Goal: Check status: Check status

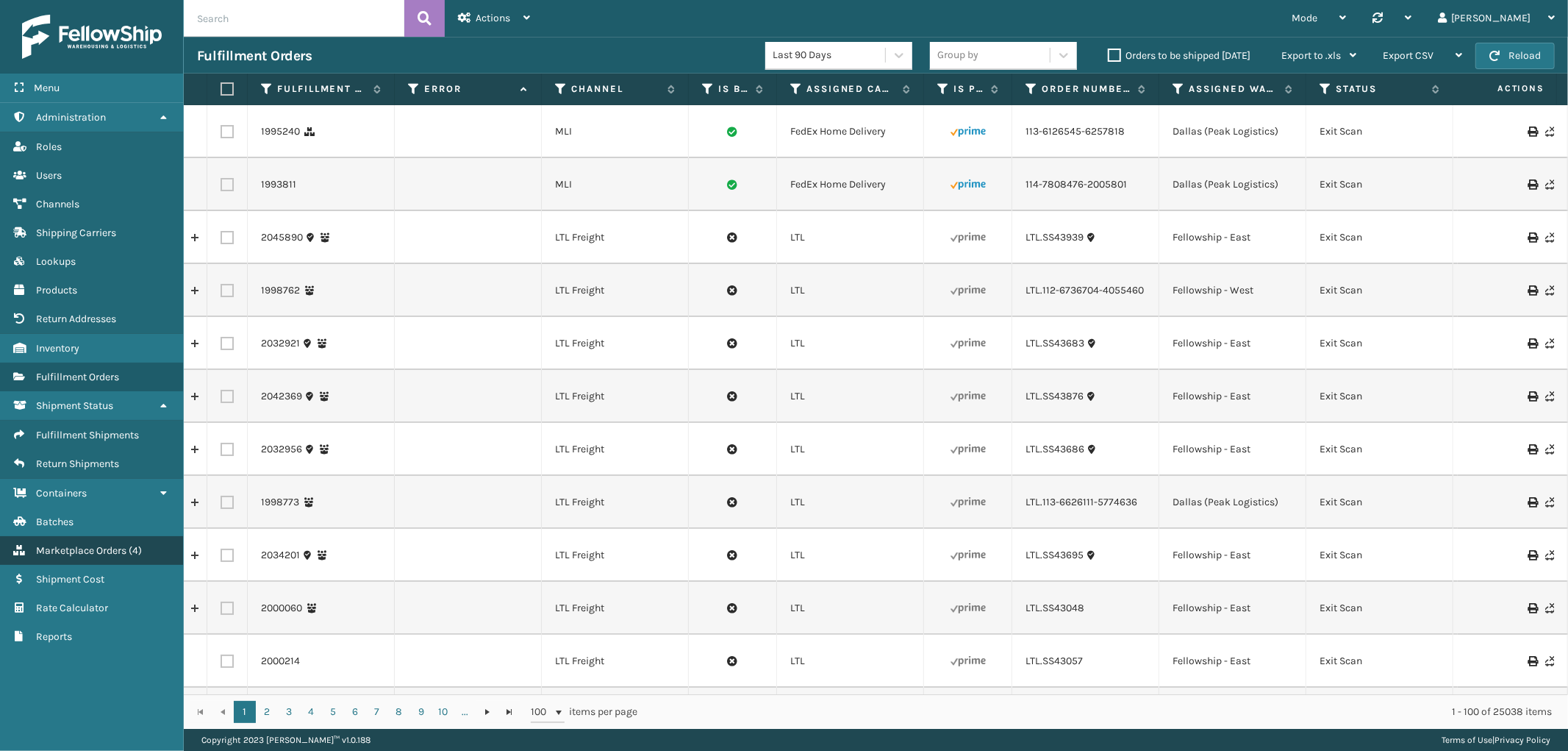
click at [83, 536] on link "Marketplace Orders ( 4 )" at bounding box center [91, 550] width 183 height 29
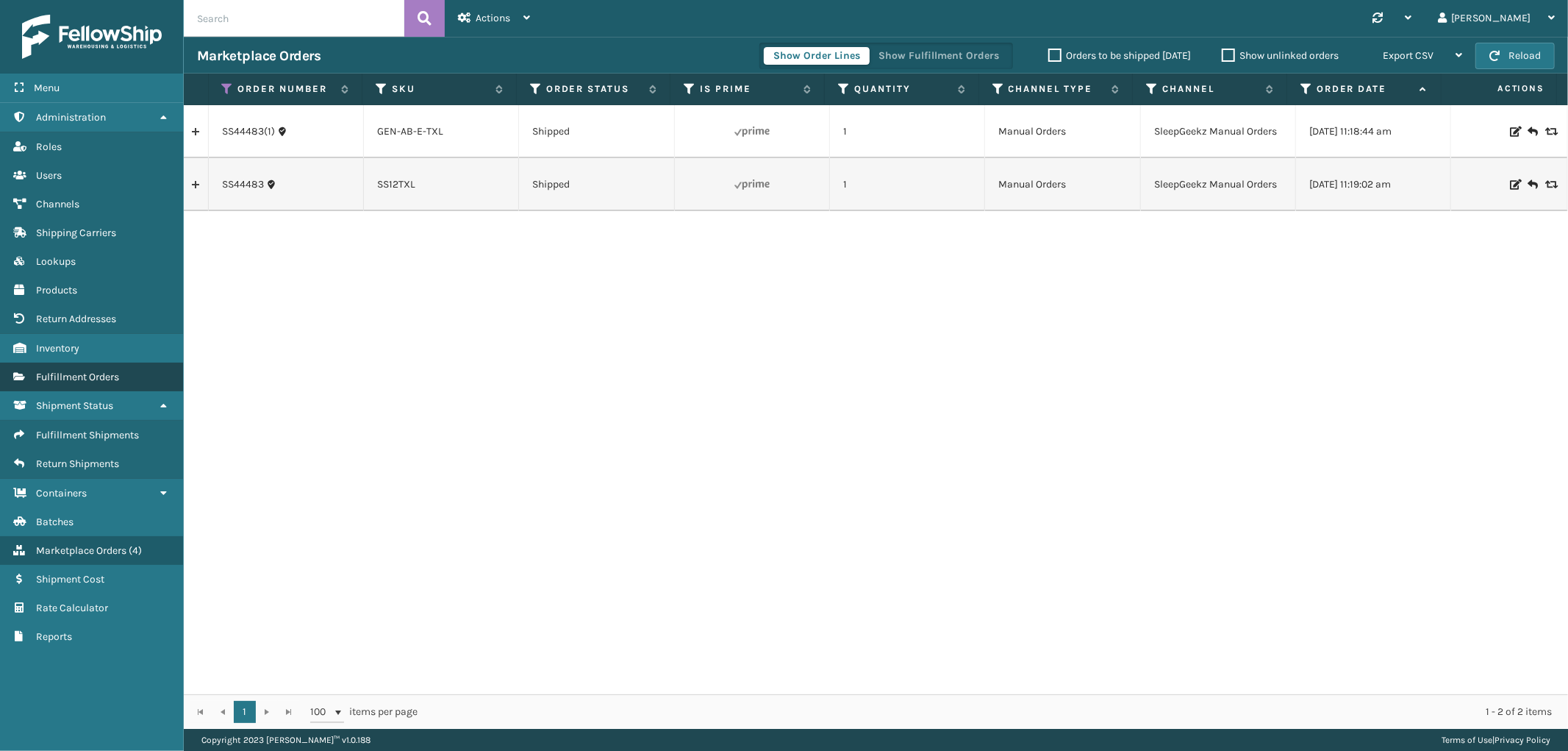
click at [119, 372] on span "Fulfillment Orders" at bounding box center [77, 377] width 83 height 13
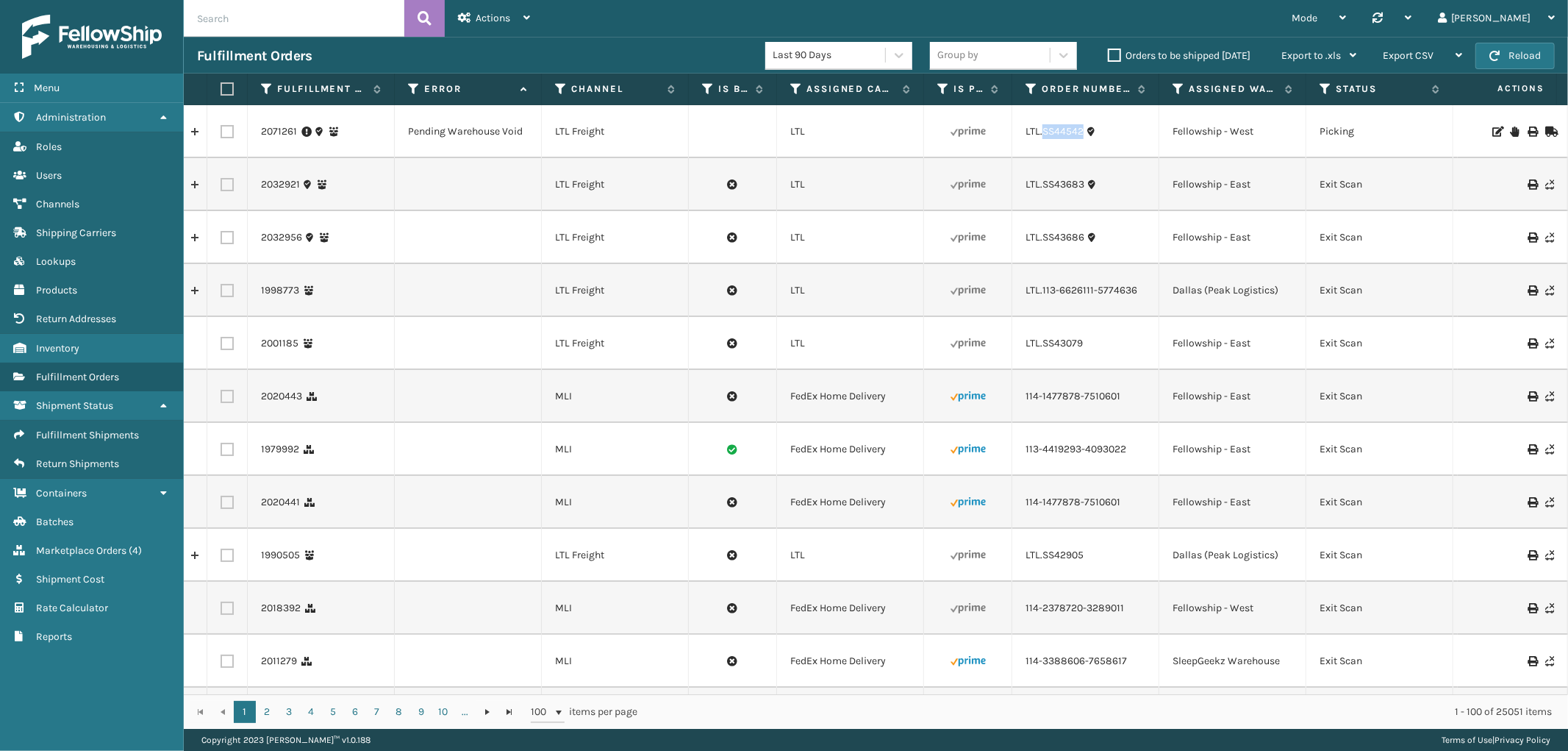
drag, startPoint x: 1082, startPoint y: 142, endPoint x: 1042, endPoint y: 145, distance: 40.1
click at [1042, 145] on td "LTL.SS44542" at bounding box center [1086, 131] width 147 height 53
copy link "SS44542"
click at [98, 549] on link "Marketplace Orders ( 4 )" at bounding box center [91, 550] width 183 height 29
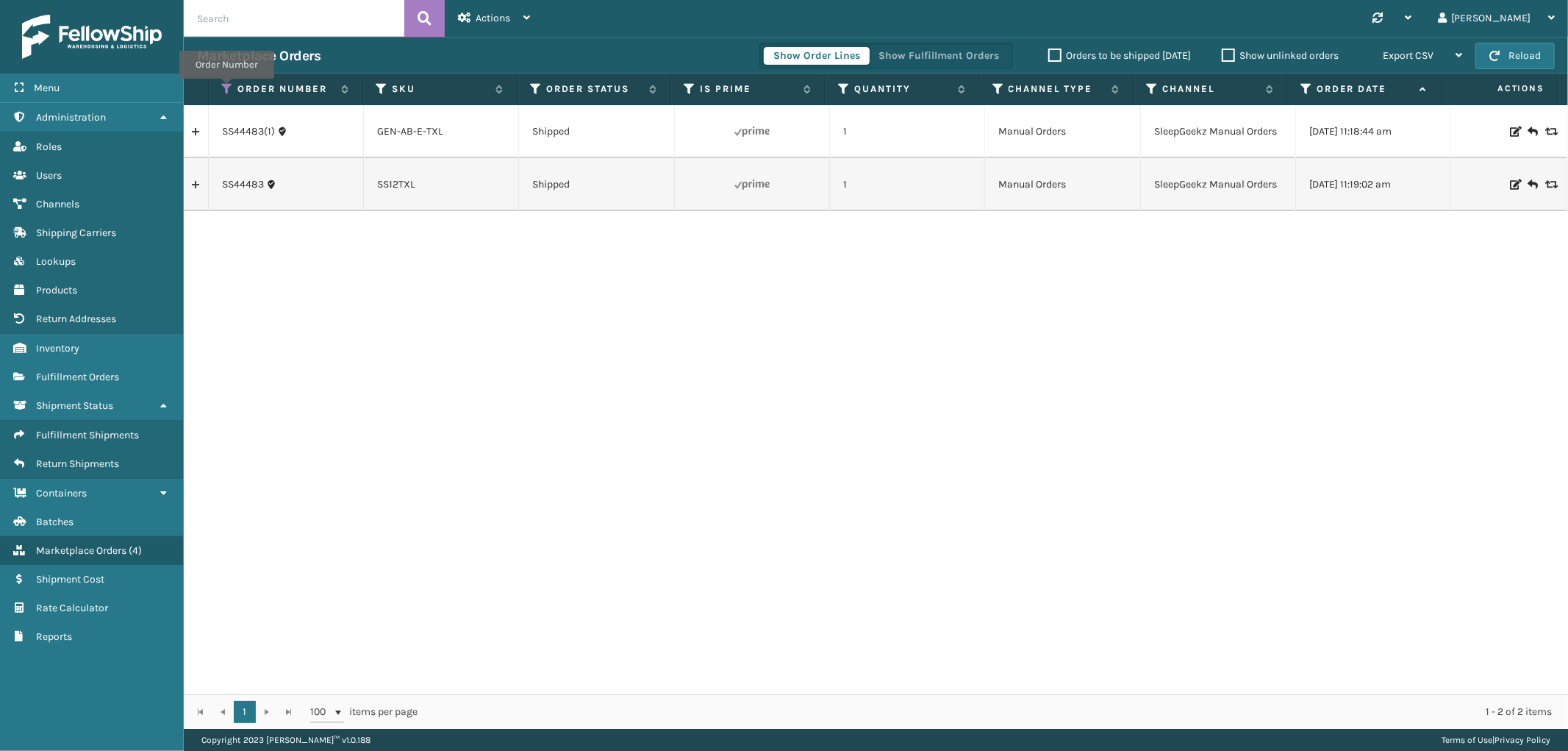
drag, startPoint x: 226, startPoint y: 89, endPoint x: 225, endPoint y: 107, distance: 18.0
click at [226, 89] on icon at bounding box center [228, 89] width 12 height 13
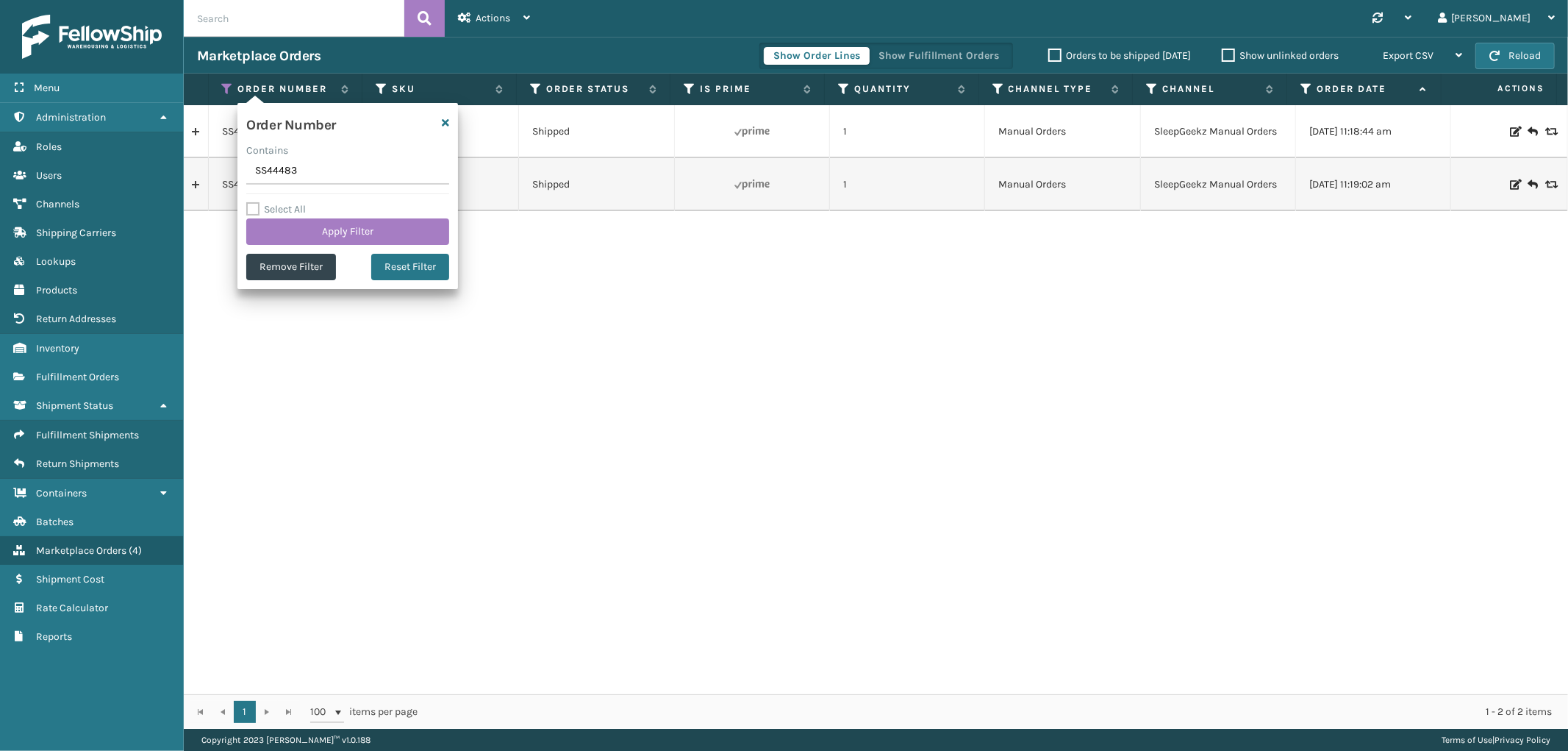
click at [277, 167] on input "SS44483" at bounding box center [347, 171] width 203 height 27
type input "113-9851161-6105014"
click at [295, 231] on button "Apply Filter" at bounding box center [347, 232] width 203 height 27
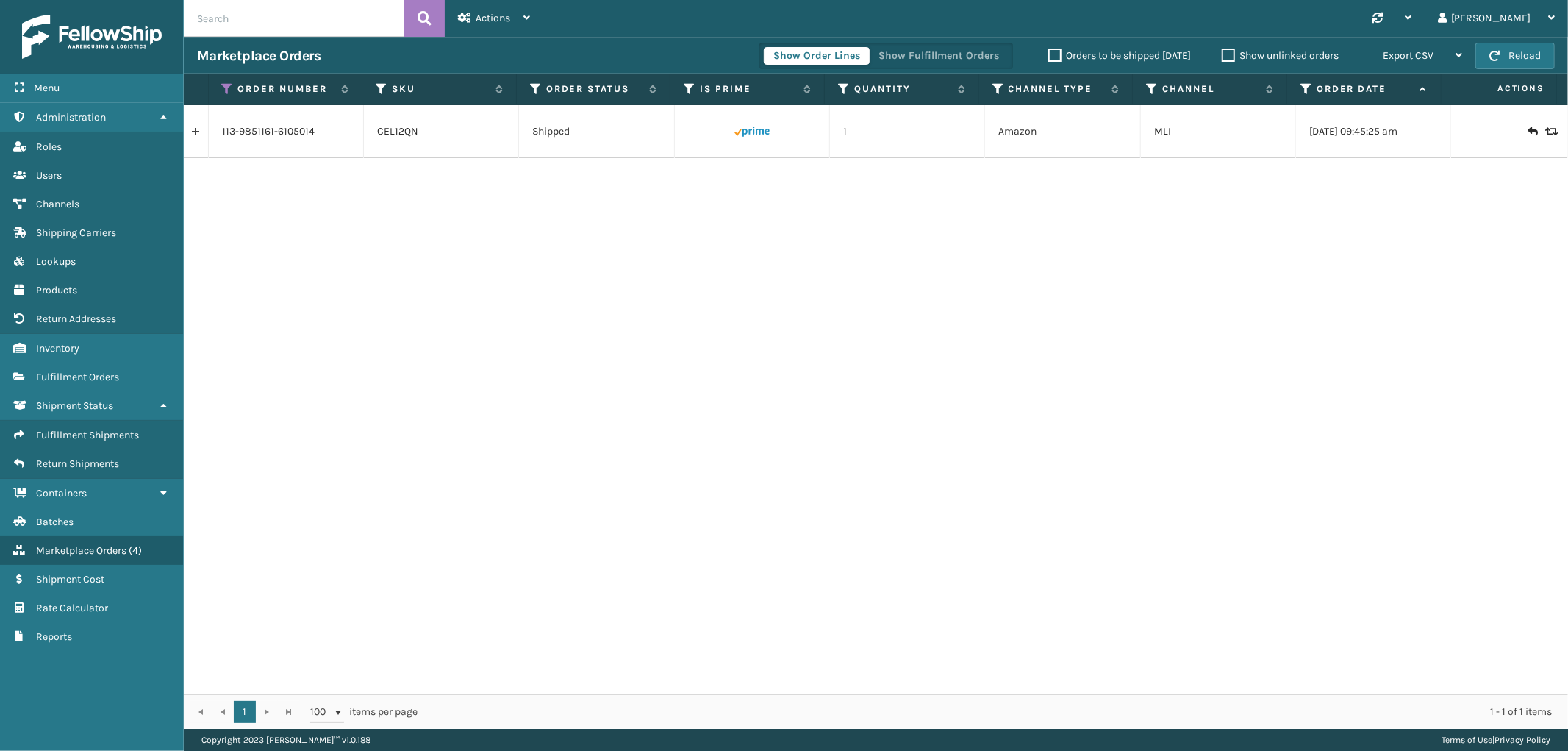
click at [194, 128] on link at bounding box center [196, 132] width 25 height 24
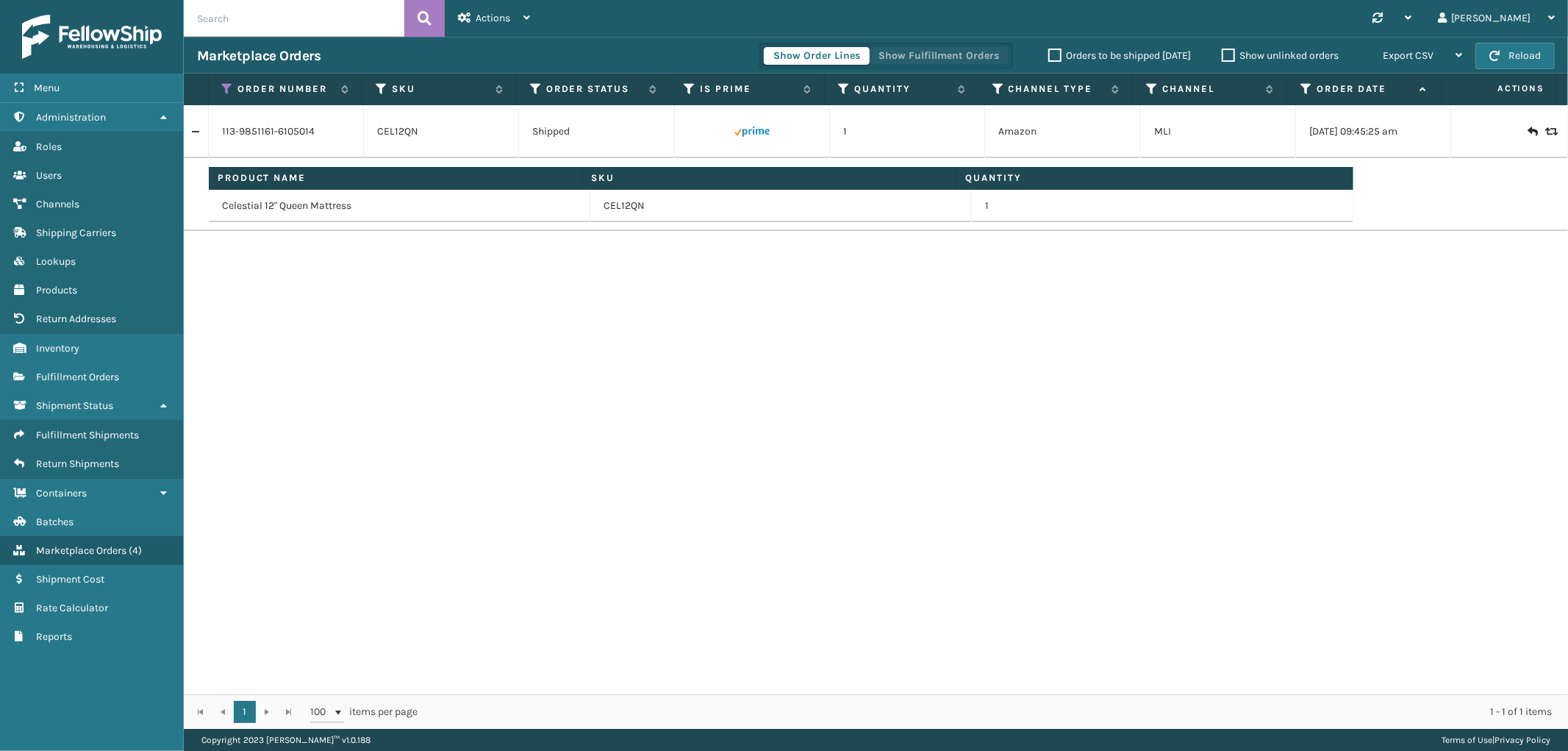
click at [971, 47] on button "Show Fulfillment Orders" at bounding box center [939, 56] width 140 height 18
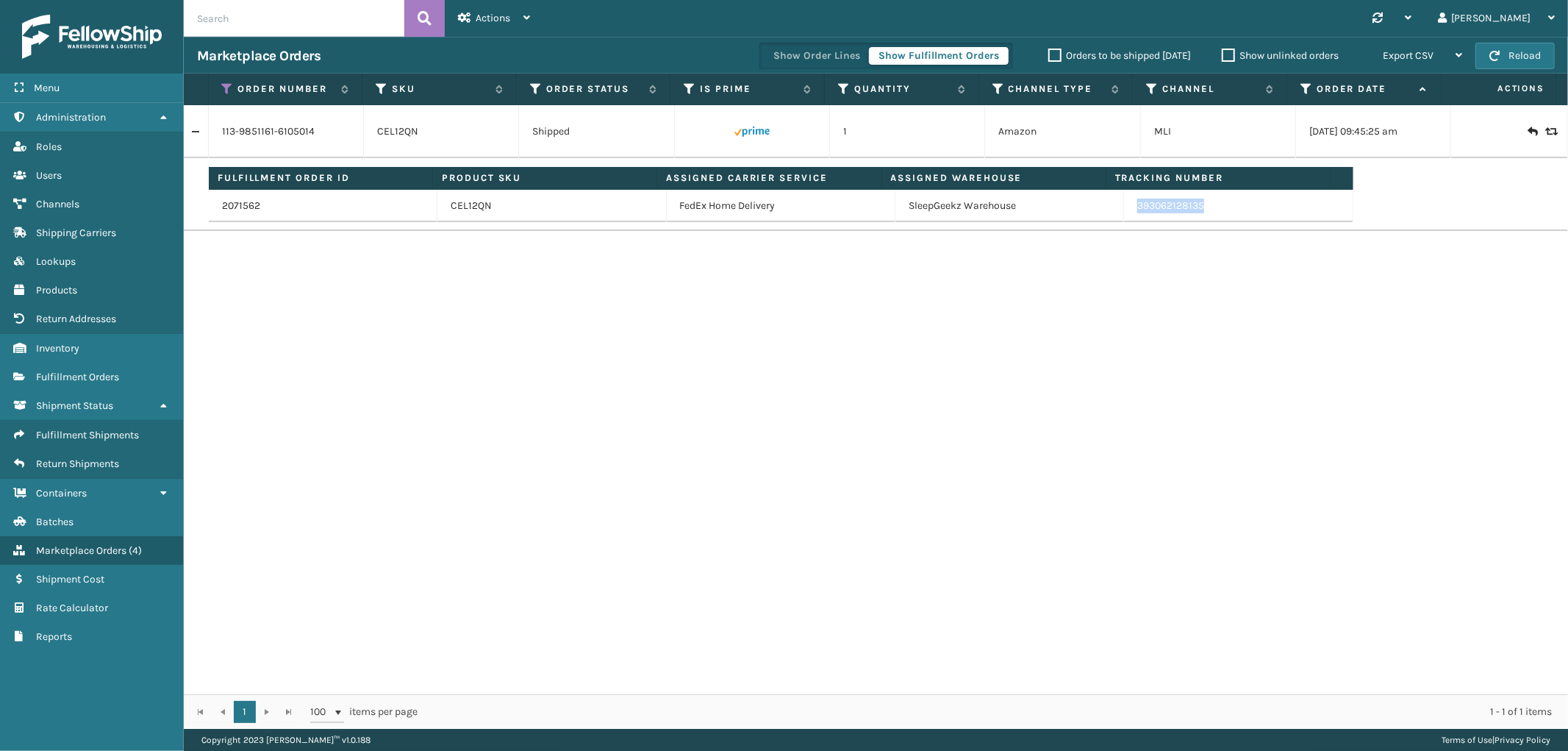
drag, startPoint x: 1221, startPoint y: 214, endPoint x: 1123, endPoint y: 212, distance: 98.0
click at [1124, 212] on td "393062128135" at bounding box center [1238, 205] width 228 height 32
copy link "393062128135"
drag, startPoint x: 223, startPoint y: 89, endPoint x: 230, endPoint y: 109, distance: 21.2
click at [223, 89] on icon at bounding box center [228, 89] width 12 height 13
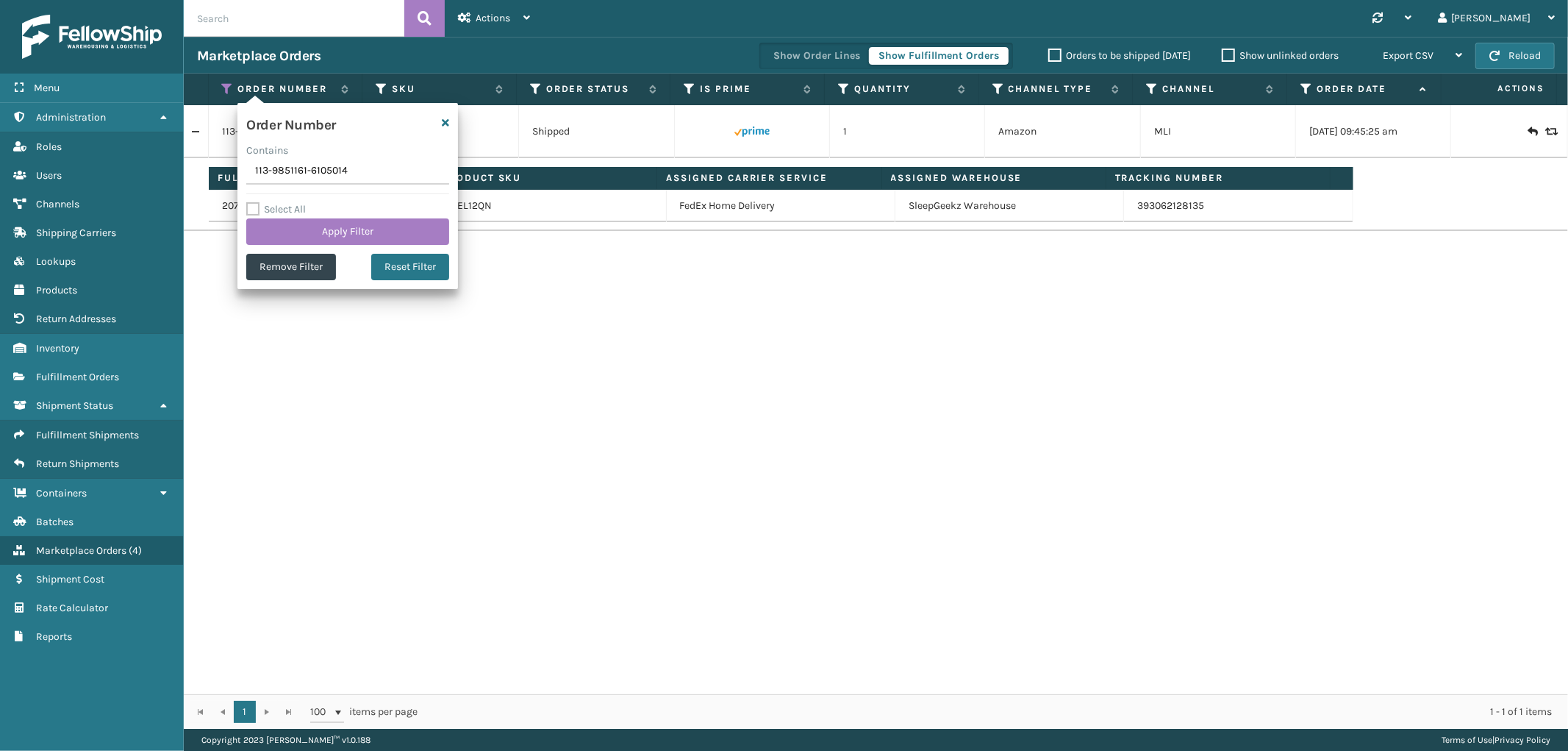
click at [263, 179] on input "113-9851161-6105014" at bounding box center [347, 171] width 203 height 27
type input "112-3492373-8132246"
click at [274, 228] on button "Apply Filter" at bounding box center [347, 232] width 203 height 27
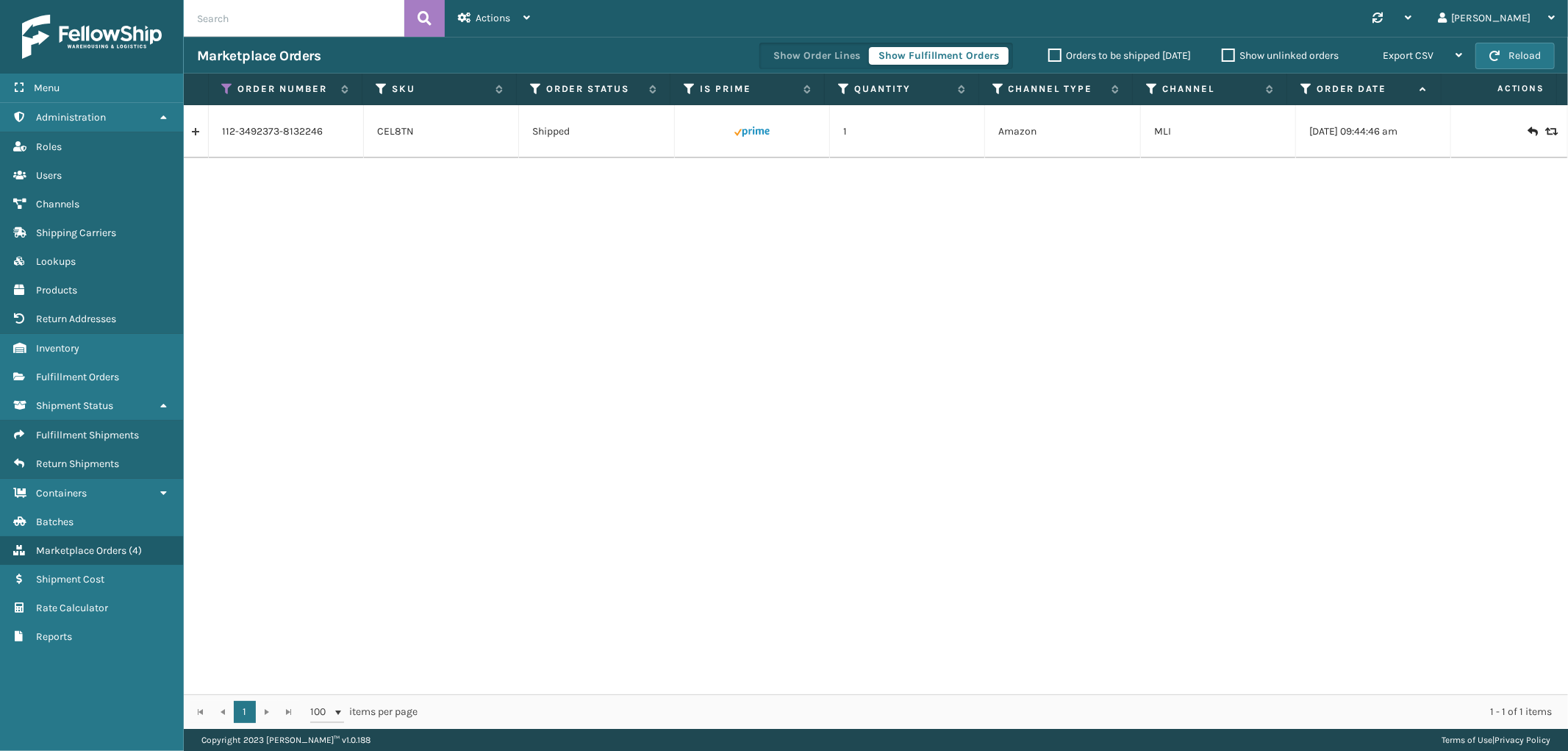
click at [200, 136] on link at bounding box center [196, 132] width 25 height 24
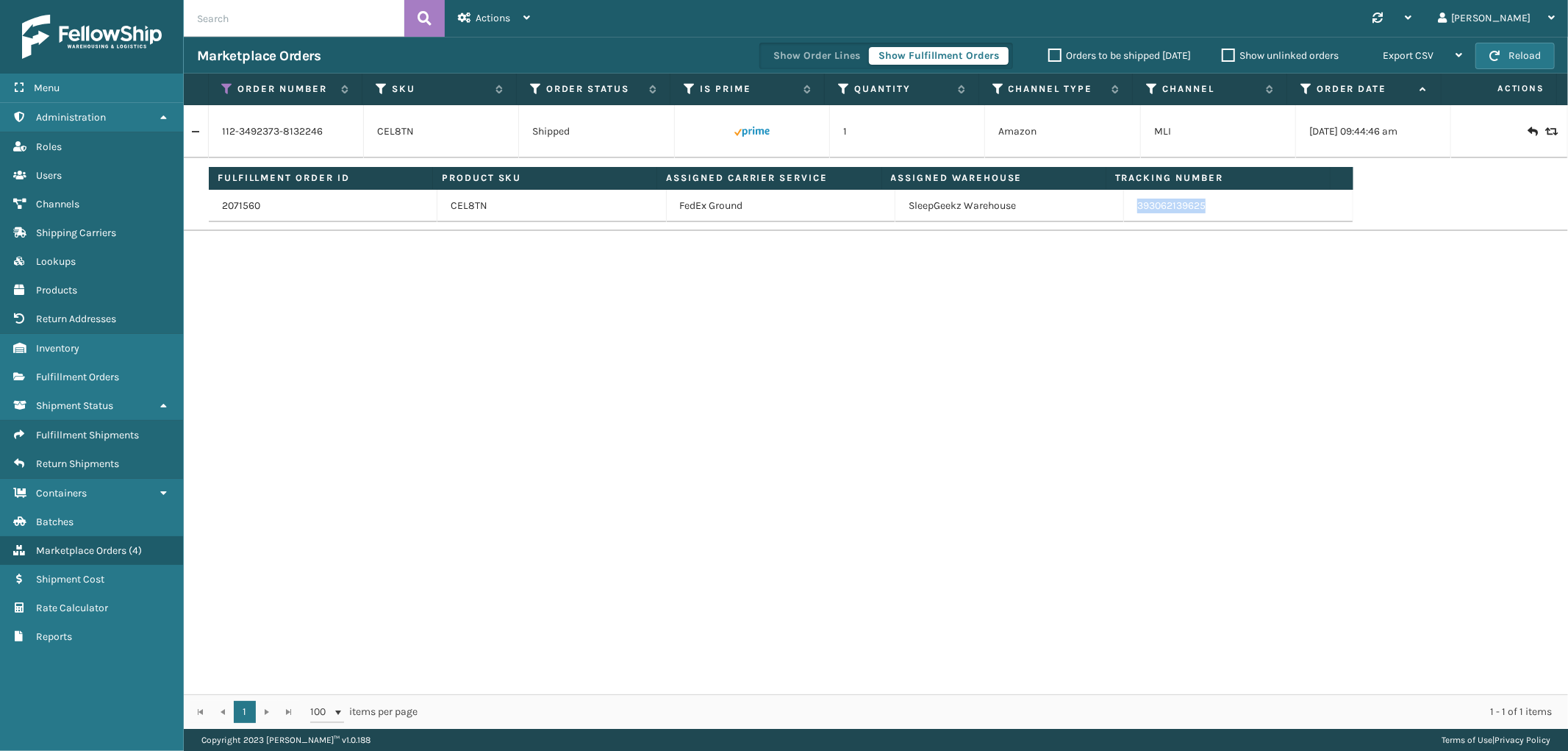
drag, startPoint x: 1215, startPoint y: 214, endPoint x: 1129, endPoint y: 220, distance: 86.2
click at [1129, 220] on td "393062139625" at bounding box center [1238, 205] width 228 height 32
copy link "393062139625"
click at [222, 86] on icon at bounding box center [228, 89] width 12 height 13
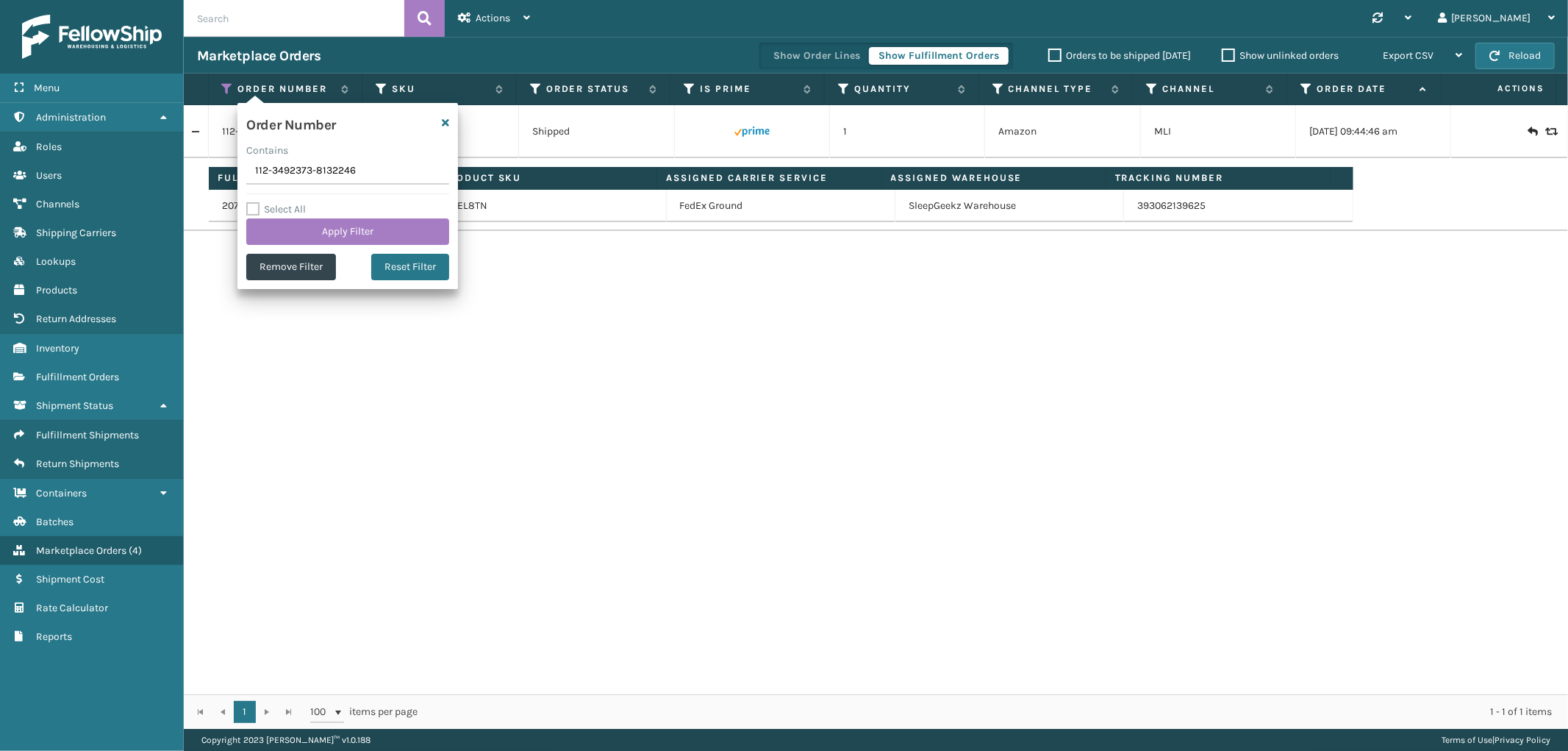
click at [263, 172] on input "112-3492373-8132246" at bounding box center [347, 171] width 203 height 27
type input "113-8367548-5248262"
click at [274, 229] on button "Apply Filter" at bounding box center [347, 232] width 203 height 27
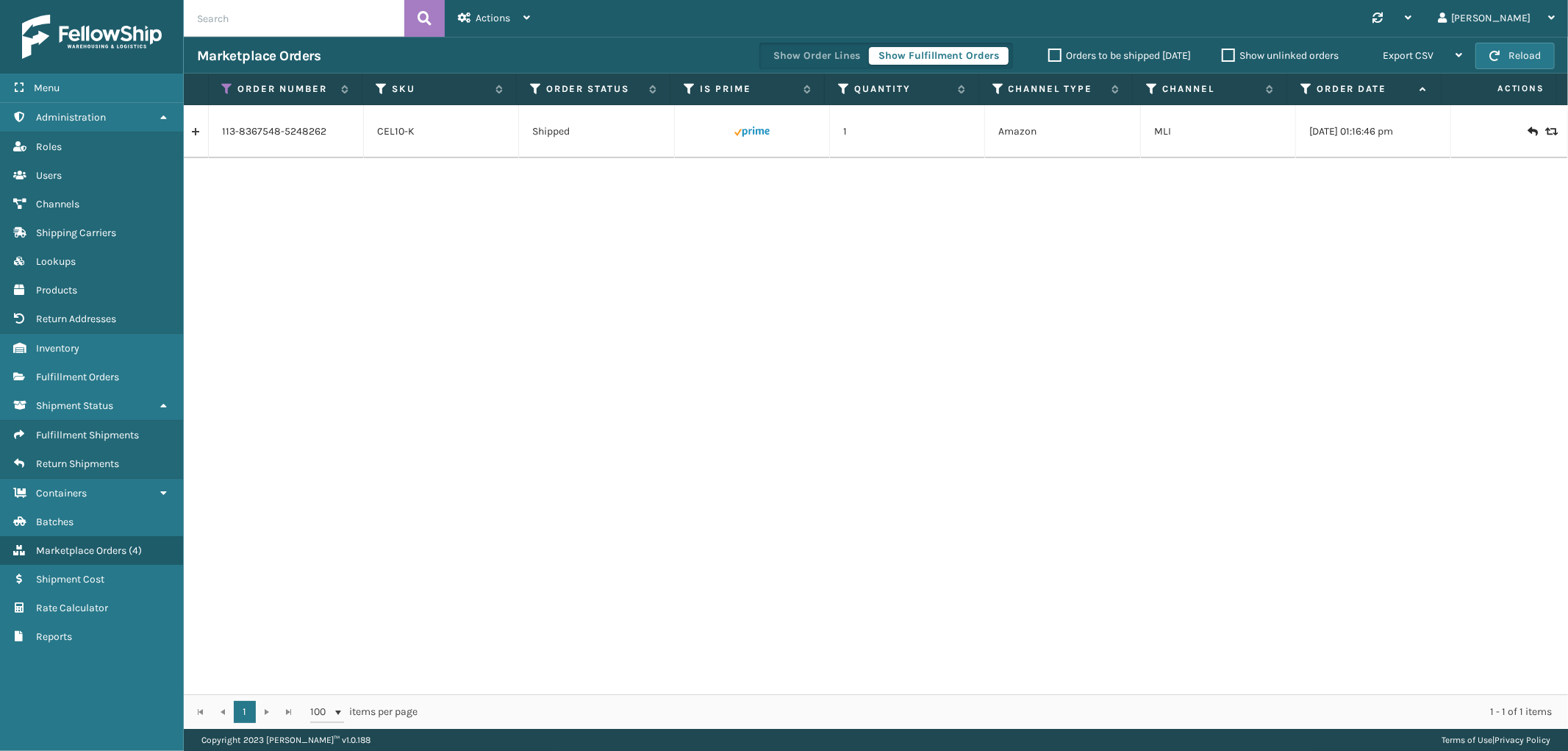
click at [196, 131] on link at bounding box center [196, 132] width 25 height 24
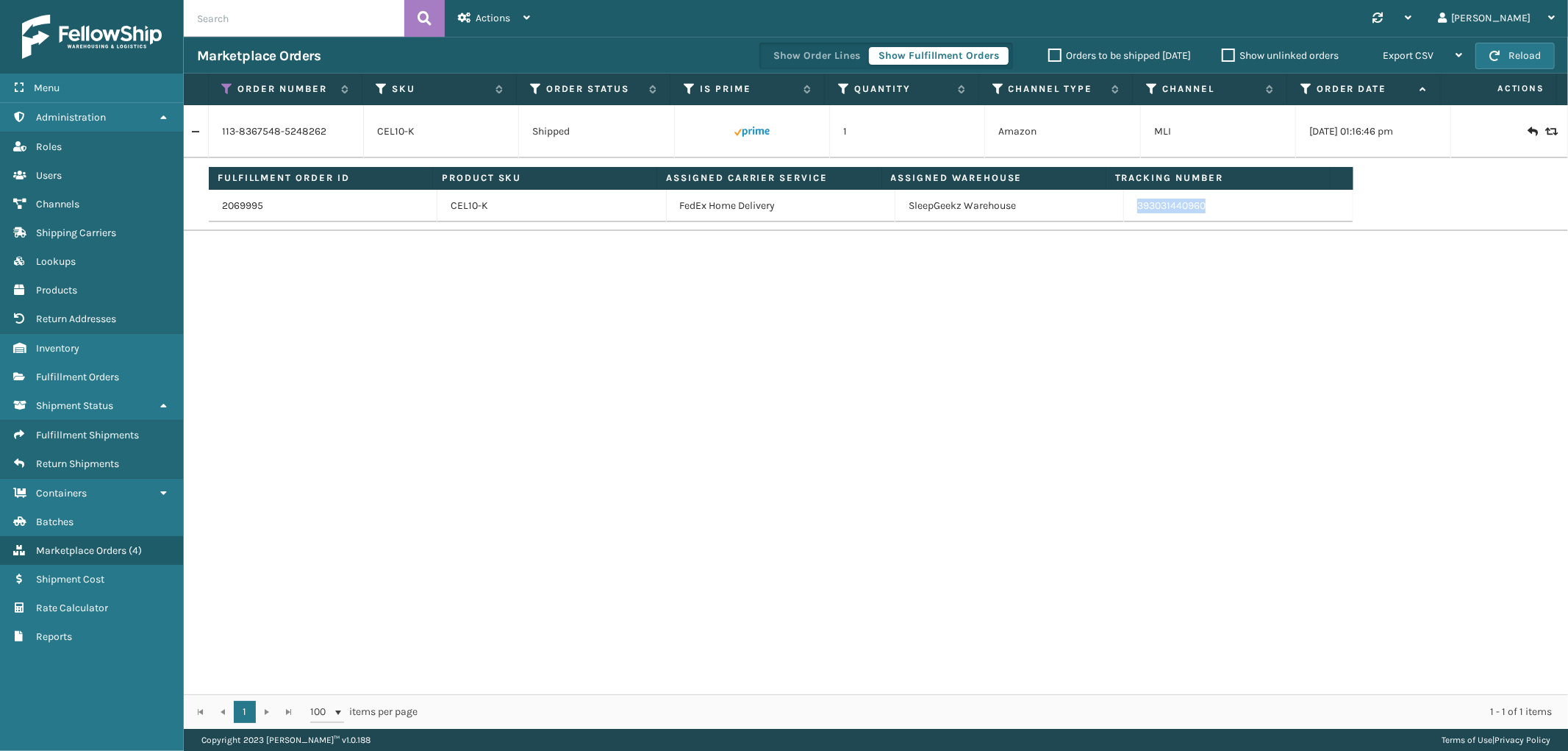
drag, startPoint x: 1213, startPoint y: 215, endPoint x: 1128, endPoint y: 216, distance: 85.0
click at [1128, 216] on td "393031440960" at bounding box center [1238, 205] width 228 height 32
copy link "393031440960"
click at [228, 87] on icon at bounding box center [228, 89] width 12 height 13
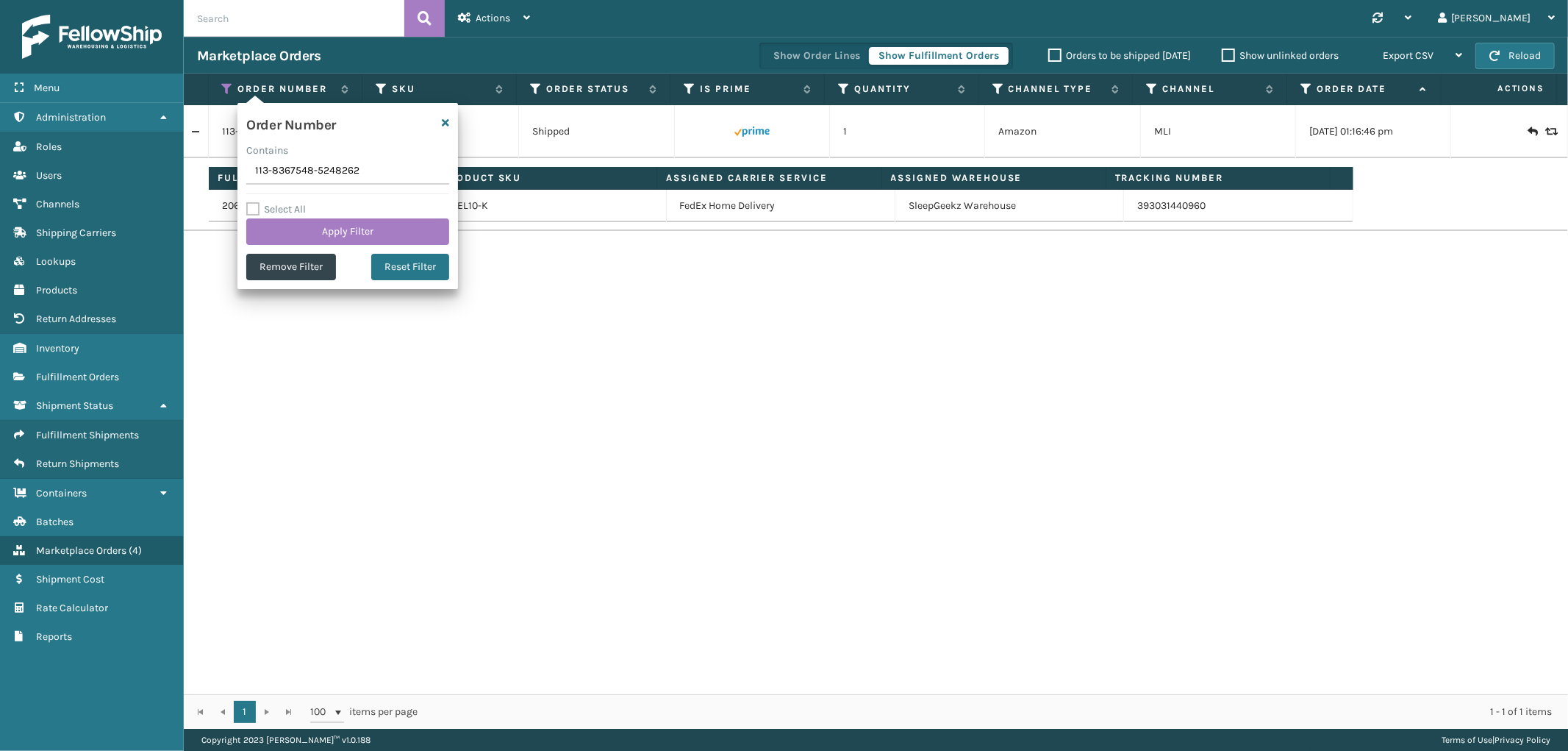
click at [290, 172] on input "113-8367548-5248262" at bounding box center [347, 171] width 203 height 27
type input "113-9040711-2906609"
click at [290, 230] on button "Apply Filter" at bounding box center [347, 232] width 203 height 27
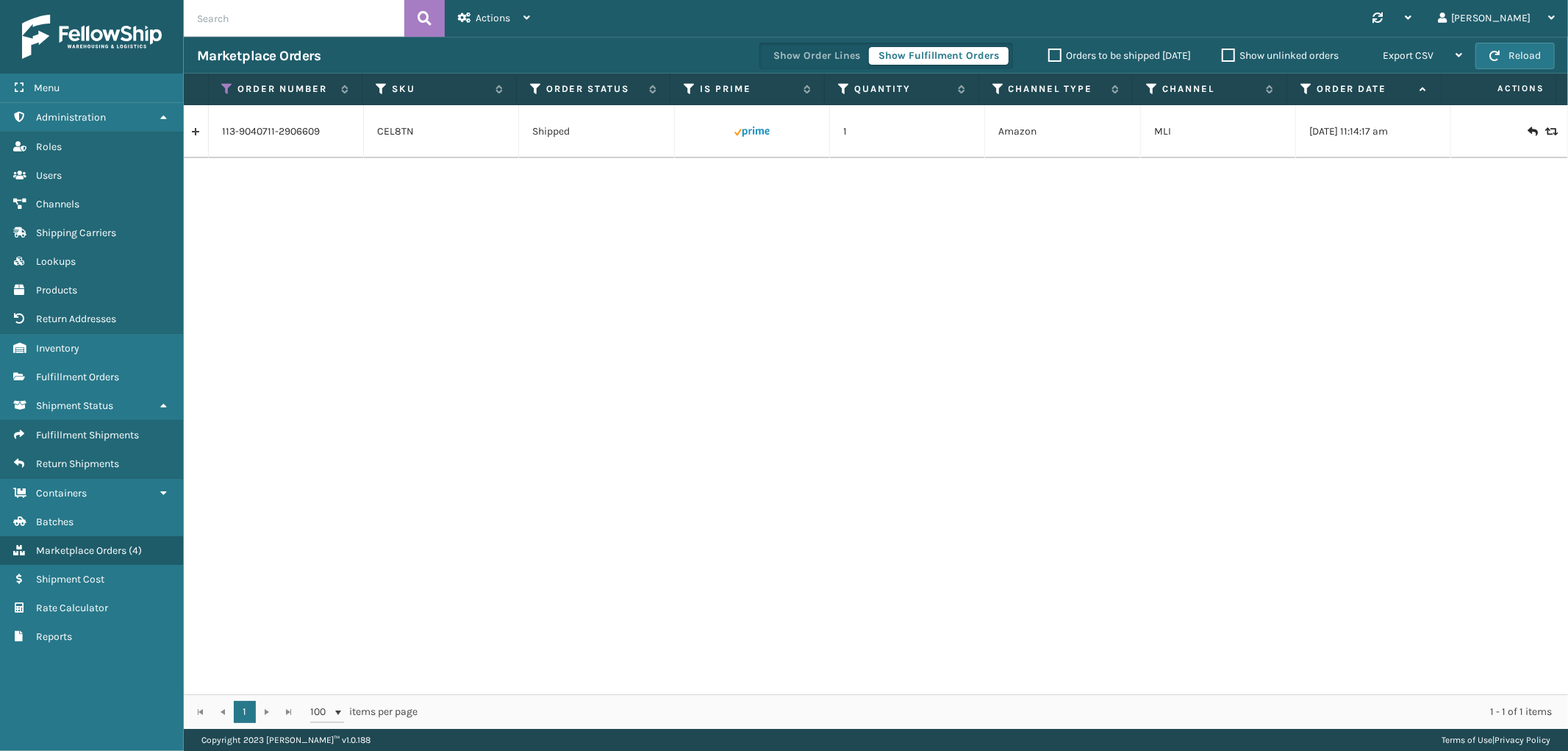
click at [200, 135] on link at bounding box center [196, 132] width 25 height 24
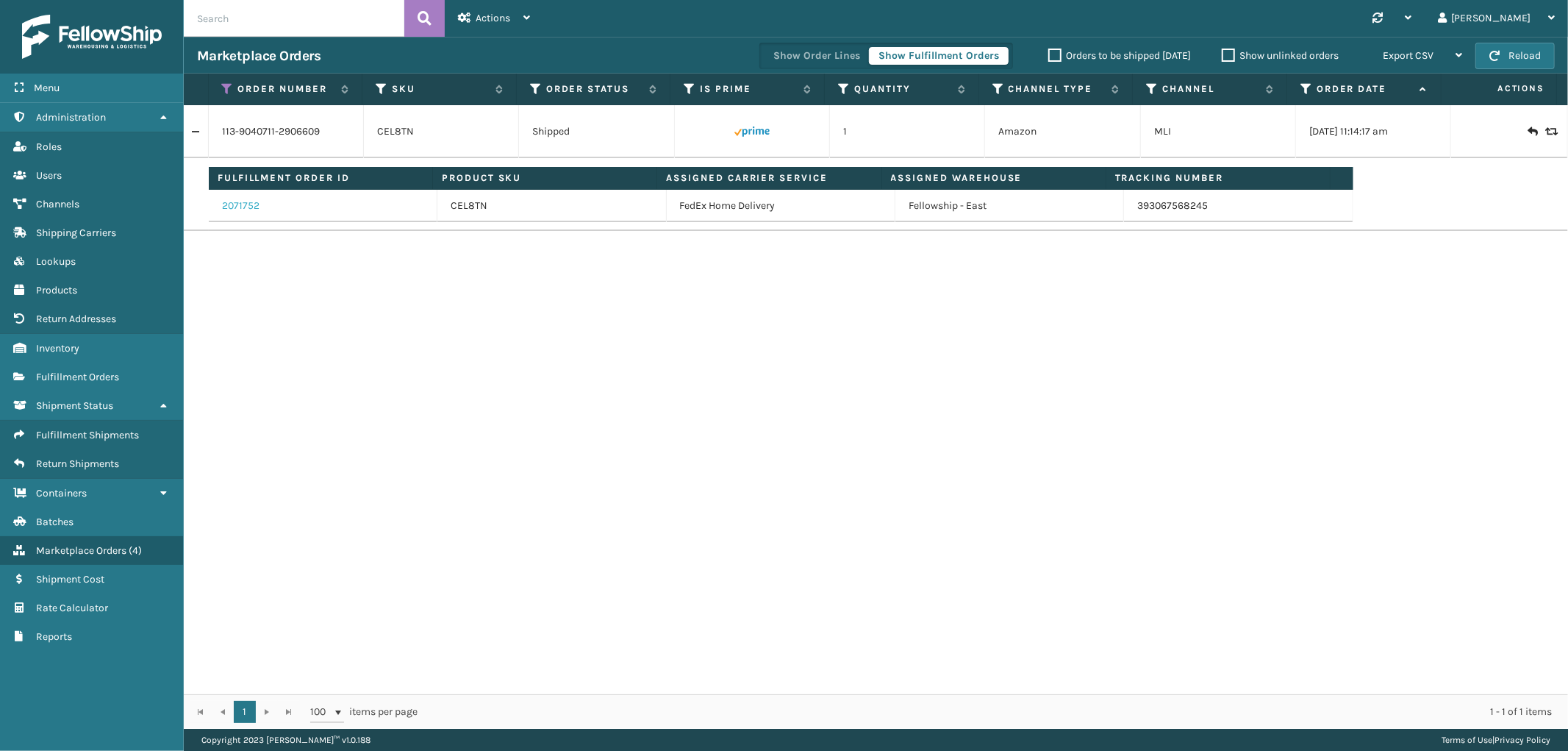
click at [252, 207] on link "2071752" at bounding box center [240, 206] width 37 height 15
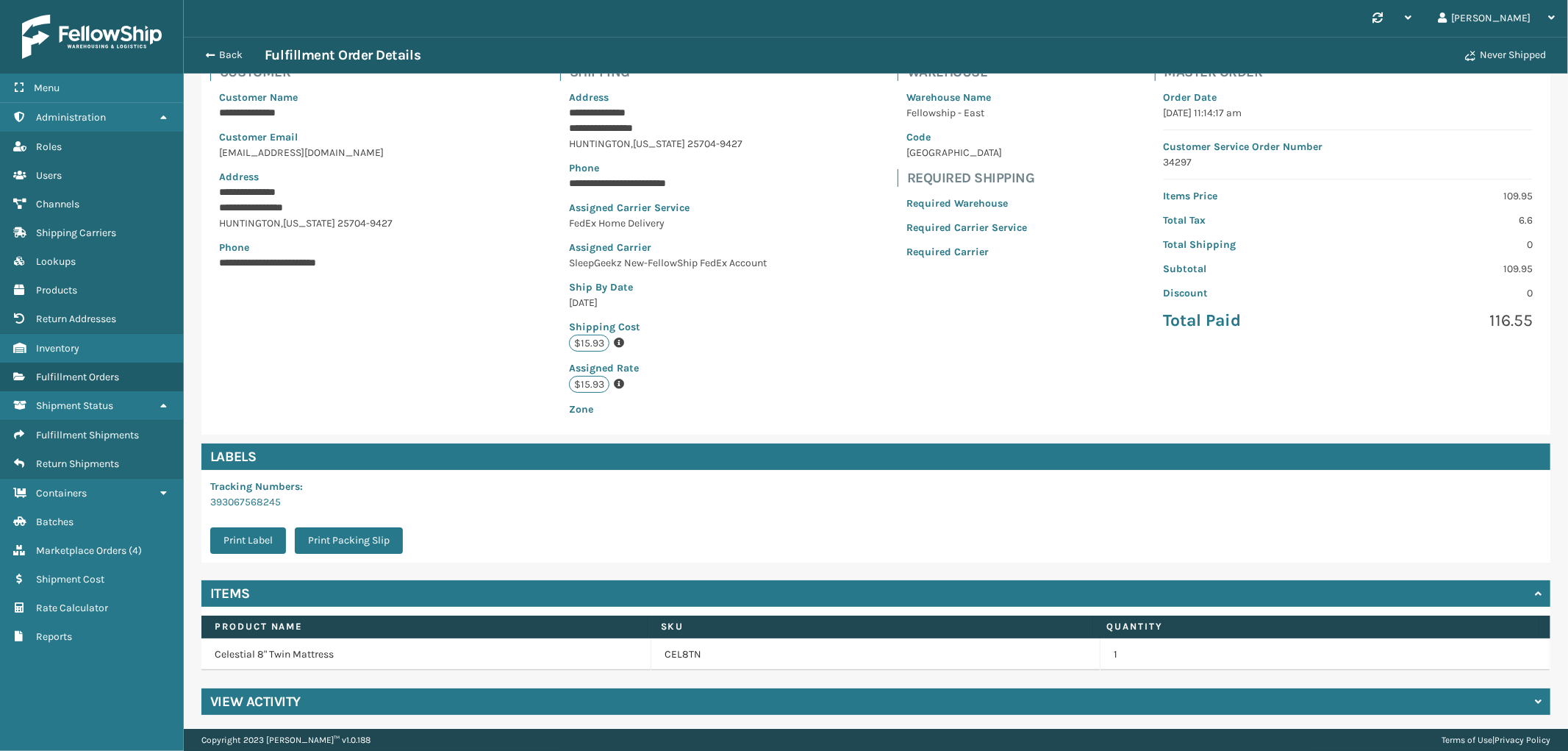
scroll to position [118, 0]
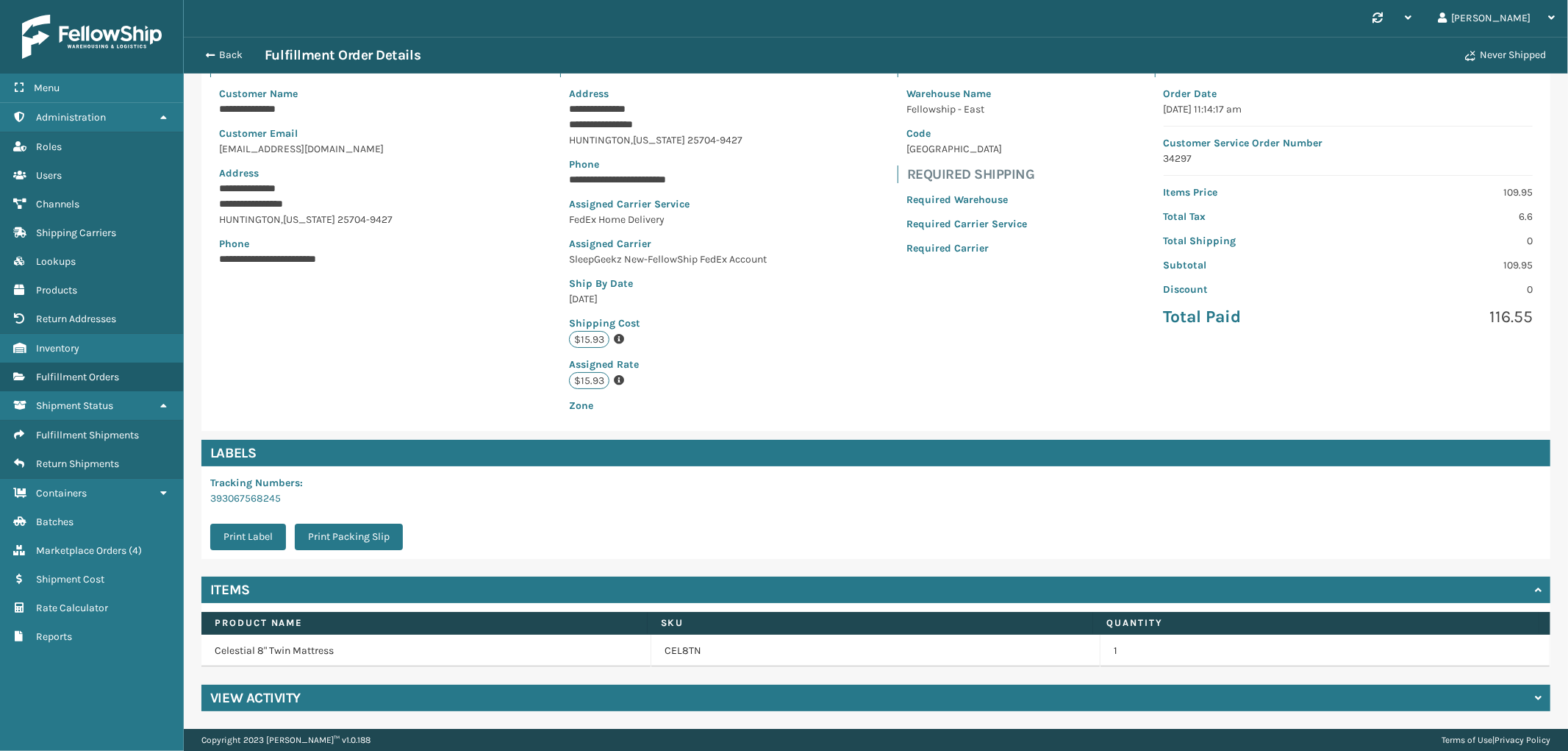
click at [480, 701] on div "View Activity" at bounding box center [875, 698] width 1349 height 27
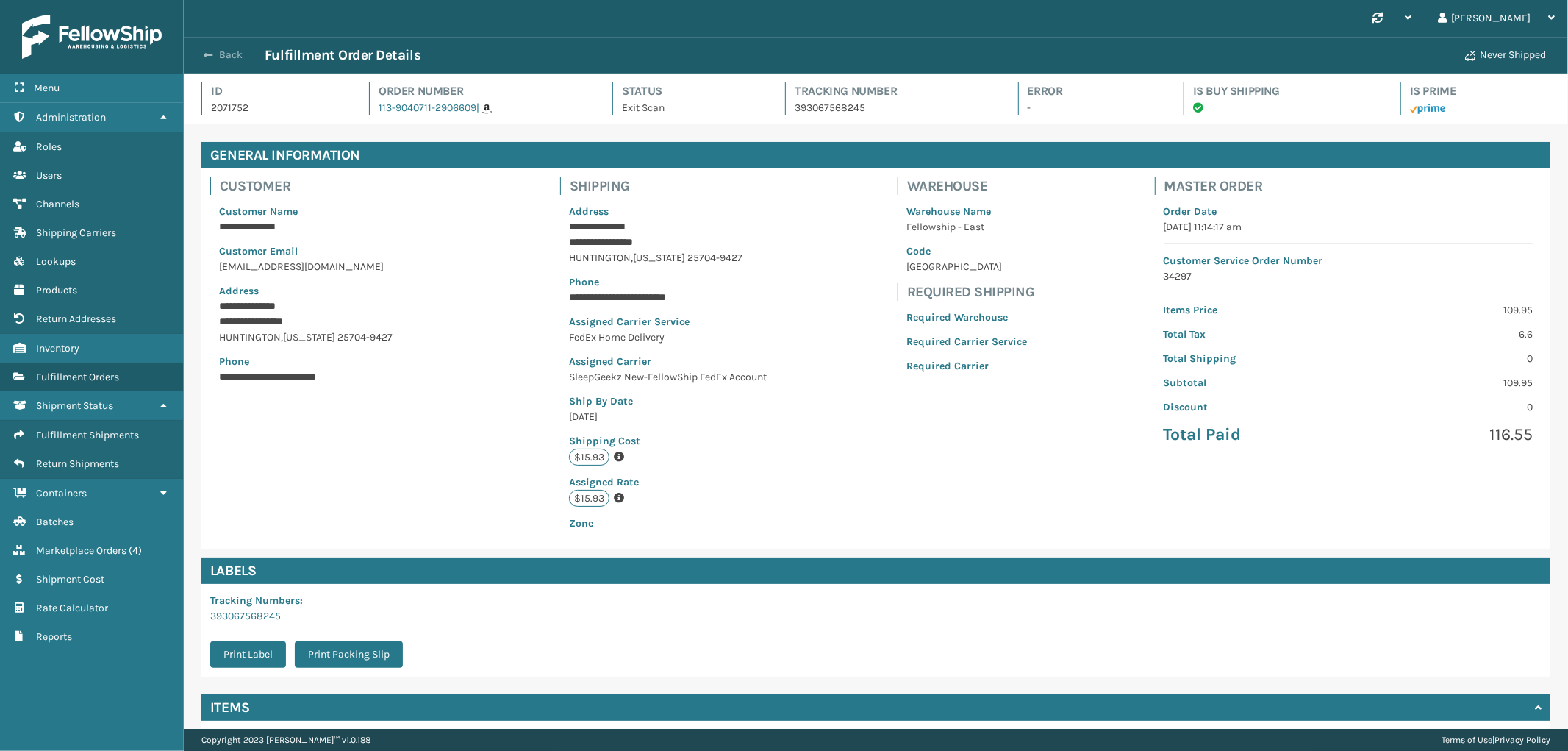
click at [225, 54] on button "Back" at bounding box center [231, 55] width 68 height 13
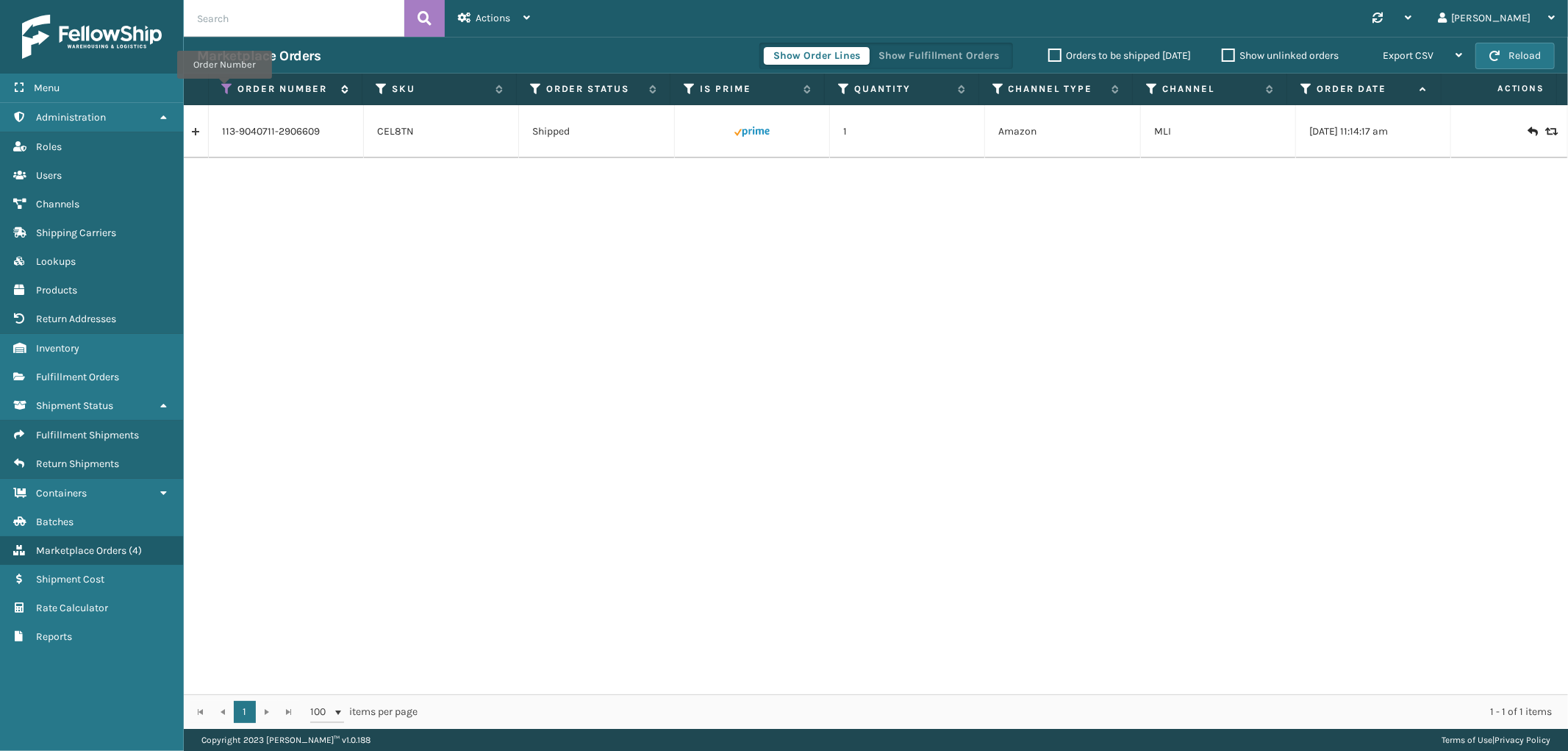
click at [224, 89] on icon at bounding box center [228, 89] width 12 height 13
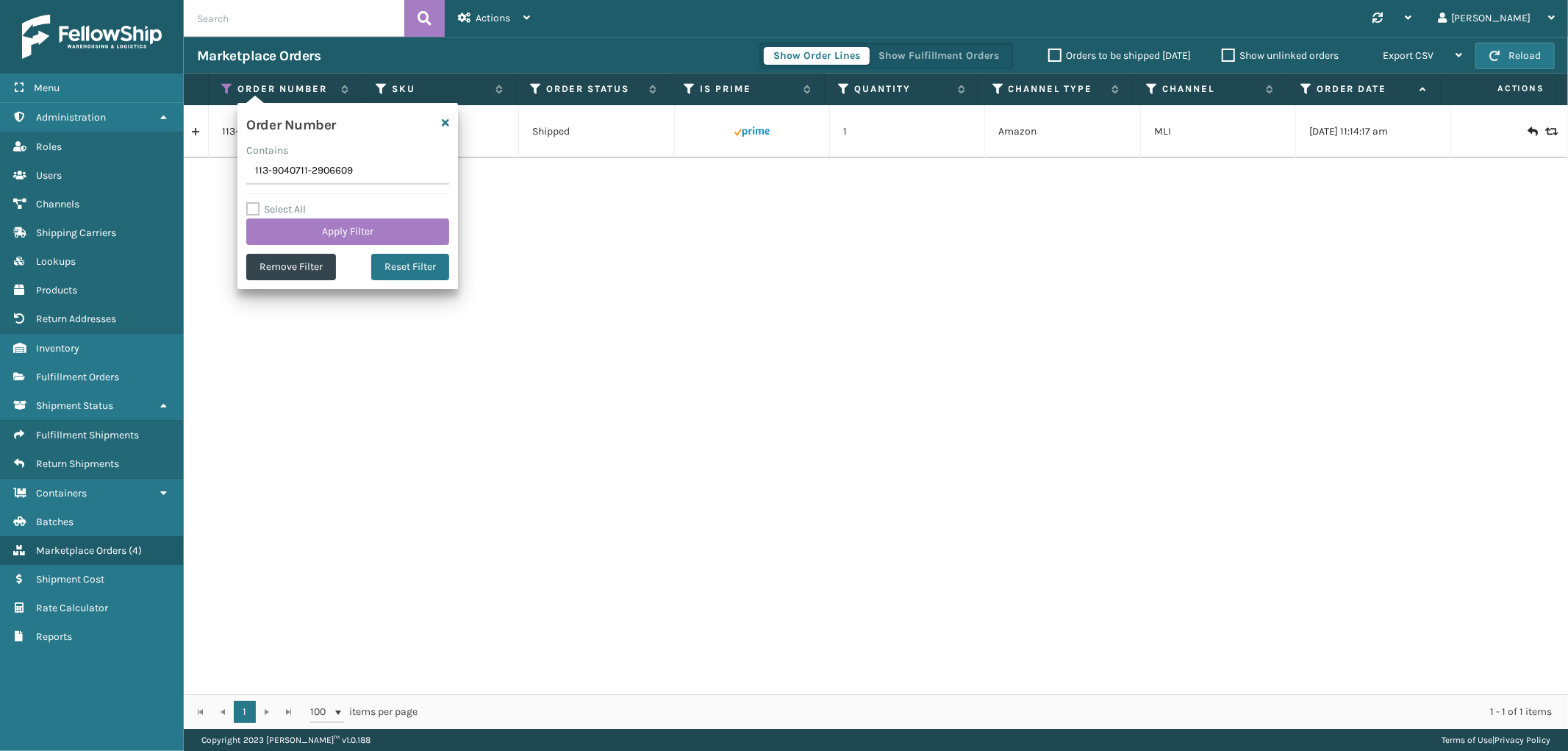
click at [285, 178] on input "113-9040711-2906609" at bounding box center [347, 171] width 203 height 27
type input "113-9040711-2906609"
click at [283, 229] on button "Apply Filter" at bounding box center [347, 232] width 203 height 27
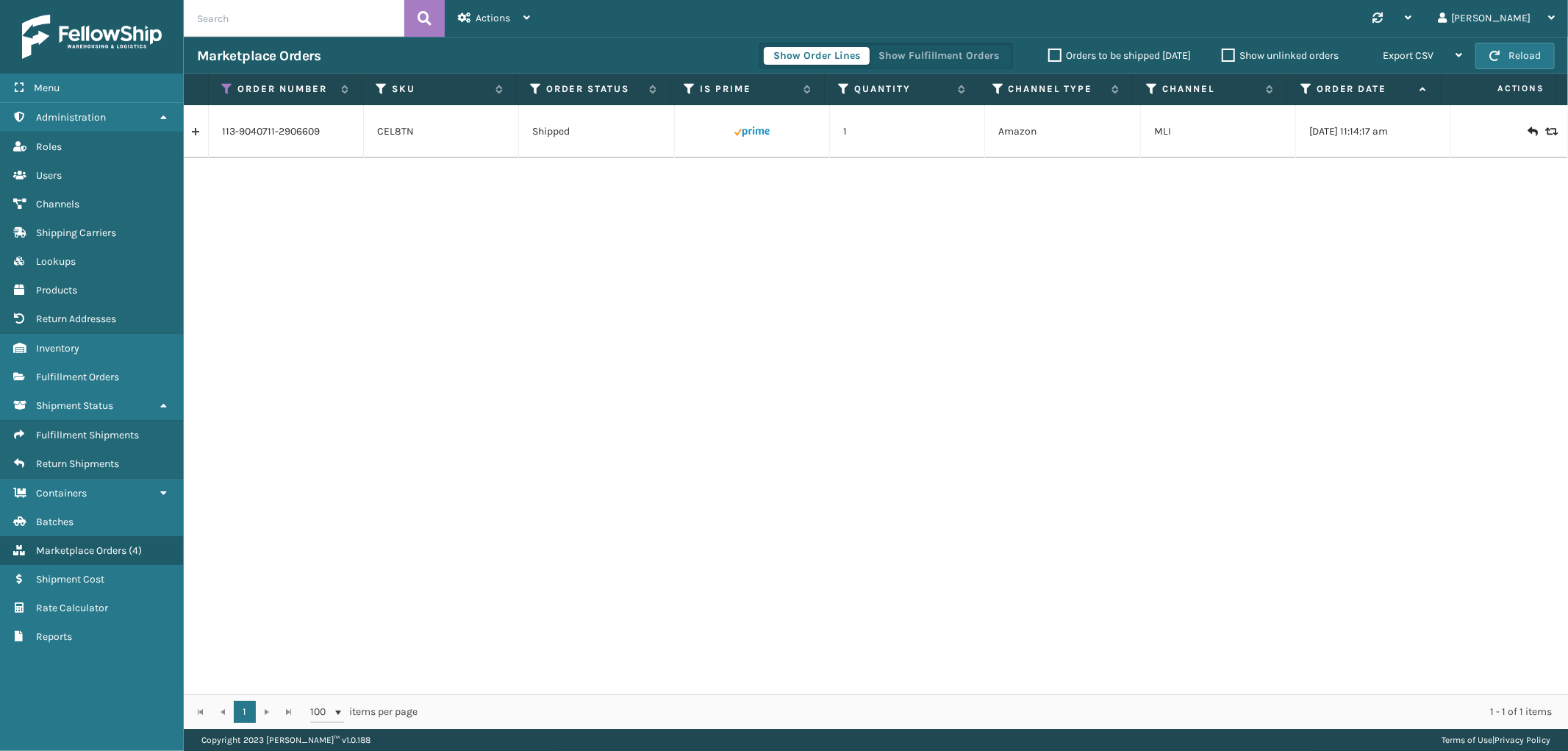
click at [193, 135] on link at bounding box center [196, 132] width 25 height 24
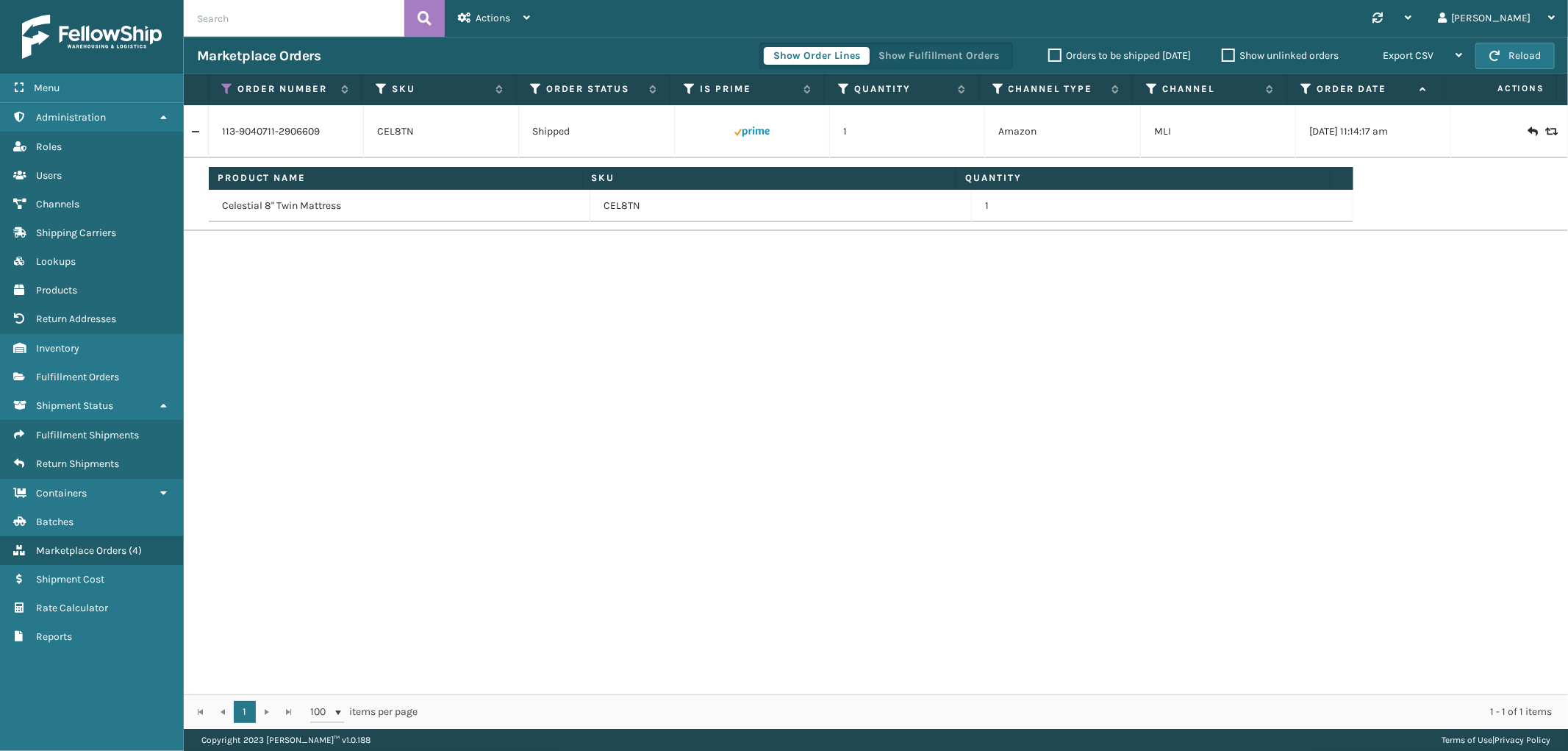
click at [944, 45] on div "Show Order Lines Show Fulfillment Orders" at bounding box center [886, 56] width 254 height 27
click at [939, 55] on button "Show Fulfillment Orders" at bounding box center [939, 56] width 140 height 18
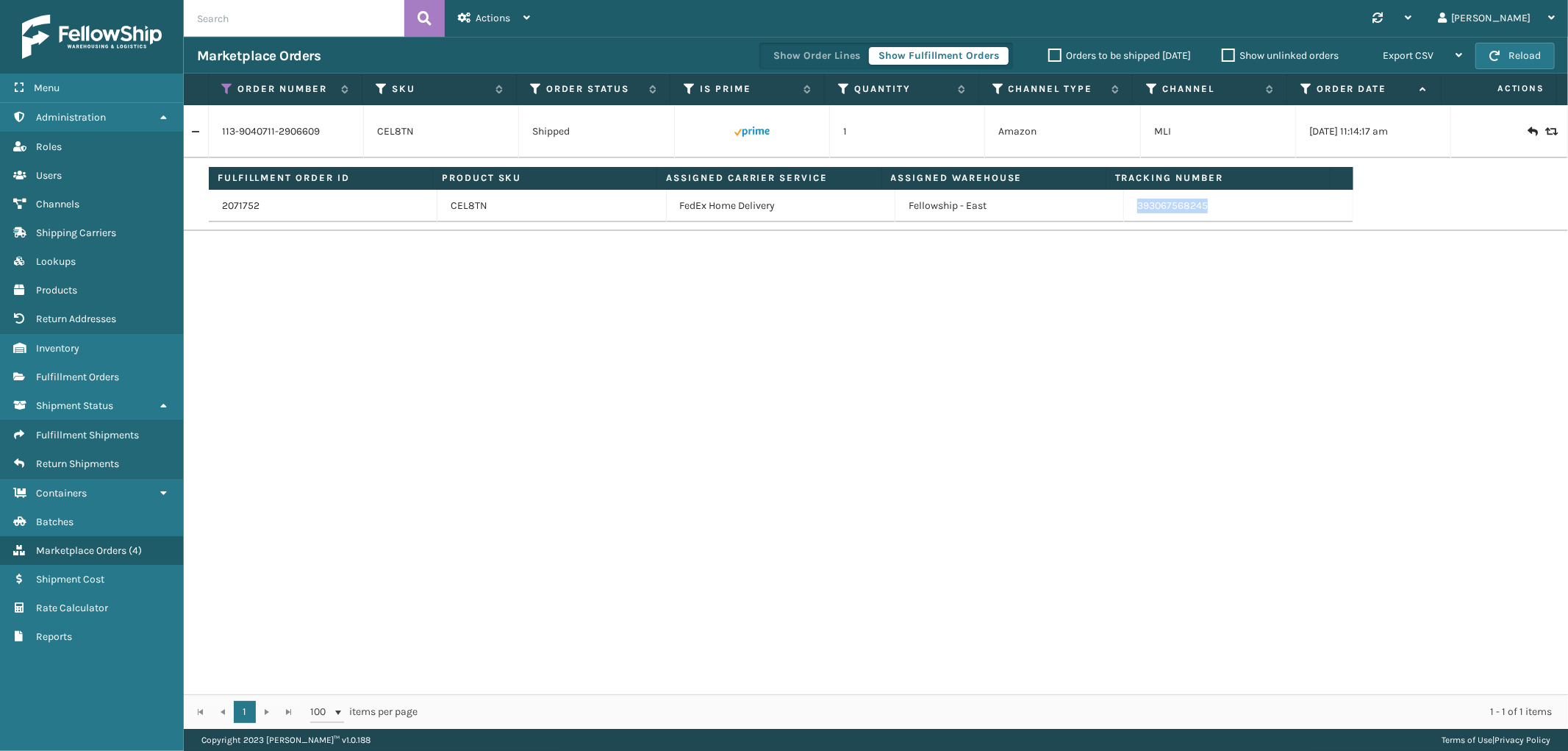
drag, startPoint x: 1213, startPoint y: 208, endPoint x: 1125, endPoint y: 209, distance: 88.0
click at [1125, 209] on td "393067568245" at bounding box center [1238, 205] width 228 height 32
copy link "393067568245"
click at [225, 91] on icon at bounding box center [228, 89] width 12 height 13
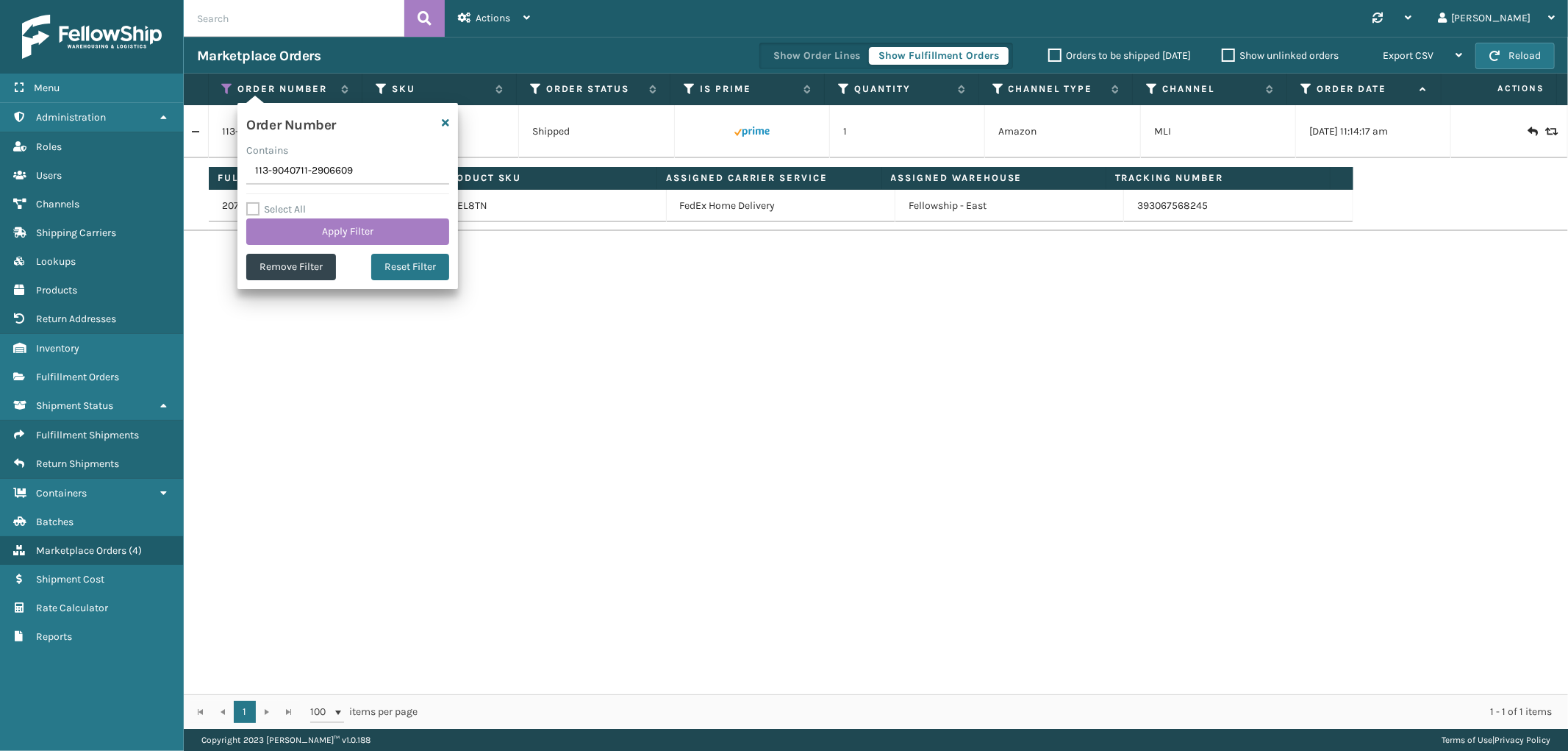
click at [276, 173] on input "113-9040711-2906609" at bounding box center [347, 171] width 203 height 27
type input "112-5172215-1608220"
click at [277, 229] on button "Apply Filter" at bounding box center [347, 232] width 203 height 27
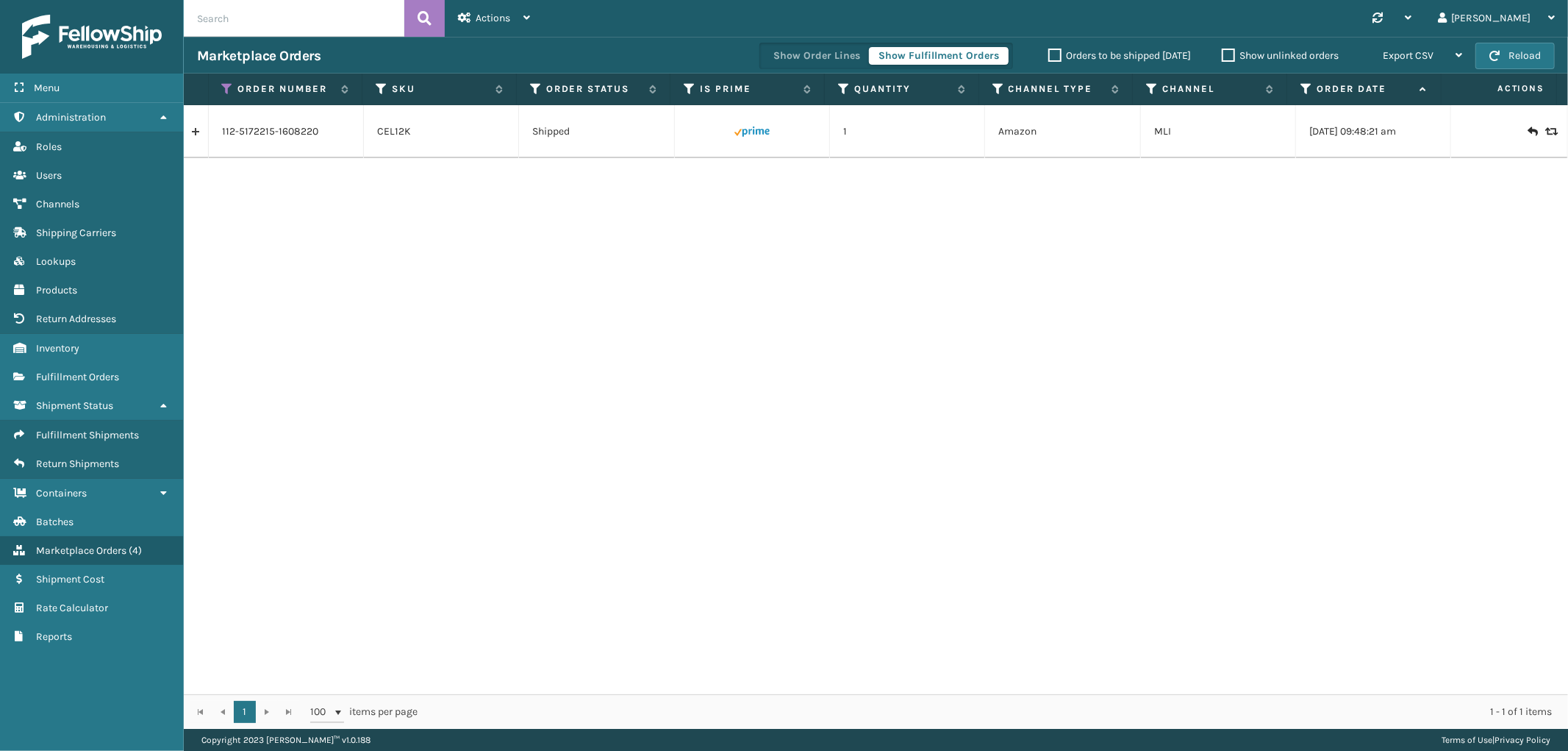
click at [199, 132] on link at bounding box center [196, 132] width 25 height 24
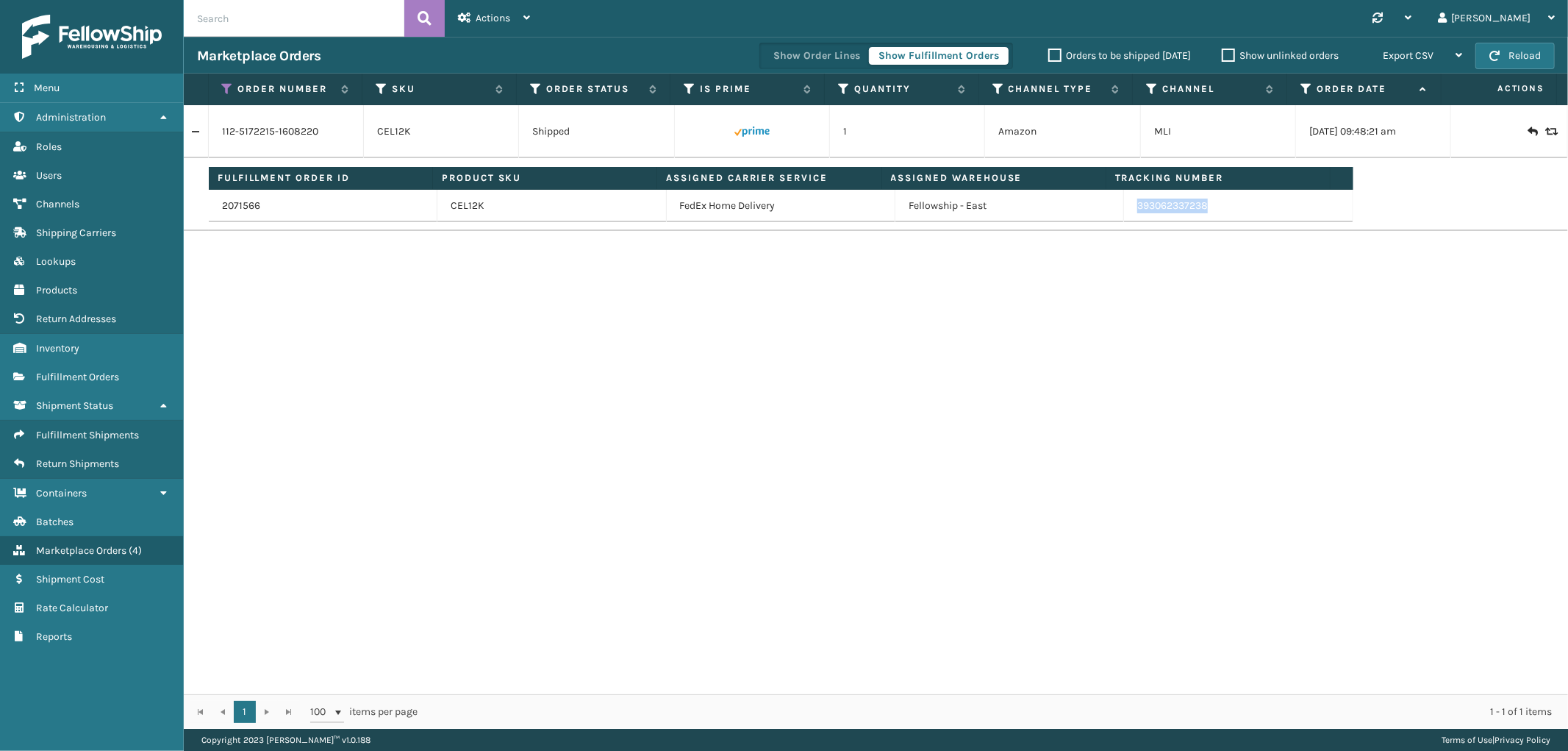
drag, startPoint x: 1215, startPoint y: 207, endPoint x: 1129, endPoint y: 215, distance: 86.4
click at [1129, 215] on td "393062337238" at bounding box center [1238, 205] width 228 height 32
copy link "393062337238"
drag, startPoint x: 228, startPoint y: 91, endPoint x: 228, endPoint y: 108, distance: 17.0
click at [228, 91] on icon at bounding box center [228, 89] width 12 height 13
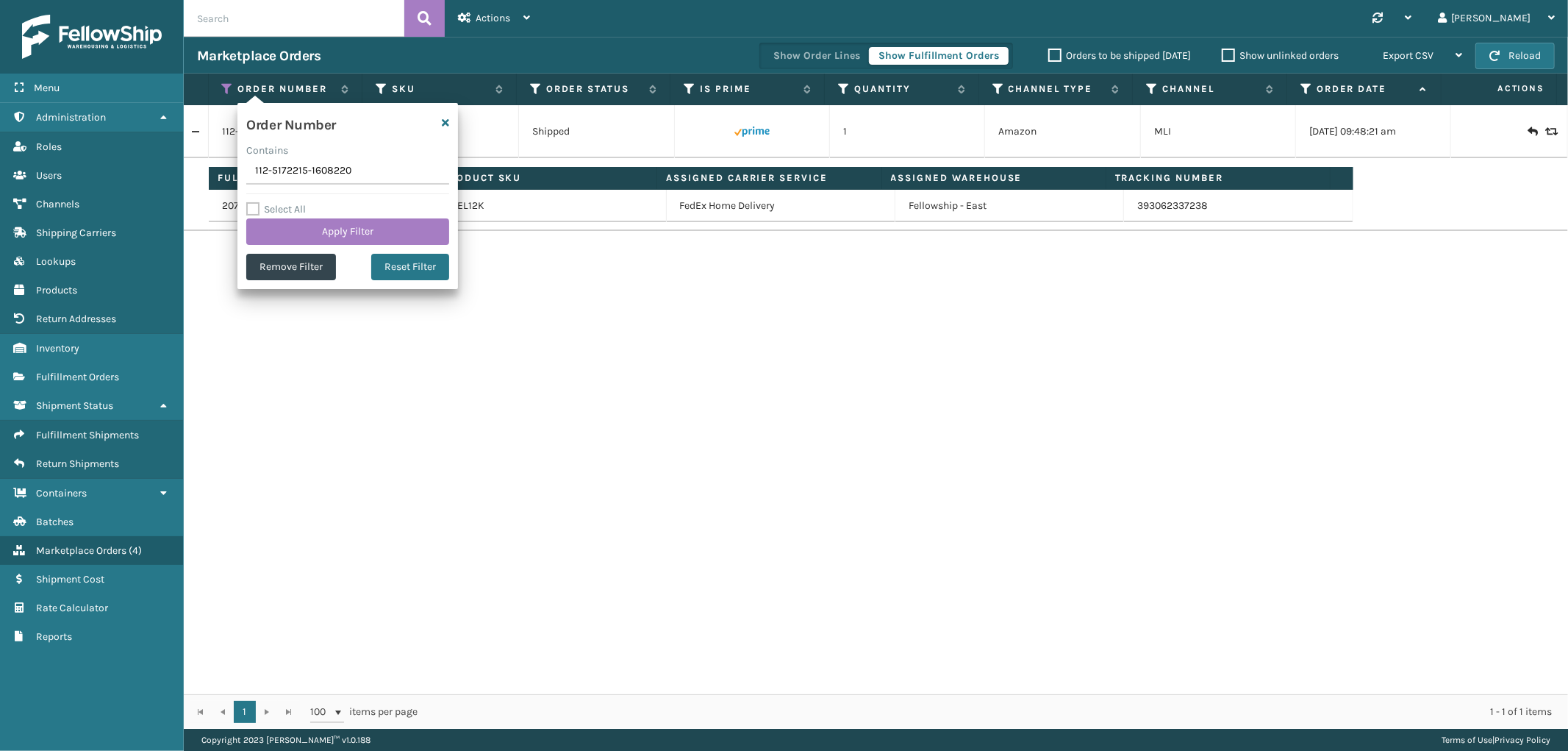
click at [282, 176] on input "112-5172215-1608220" at bounding box center [347, 171] width 203 height 27
type input "114-0156476-9253853"
click at [298, 231] on button "Apply Filter" at bounding box center [347, 232] width 203 height 27
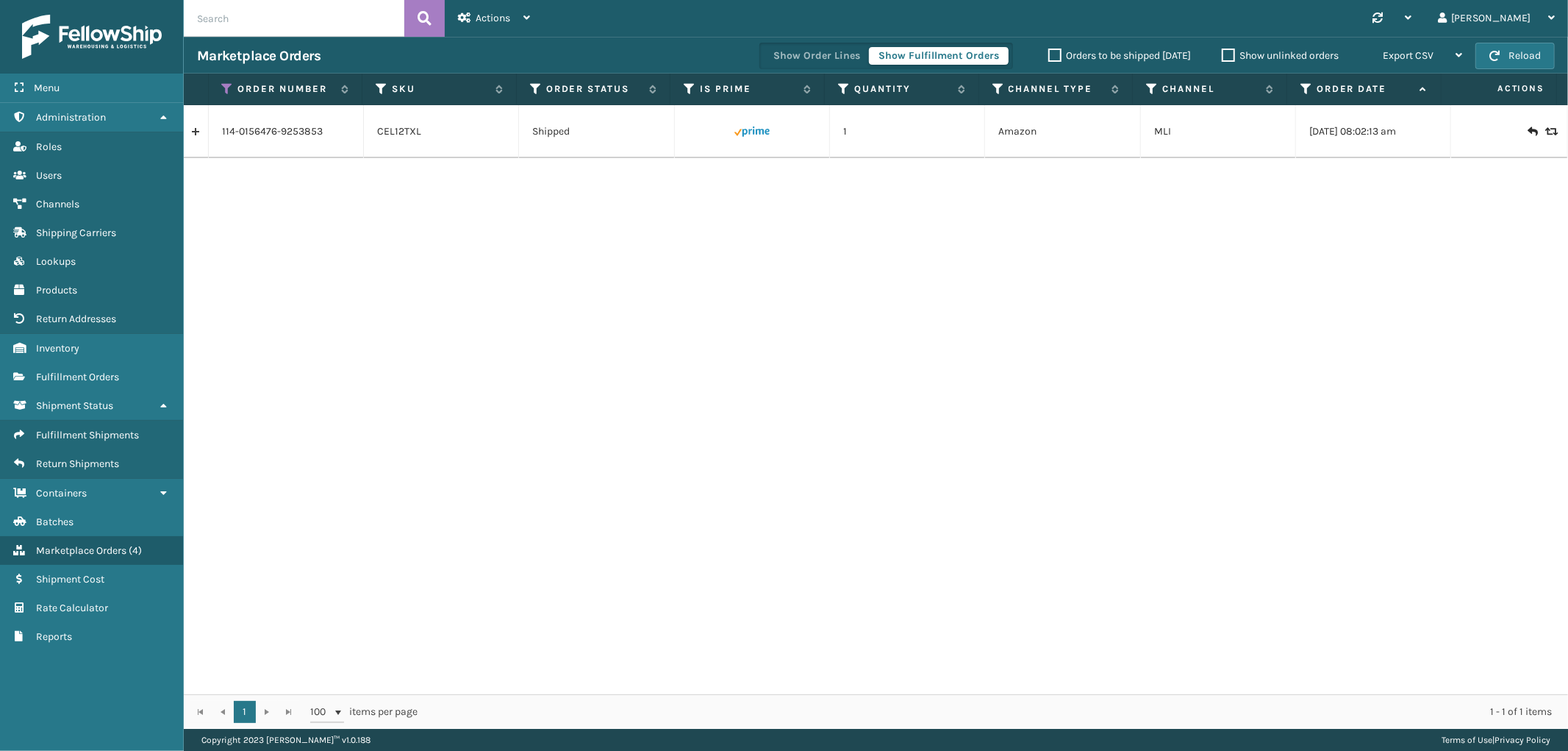
click at [201, 126] on link at bounding box center [196, 132] width 25 height 24
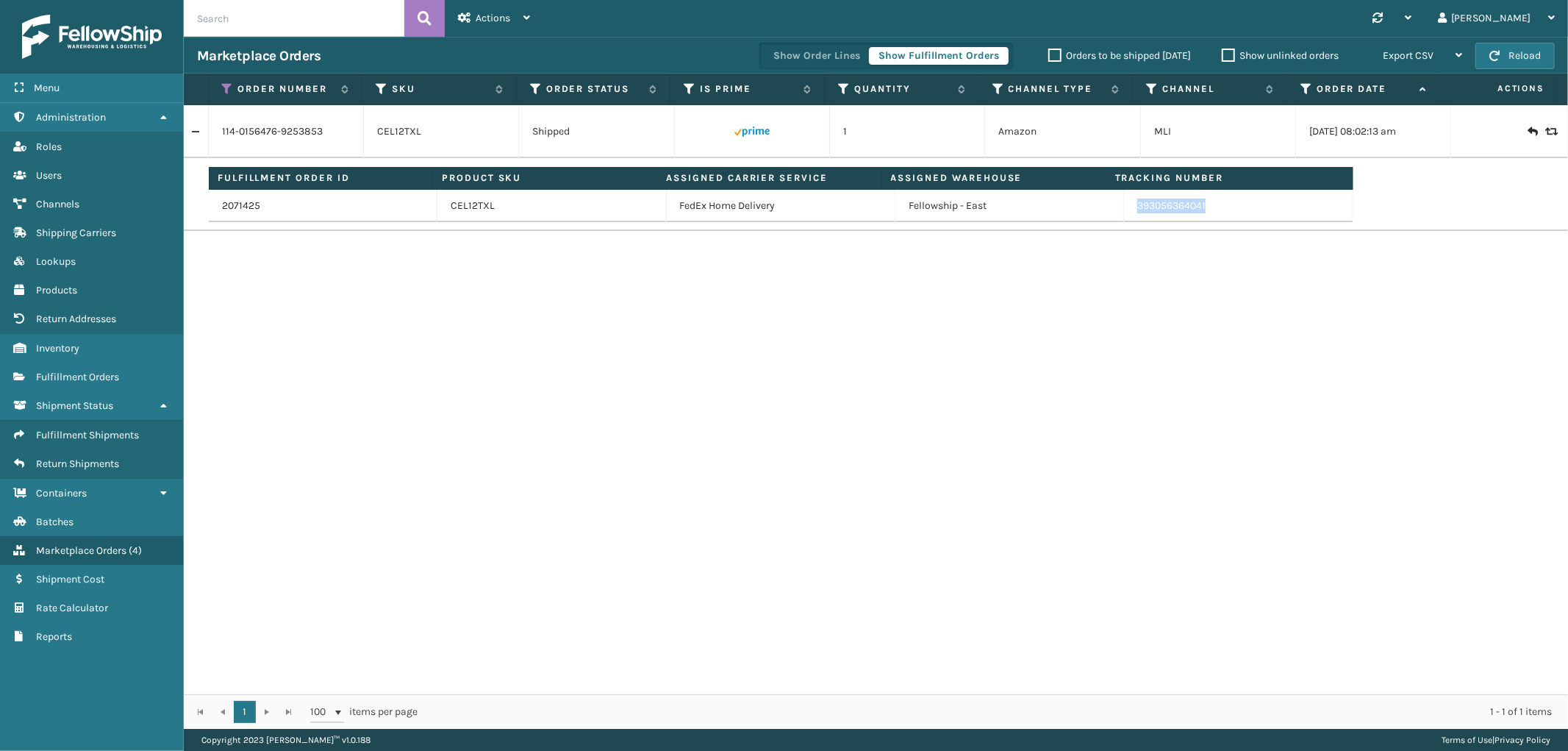
drag, startPoint x: 1209, startPoint y: 215, endPoint x: 1125, endPoint y: 216, distance: 84.0
click at [1125, 216] on td "393056364041" at bounding box center [1238, 205] width 228 height 32
copy link "393056364041"
click at [231, 89] on icon at bounding box center [228, 89] width 12 height 13
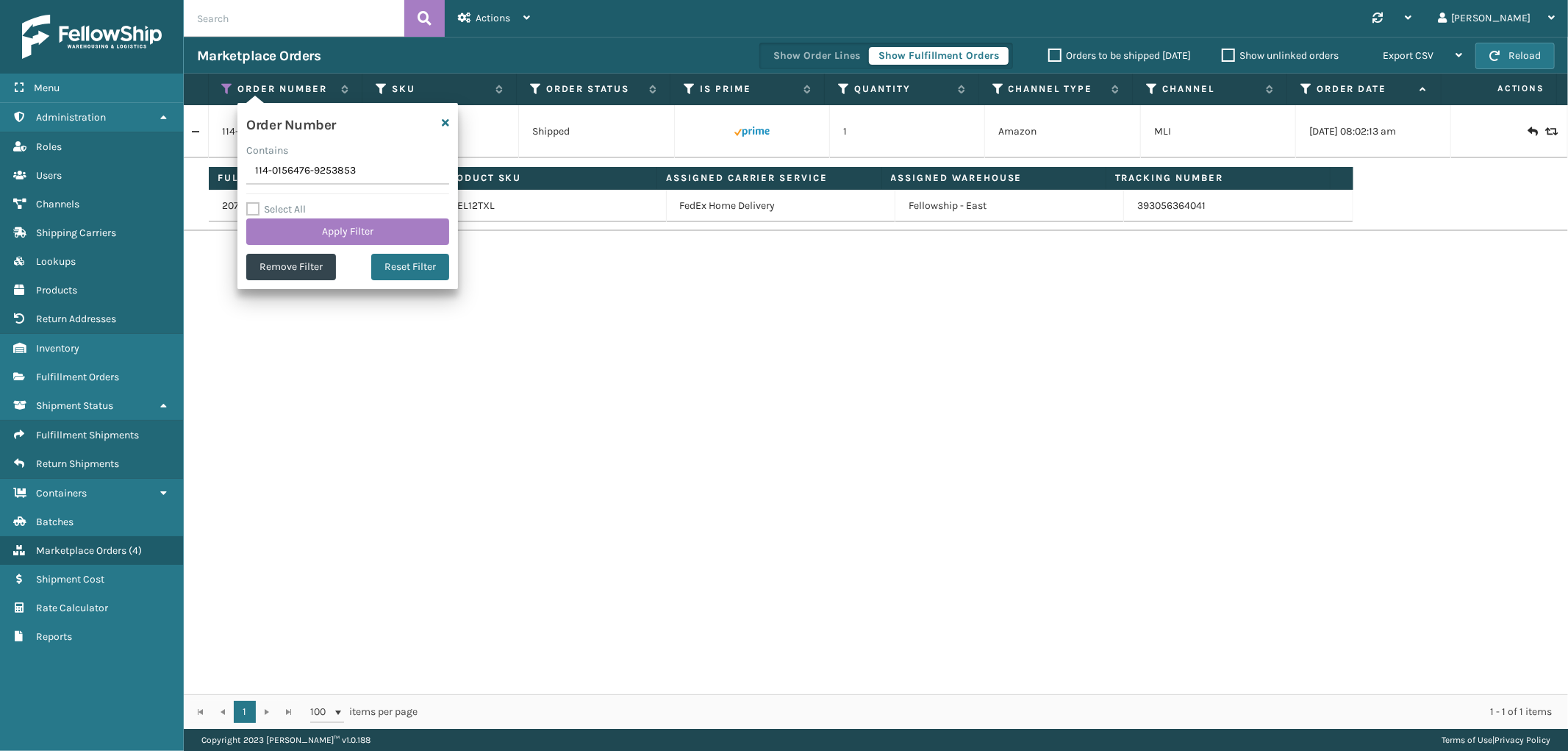
click at [292, 179] on input "114-0156476-9253853" at bounding box center [347, 171] width 203 height 27
type input "114-9609678-7871463"
click at [289, 219] on button "Apply Filter" at bounding box center [347, 232] width 203 height 27
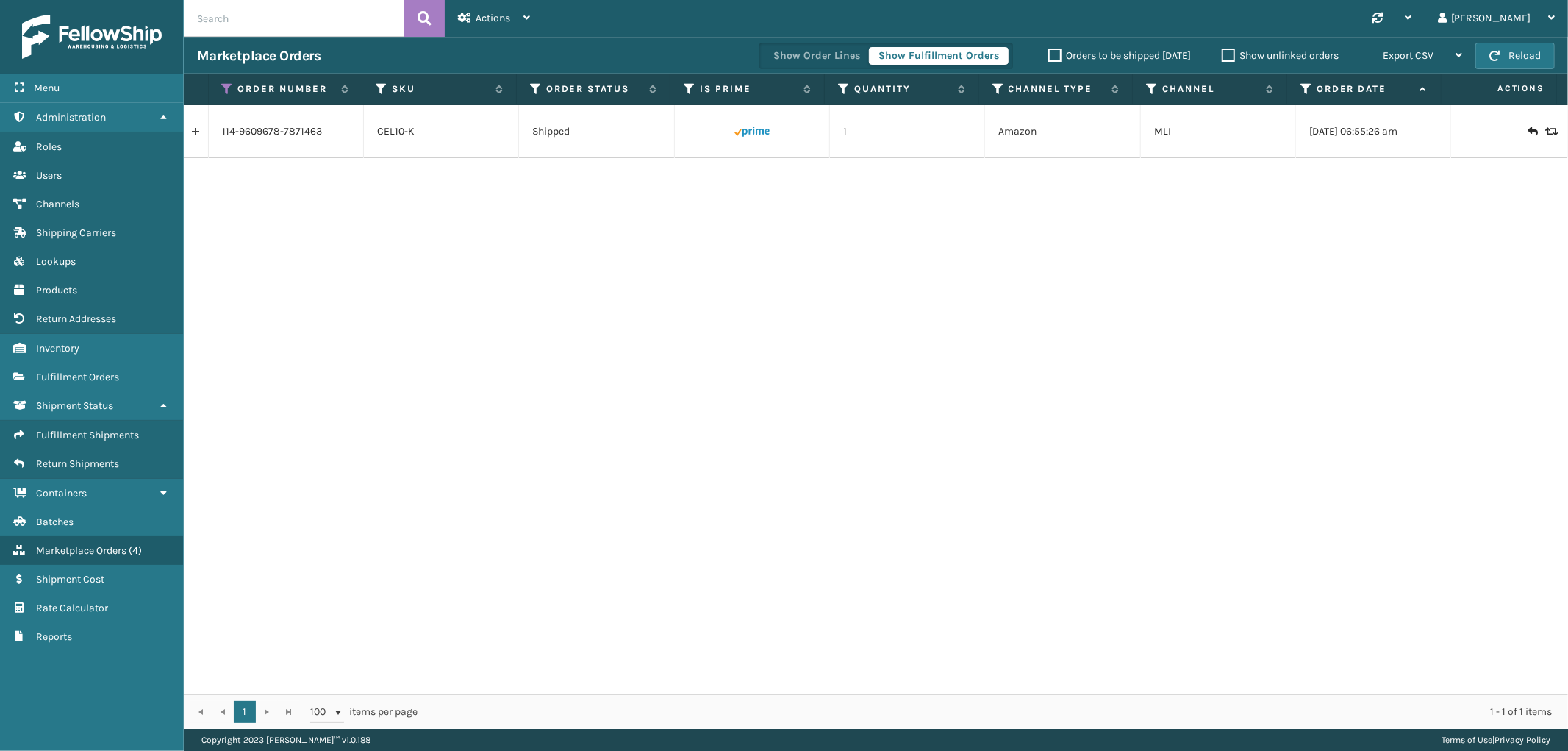
click at [195, 130] on link at bounding box center [196, 132] width 25 height 24
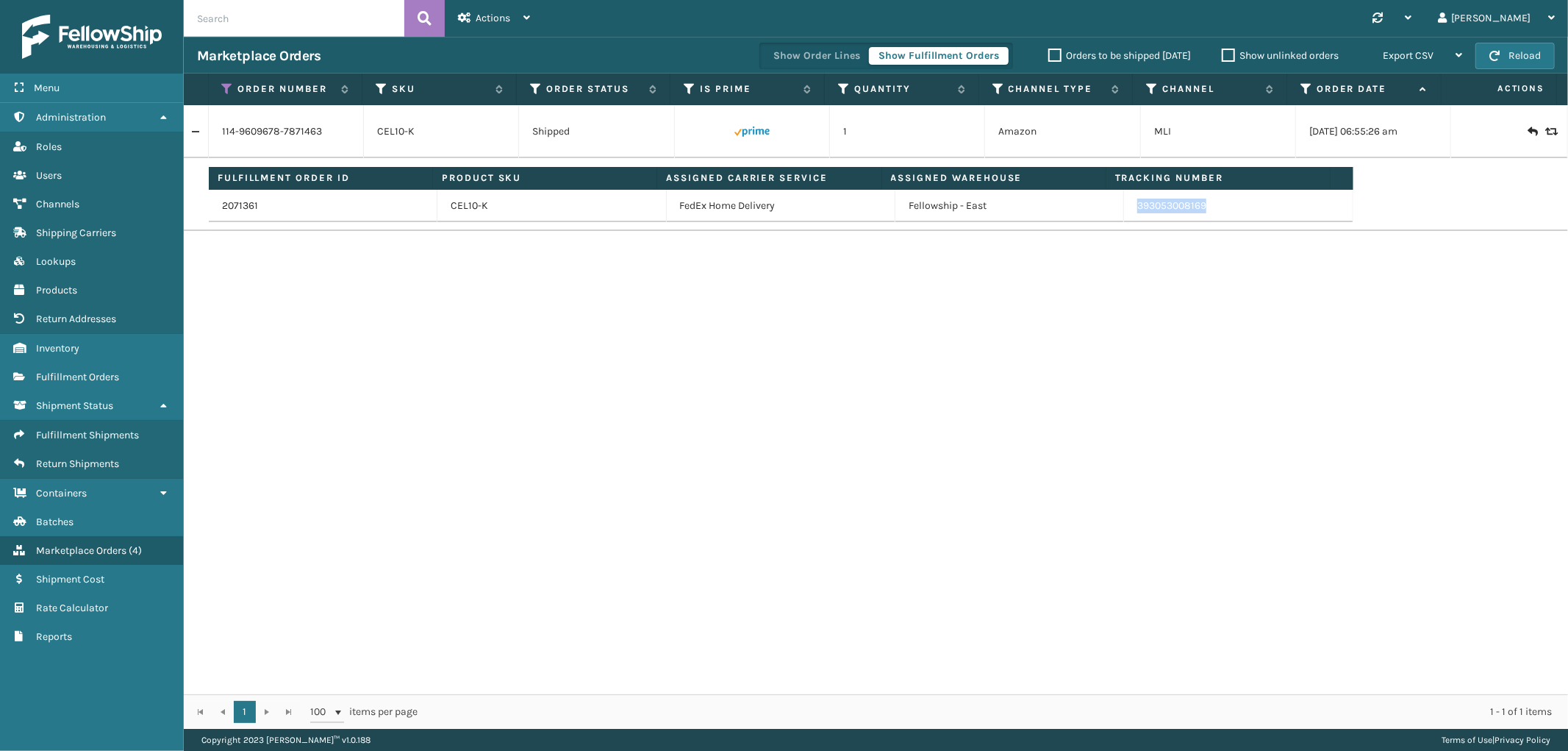
drag, startPoint x: 1221, startPoint y: 208, endPoint x: 1128, endPoint y: 219, distance: 93.6
click at [1128, 219] on td "393053008169" at bounding box center [1238, 205] width 228 height 32
copy link "393053008169"
click at [229, 90] on icon at bounding box center [228, 89] width 12 height 13
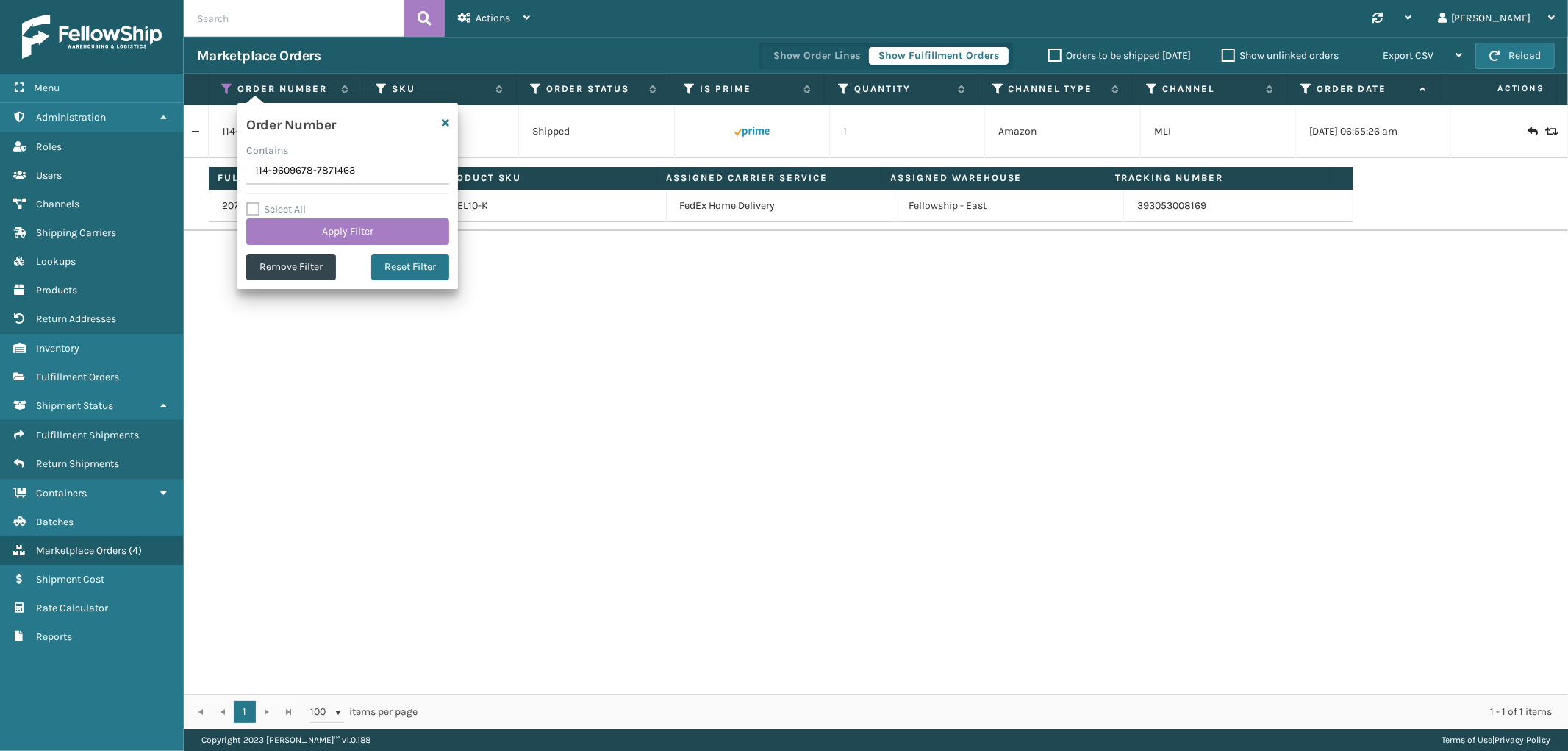
click at [274, 170] on input "114-9609678-7871463" at bounding box center [347, 171] width 203 height 27
type input "114-1796340-4421812"
click at [277, 222] on button "Apply Filter" at bounding box center [347, 232] width 203 height 27
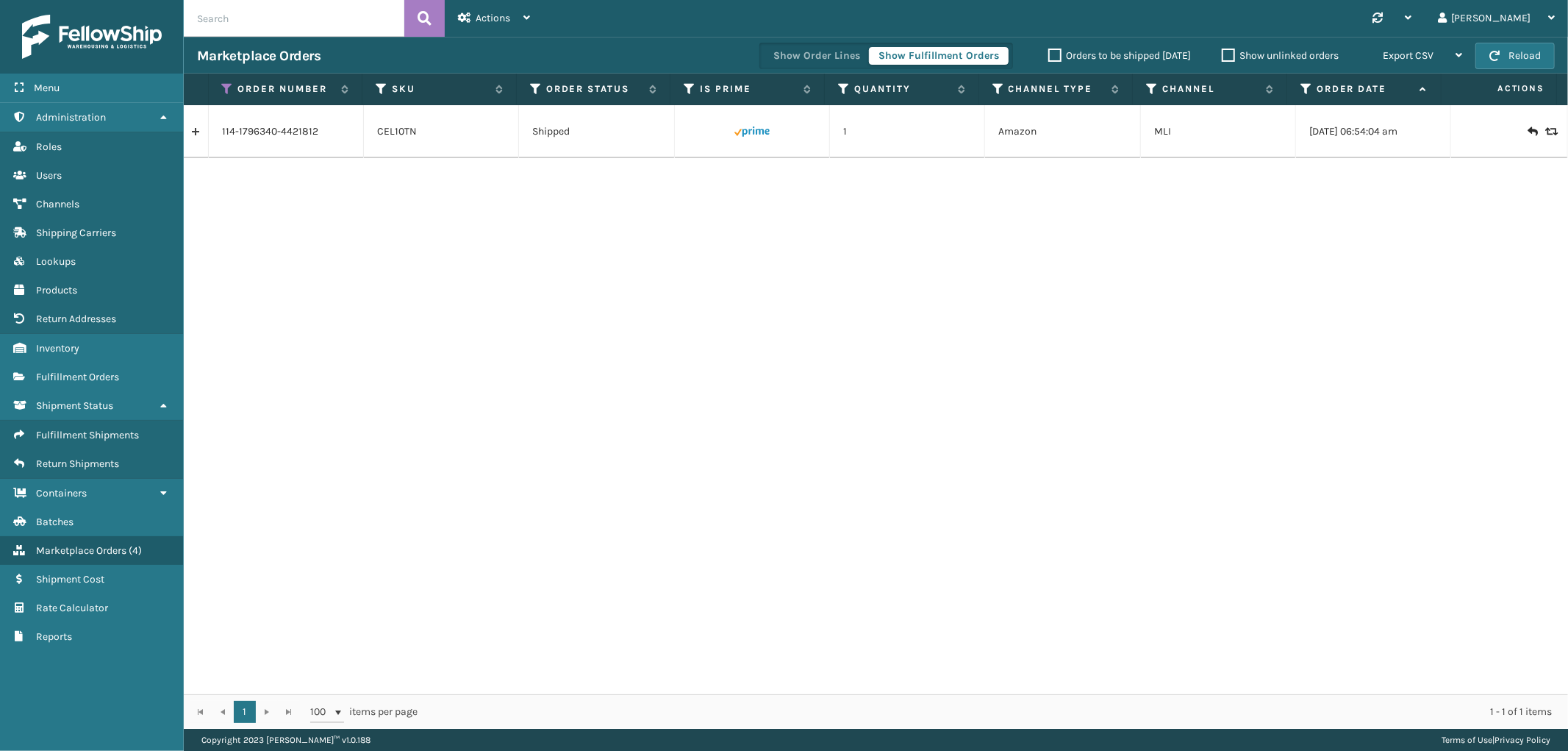
click at [192, 127] on link at bounding box center [196, 132] width 25 height 24
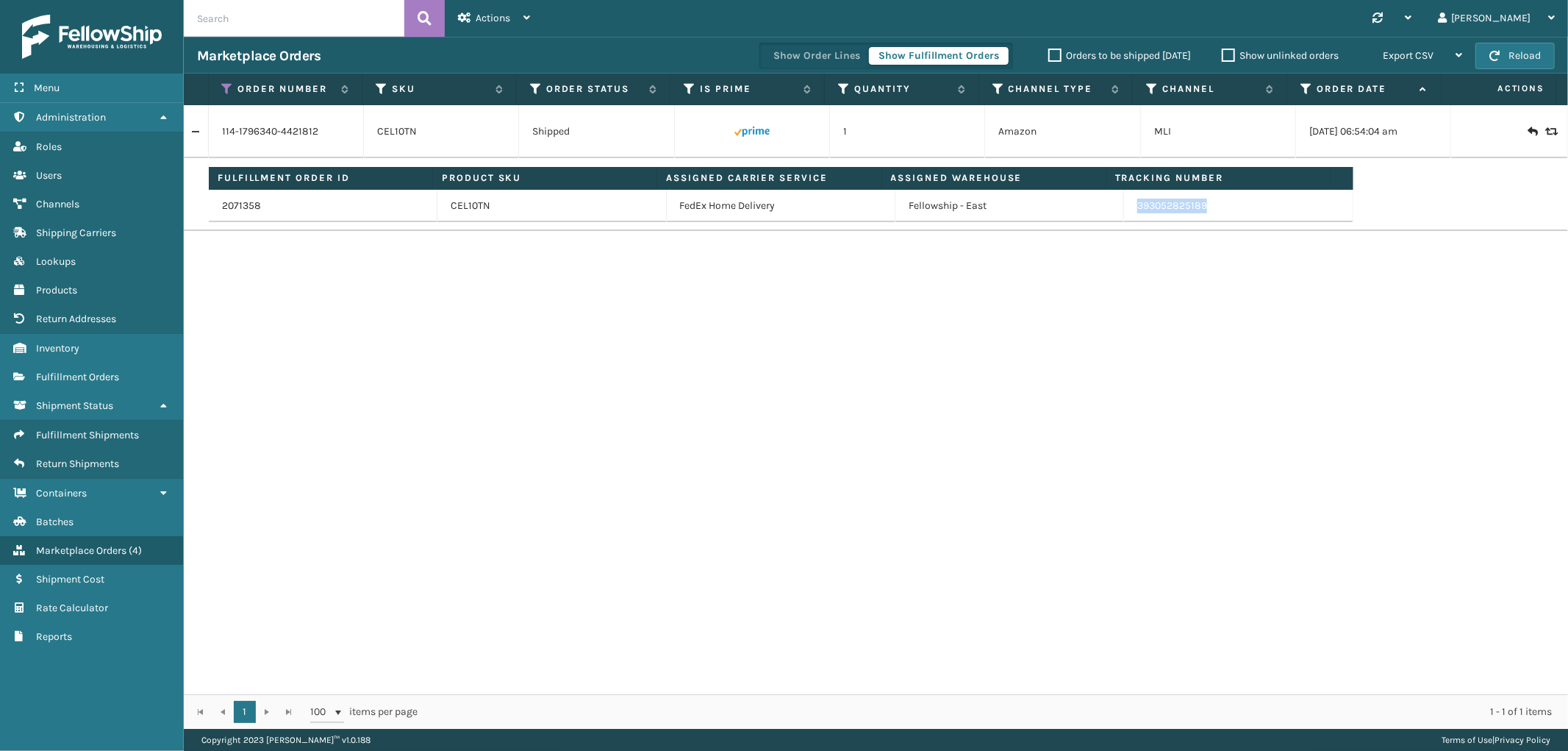
drag, startPoint x: 1218, startPoint y: 211, endPoint x: 1120, endPoint y: 214, distance: 98.0
click at [1124, 214] on td "393052825189" at bounding box center [1238, 205] width 228 height 32
copy link "393052825189"
drag, startPoint x: 225, startPoint y: 89, endPoint x: 229, endPoint y: 114, distance: 25.3
click at [225, 89] on icon at bounding box center [228, 89] width 12 height 13
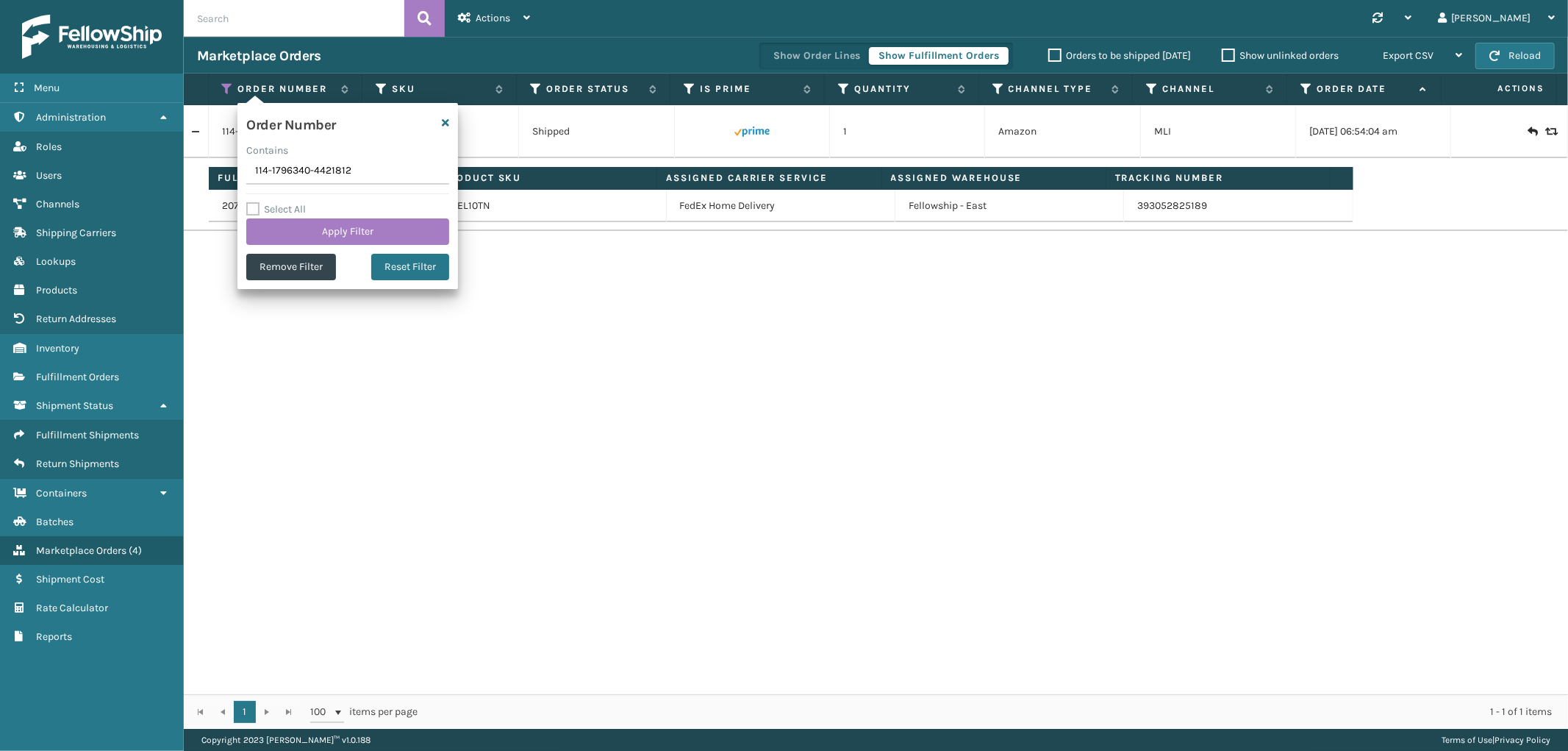
click at [301, 170] on input "114-1796340-4421812" at bounding box center [347, 171] width 203 height 27
type input "113-9856257-6113064"
click at [295, 219] on button "Apply Filter" at bounding box center [347, 232] width 203 height 27
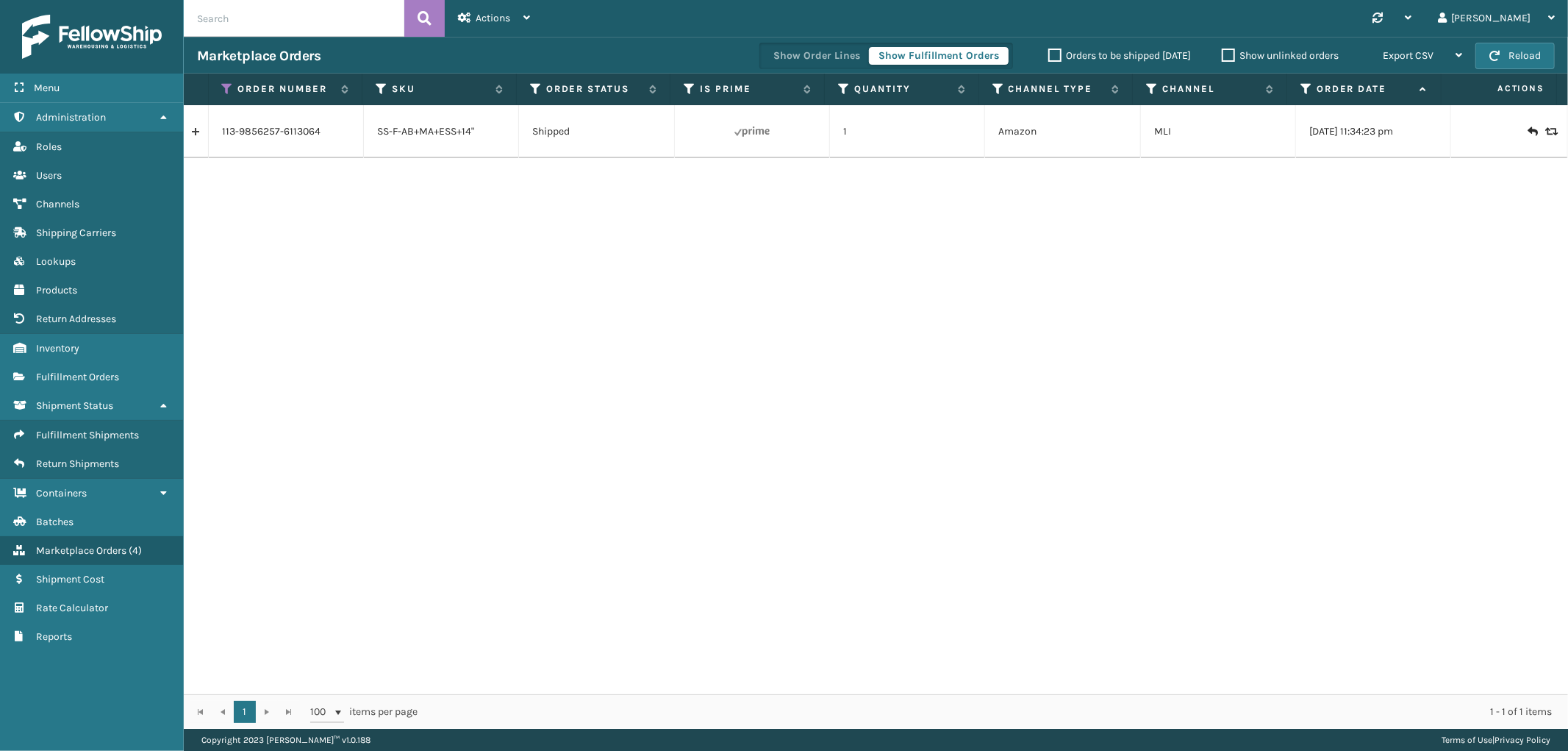
click at [191, 136] on link at bounding box center [196, 132] width 25 height 24
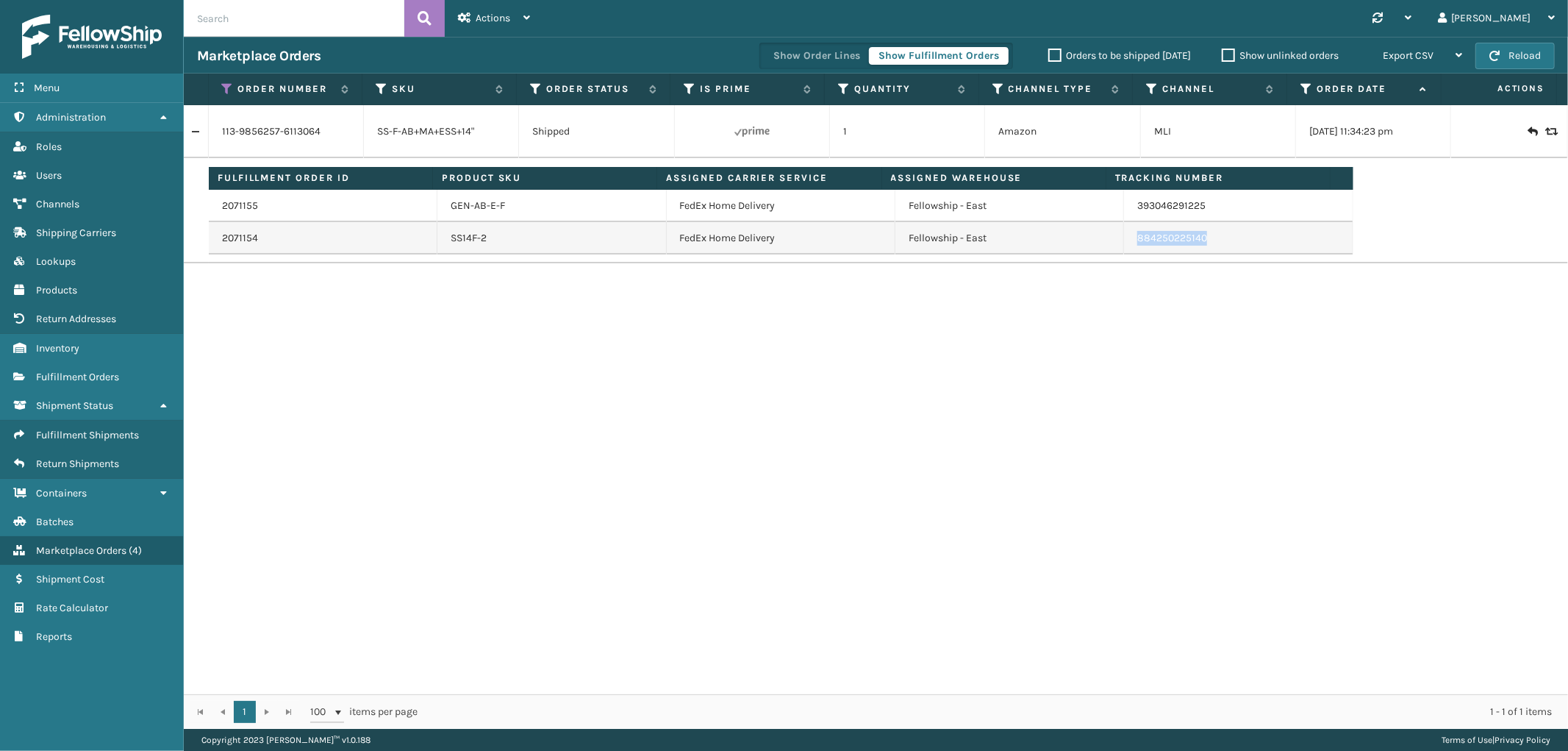
drag, startPoint x: 1204, startPoint y: 243, endPoint x: 1122, endPoint y: 249, distance: 82.2
click at [1124, 249] on td "884250225140" at bounding box center [1238, 237] width 228 height 32
copy link "884250225140"
click at [226, 87] on icon at bounding box center [228, 89] width 12 height 13
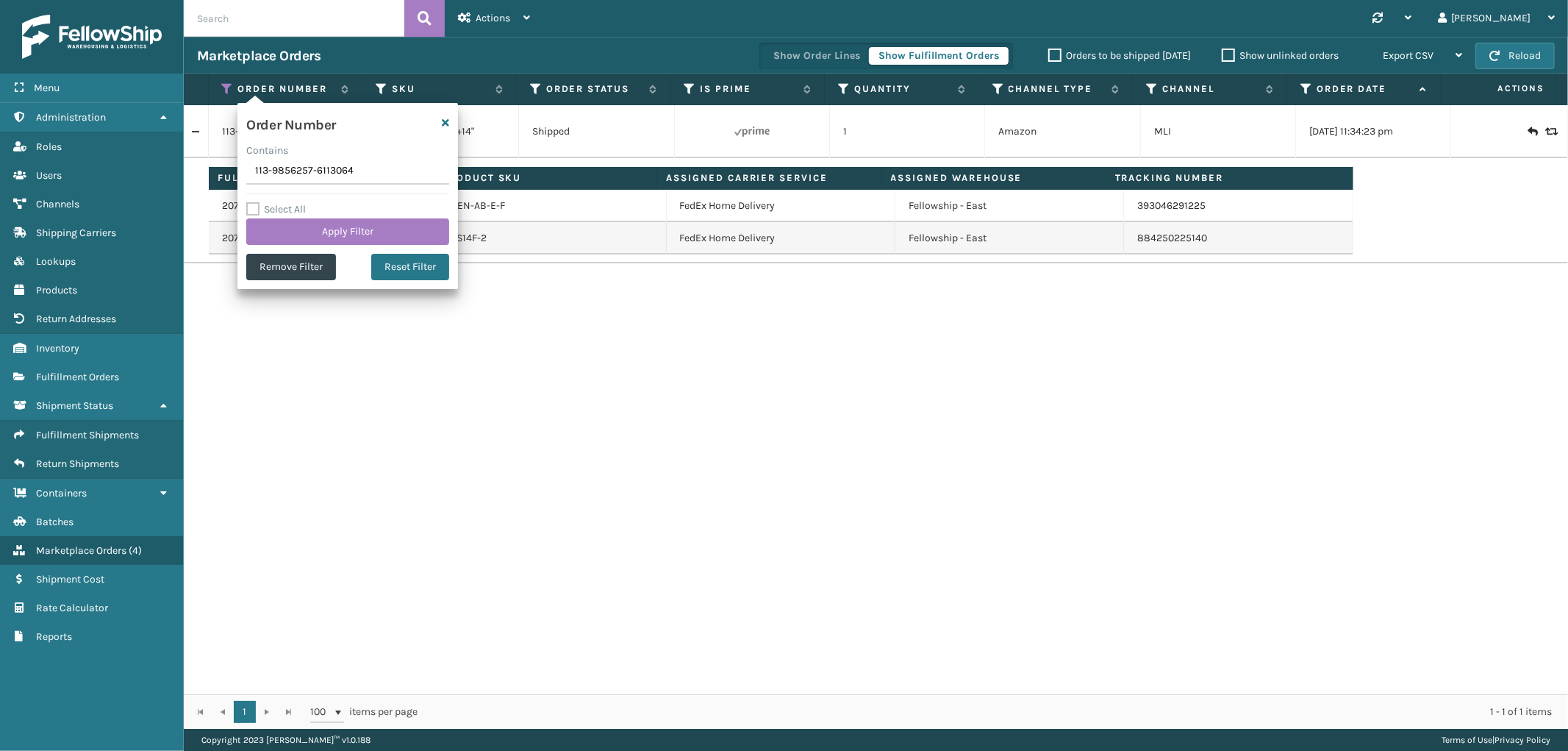
click at [297, 164] on input "113-9856257-6113064" at bounding box center [347, 171] width 203 height 27
type input "112-1108263-5648263"
click at [301, 217] on div "Select All Apply Filter" at bounding box center [347, 223] width 203 height 44
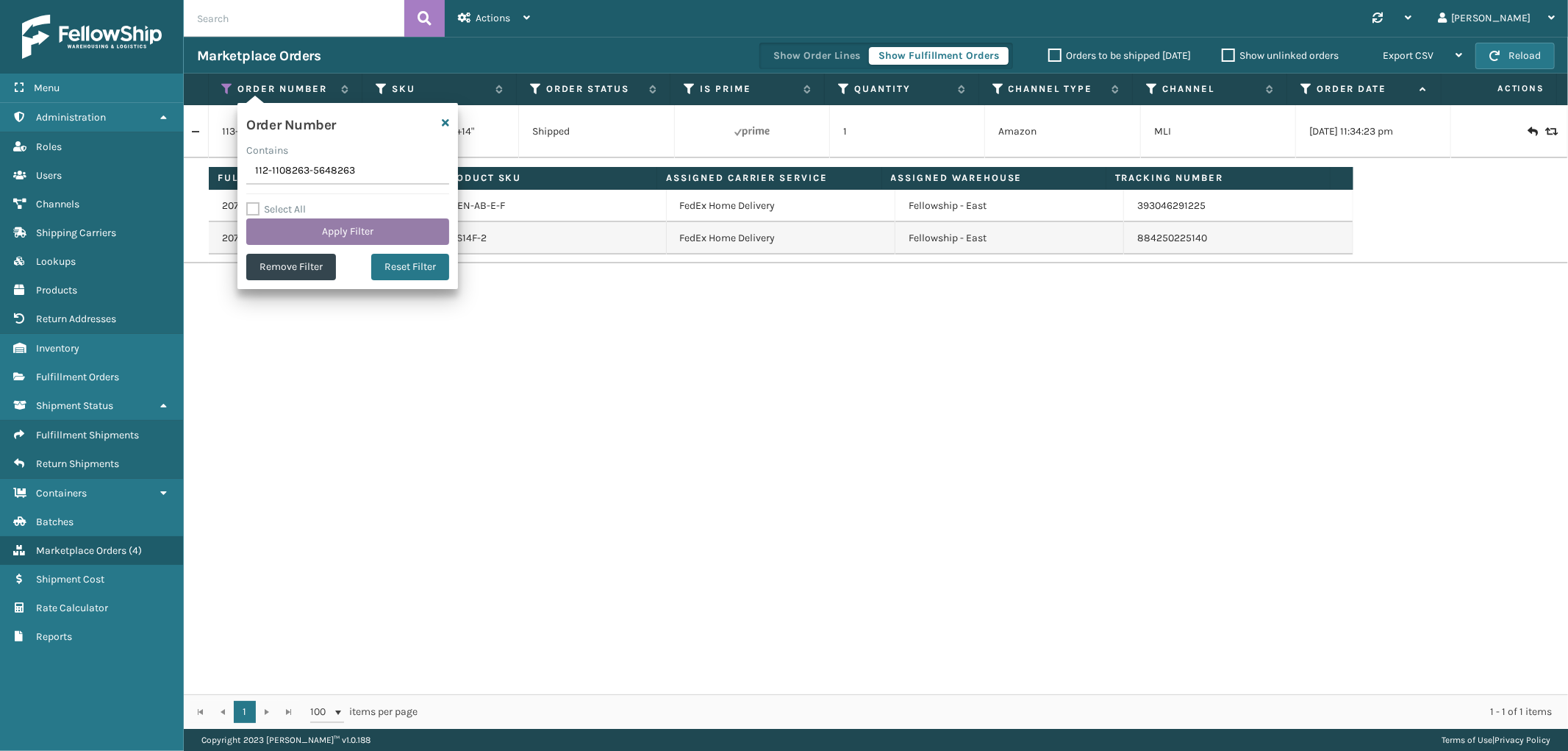
click at [302, 229] on button "Apply Filter" at bounding box center [347, 232] width 203 height 27
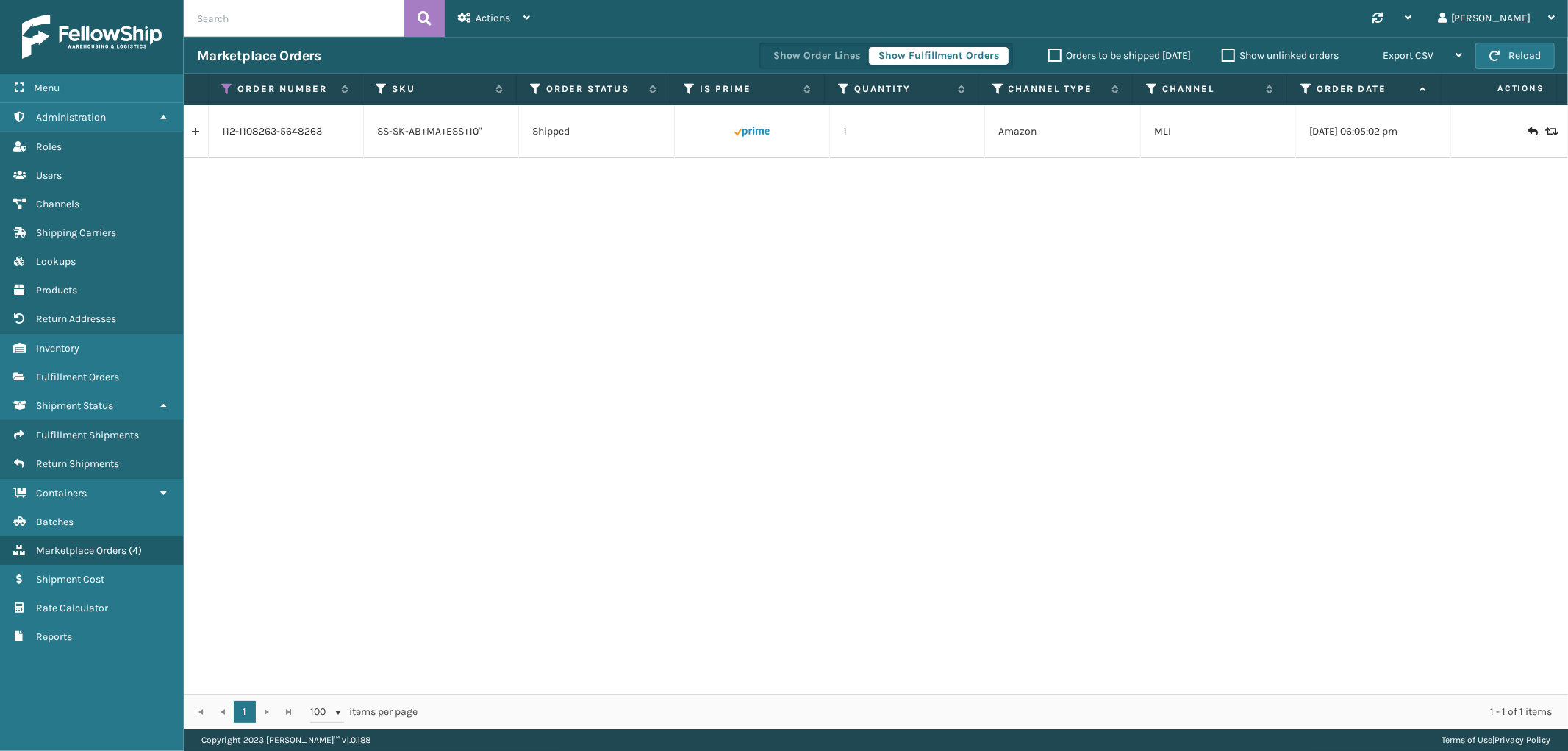
click at [196, 125] on link at bounding box center [196, 132] width 25 height 24
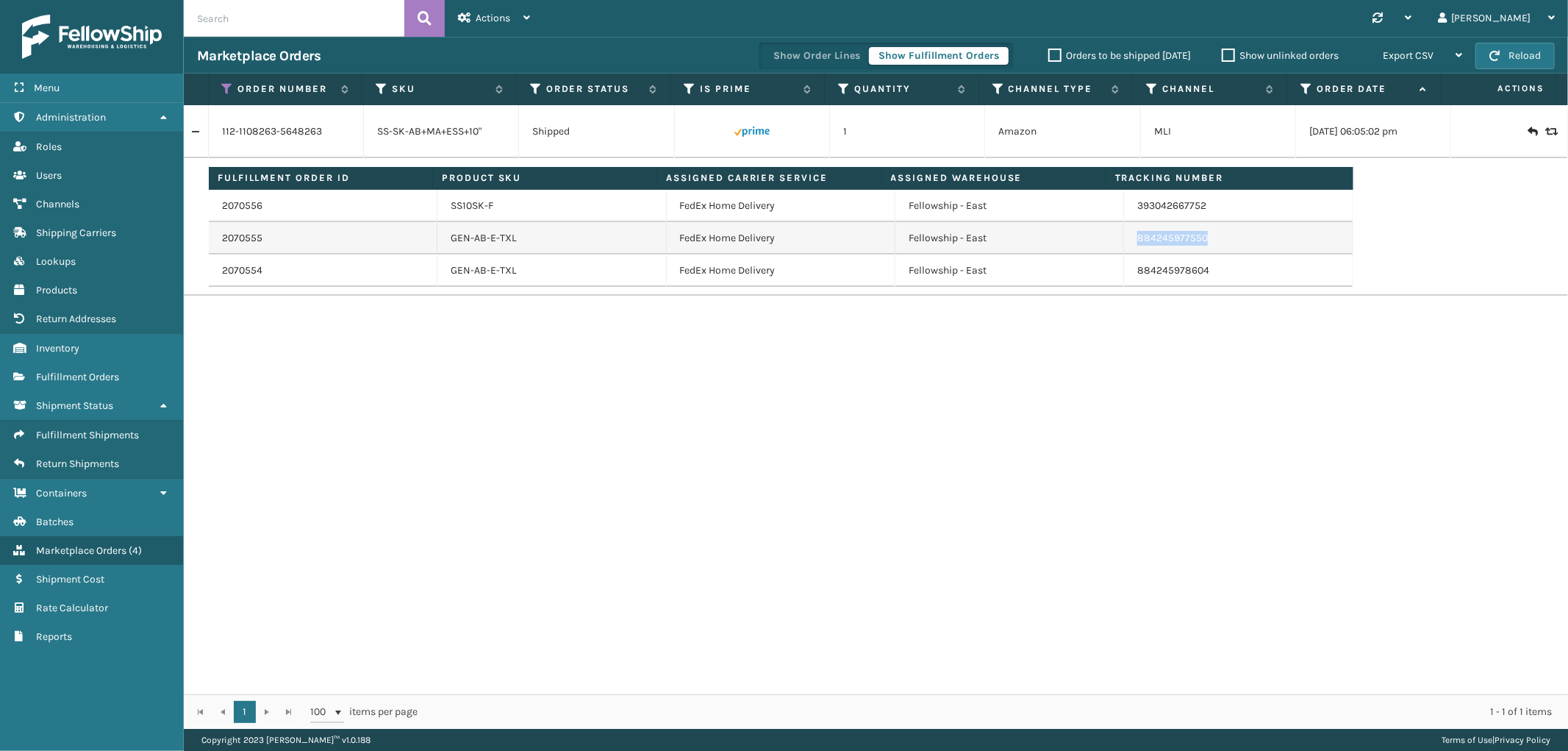
drag, startPoint x: 1203, startPoint y: 245, endPoint x: 1128, endPoint y: 246, distance: 75.0
click at [1128, 246] on td "884245977550" at bounding box center [1238, 237] width 228 height 32
drag, startPoint x: 225, startPoint y: 92, endPoint x: 225, endPoint y: 106, distance: 14.0
click at [225, 92] on icon at bounding box center [228, 89] width 12 height 13
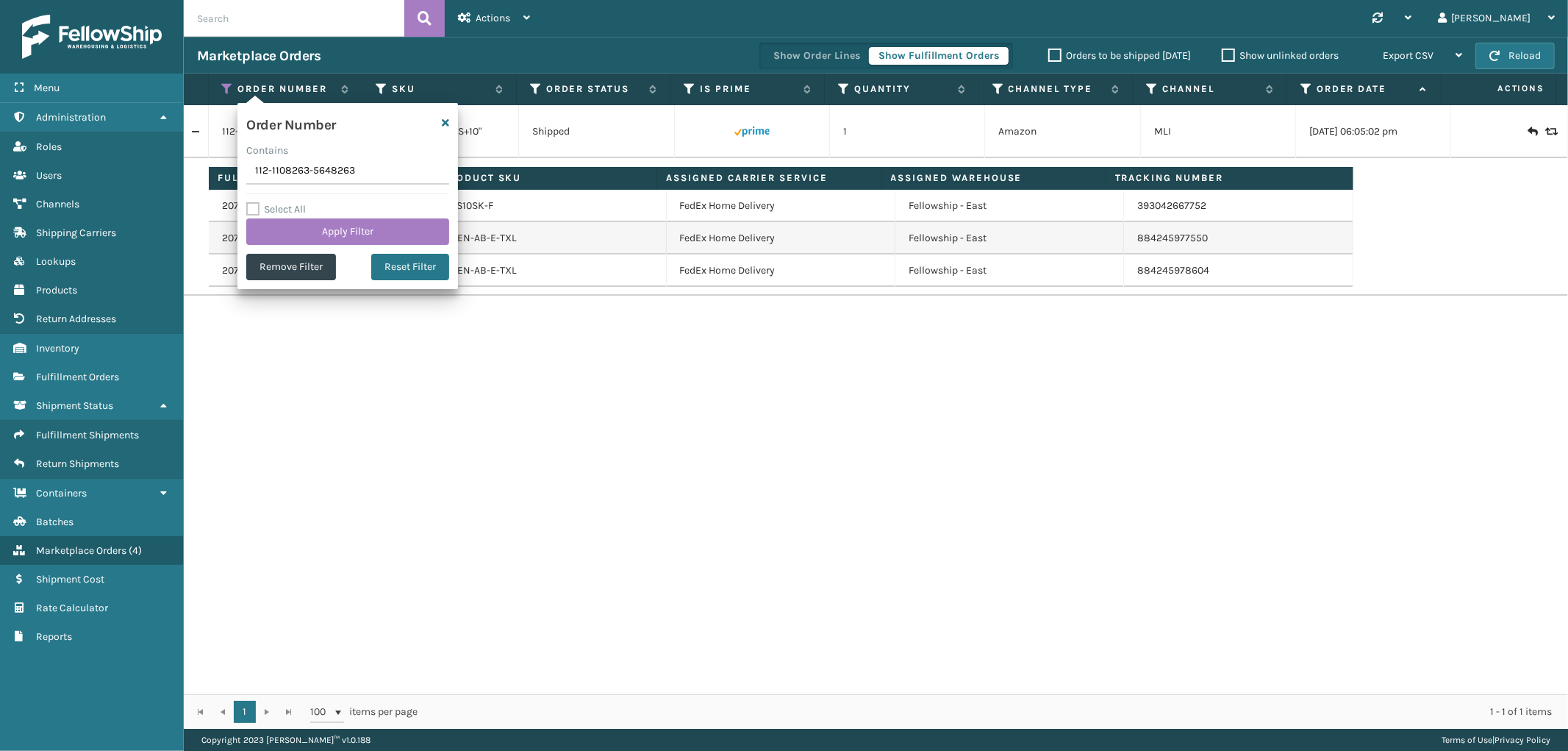
click at [303, 175] on input "112-1108263-5648263" at bounding box center [347, 171] width 203 height 27
type input "113-4748028-3767430"
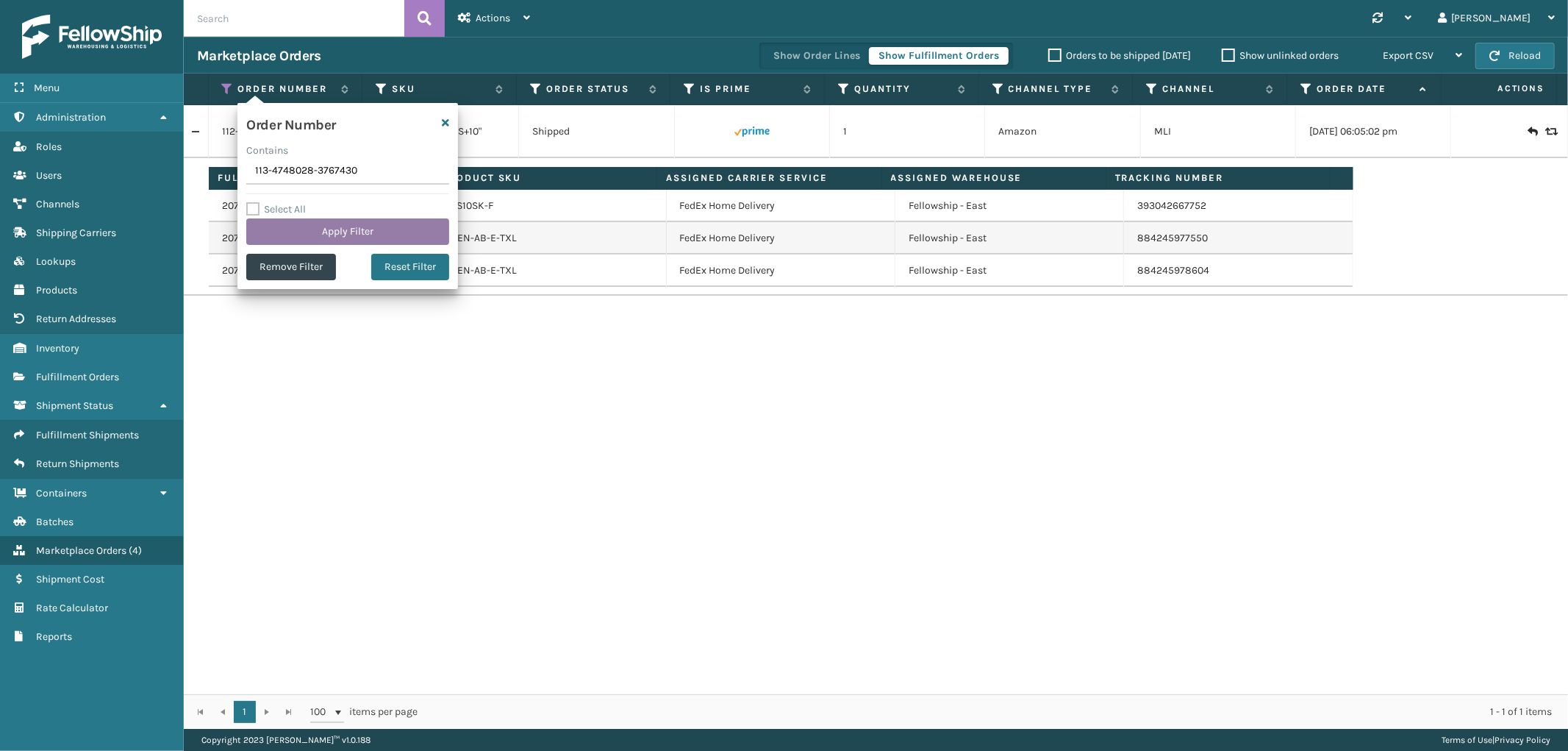
click at [312, 228] on button "Apply Filter" at bounding box center [347, 232] width 203 height 27
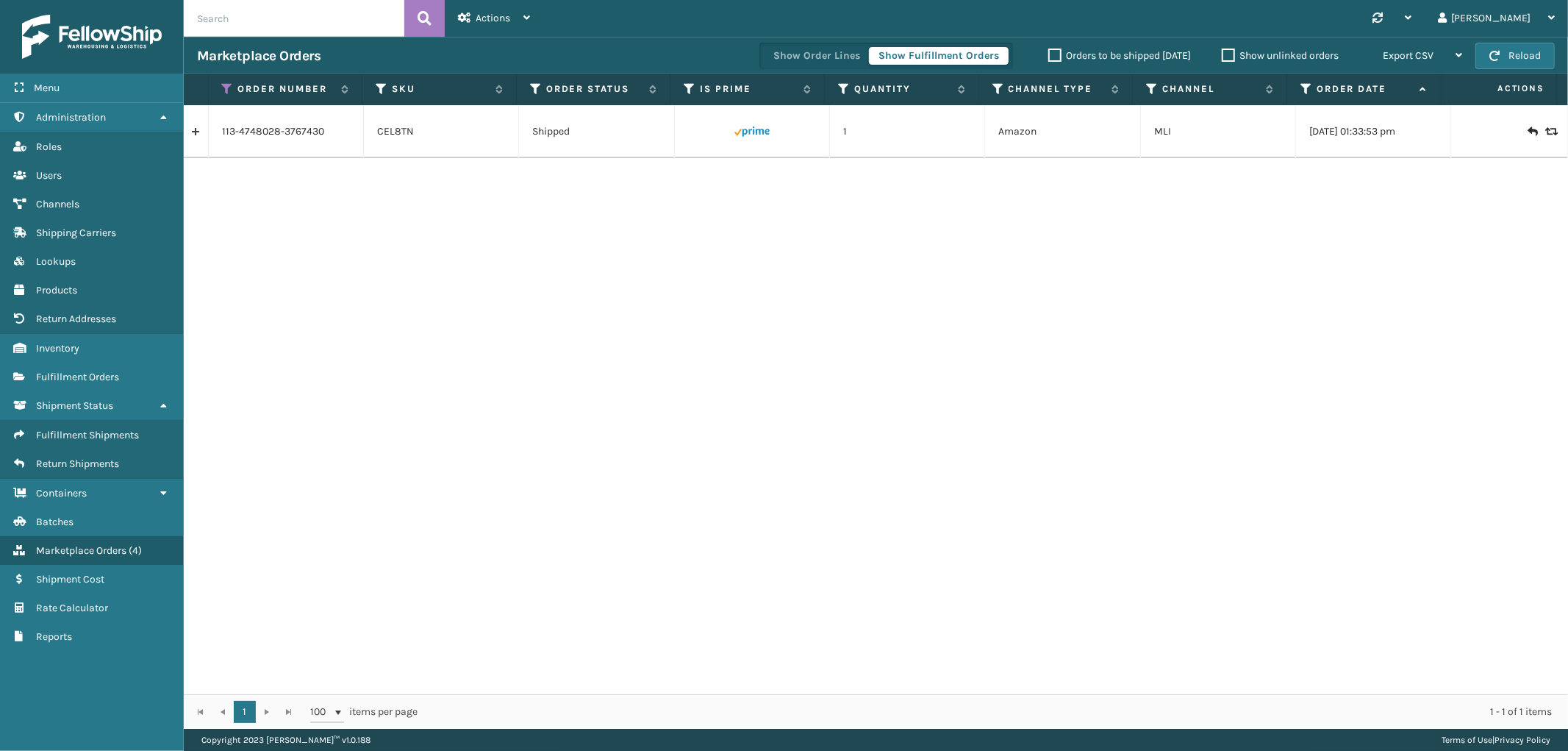
click at [201, 138] on link at bounding box center [196, 132] width 25 height 24
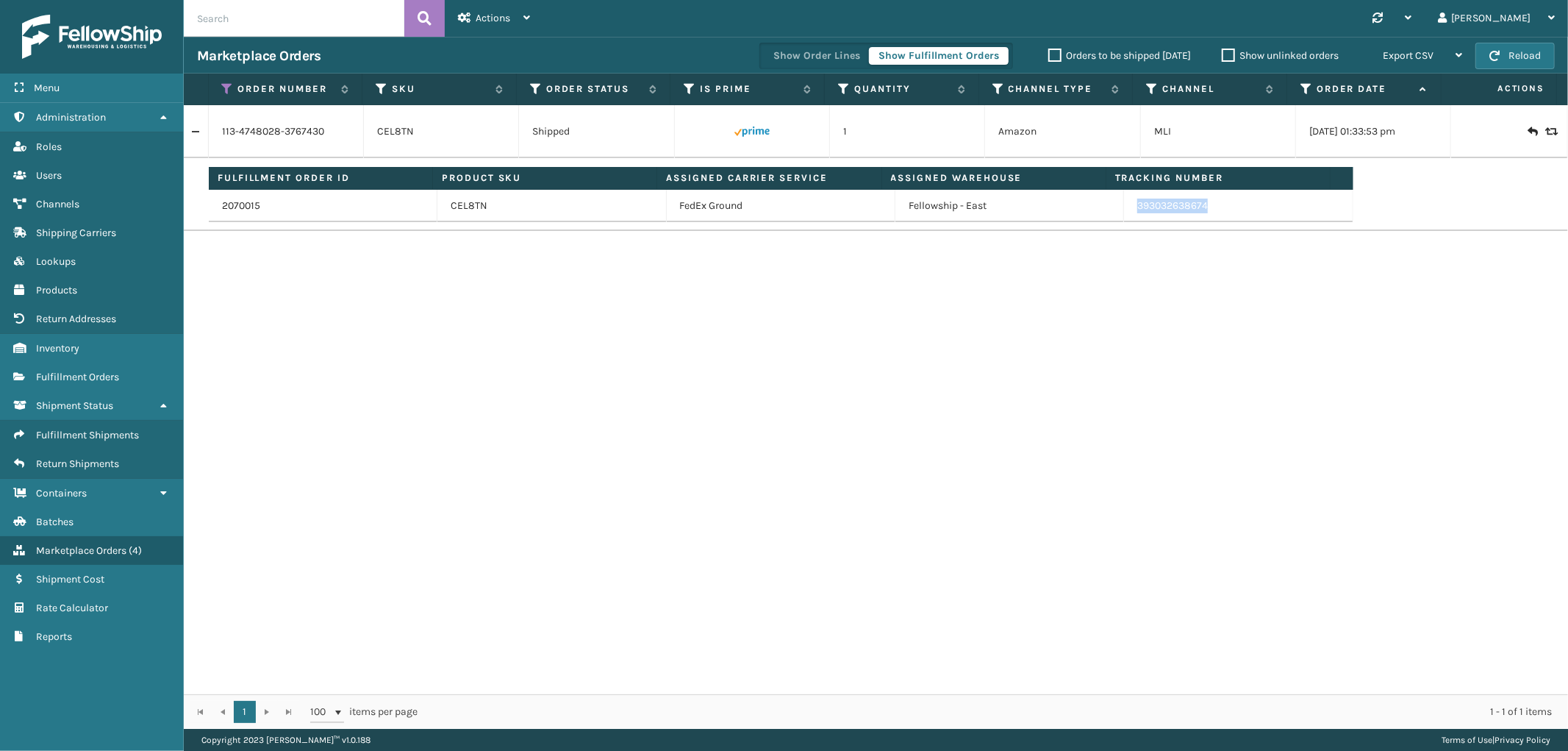
drag, startPoint x: 1209, startPoint y: 217, endPoint x: 1125, endPoint y: 217, distance: 84.0
click at [1125, 217] on td "393032638674" at bounding box center [1238, 205] width 228 height 32
click at [223, 87] on icon at bounding box center [228, 89] width 12 height 13
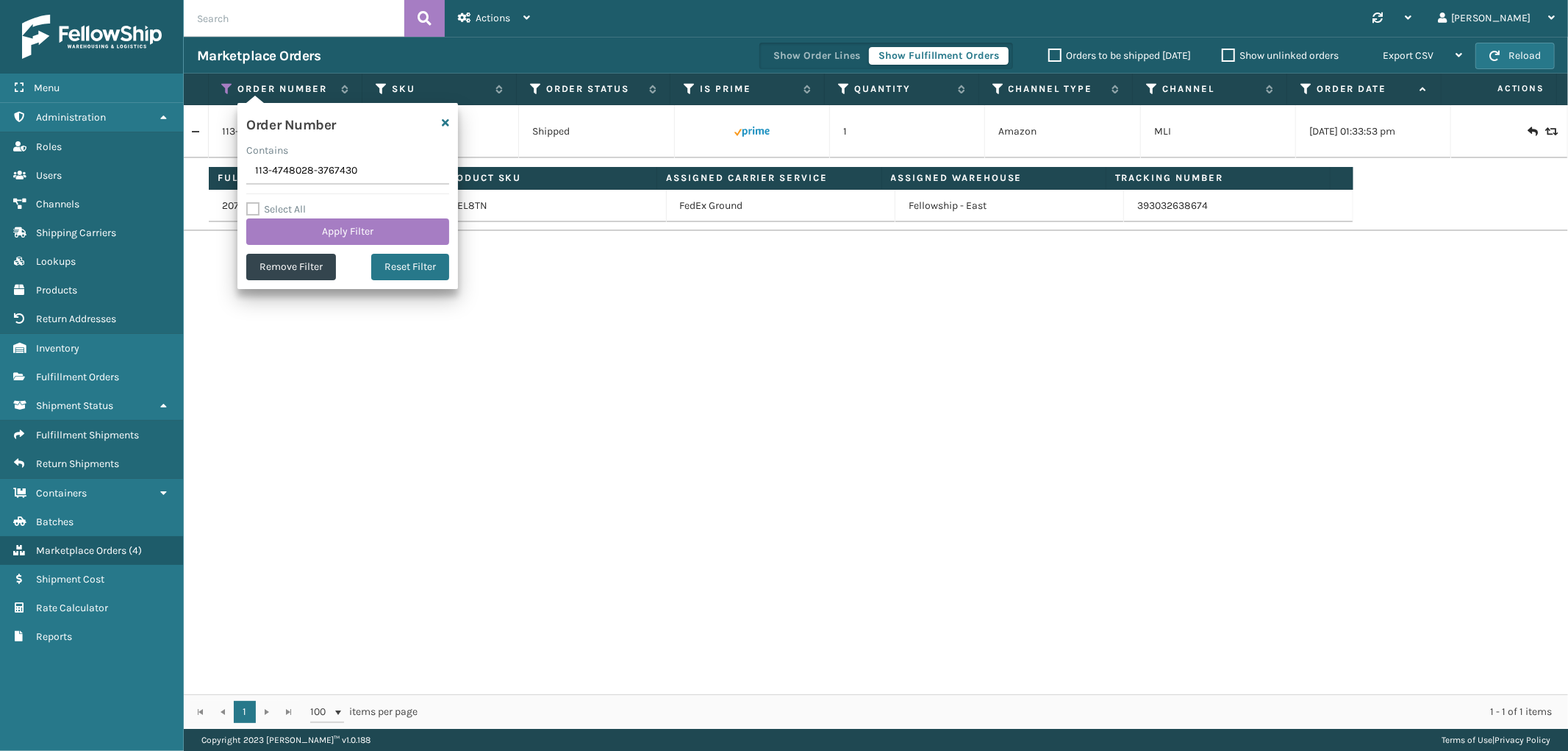
click at [286, 169] on input "113-4748028-3767430" at bounding box center [347, 171] width 203 height 27
type input "200013427717172"
click at [272, 226] on button "Apply Filter" at bounding box center [347, 232] width 203 height 27
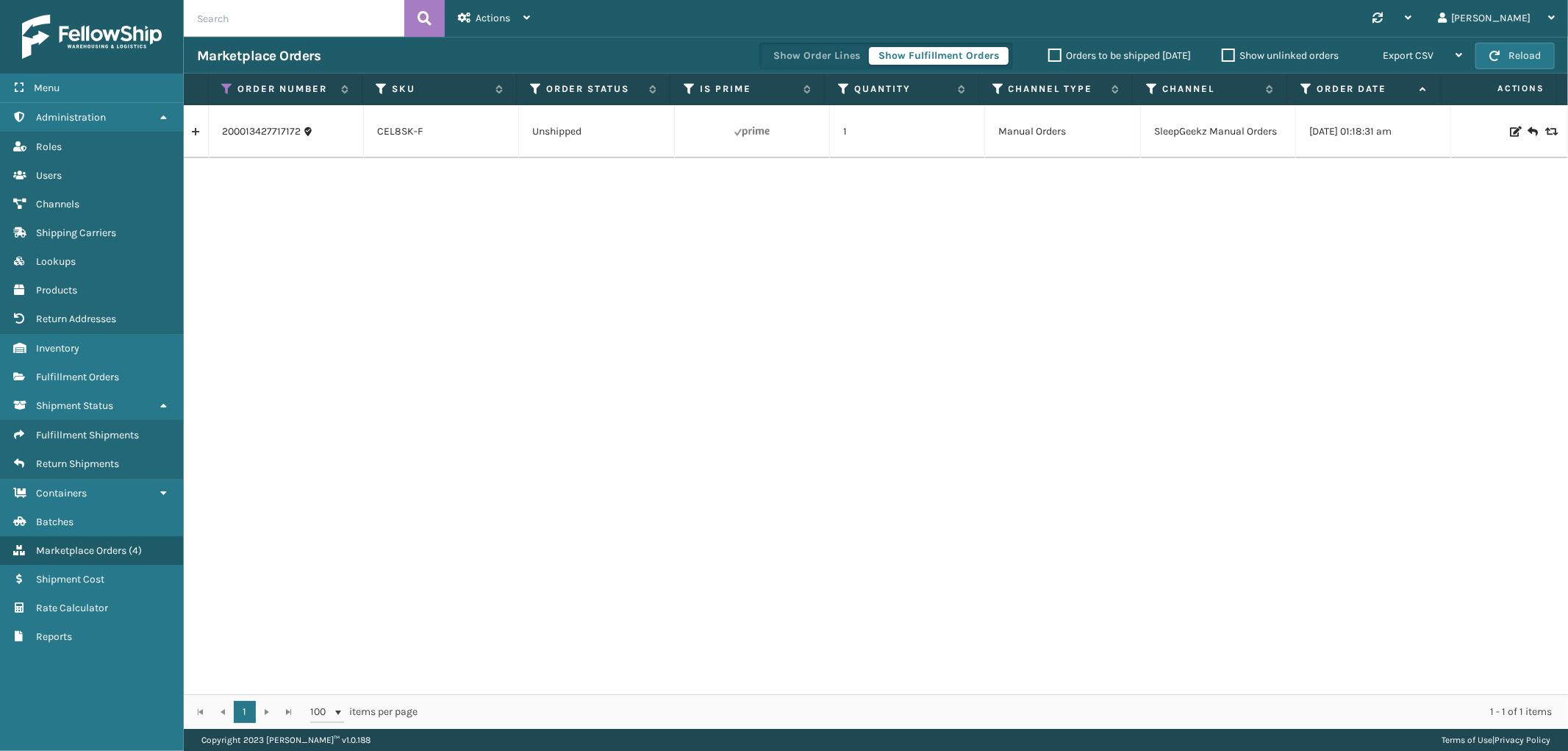
click at [201, 134] on link at bounding box center [196, 132] width 25 height 24
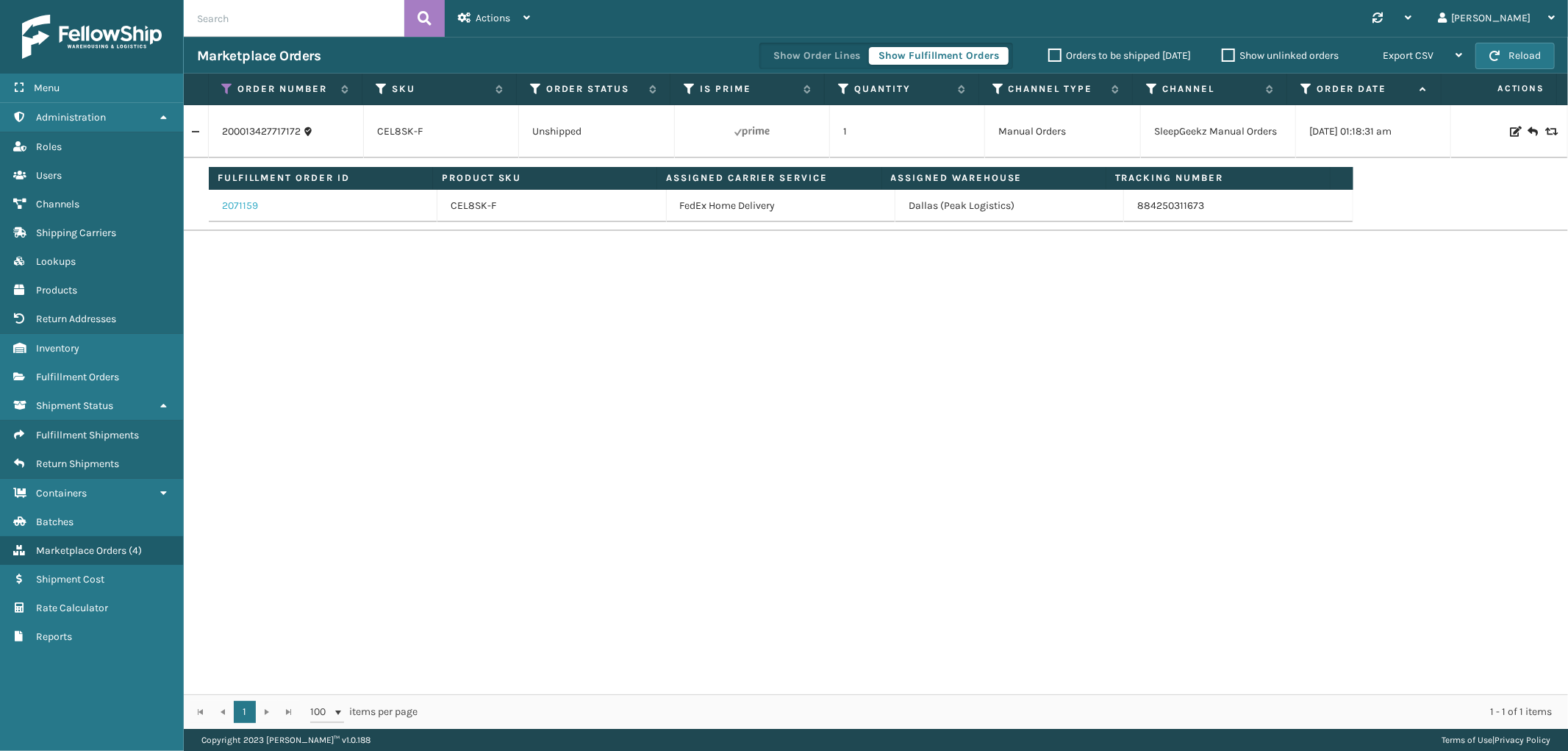
click at [254, 208] on link "2071159" at bounding box center [240, 206] width 36 height 15
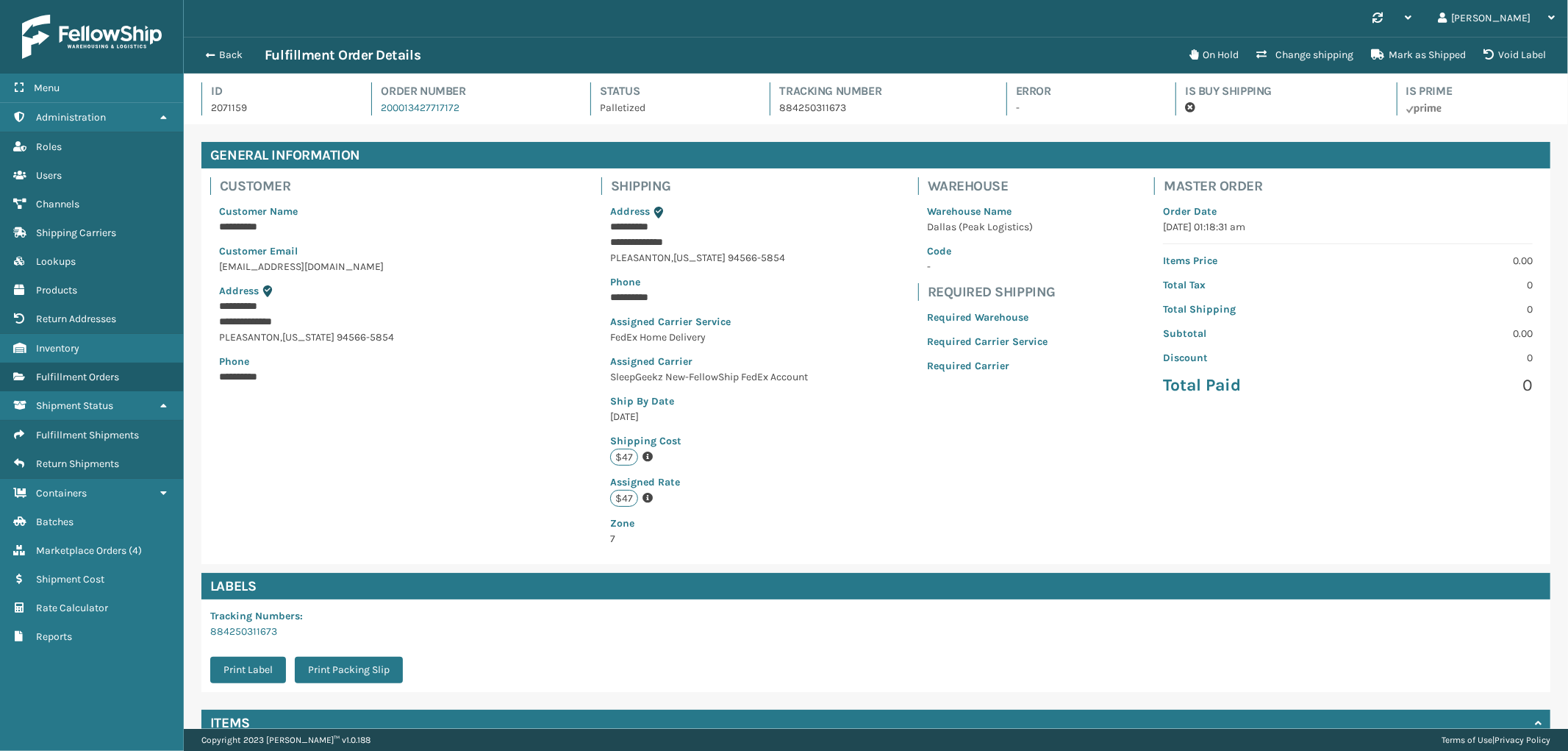
scroll to position [34, 1384]
click at [218, 54] on button "Back" at bounding box center [231, 55] width 68 height 13
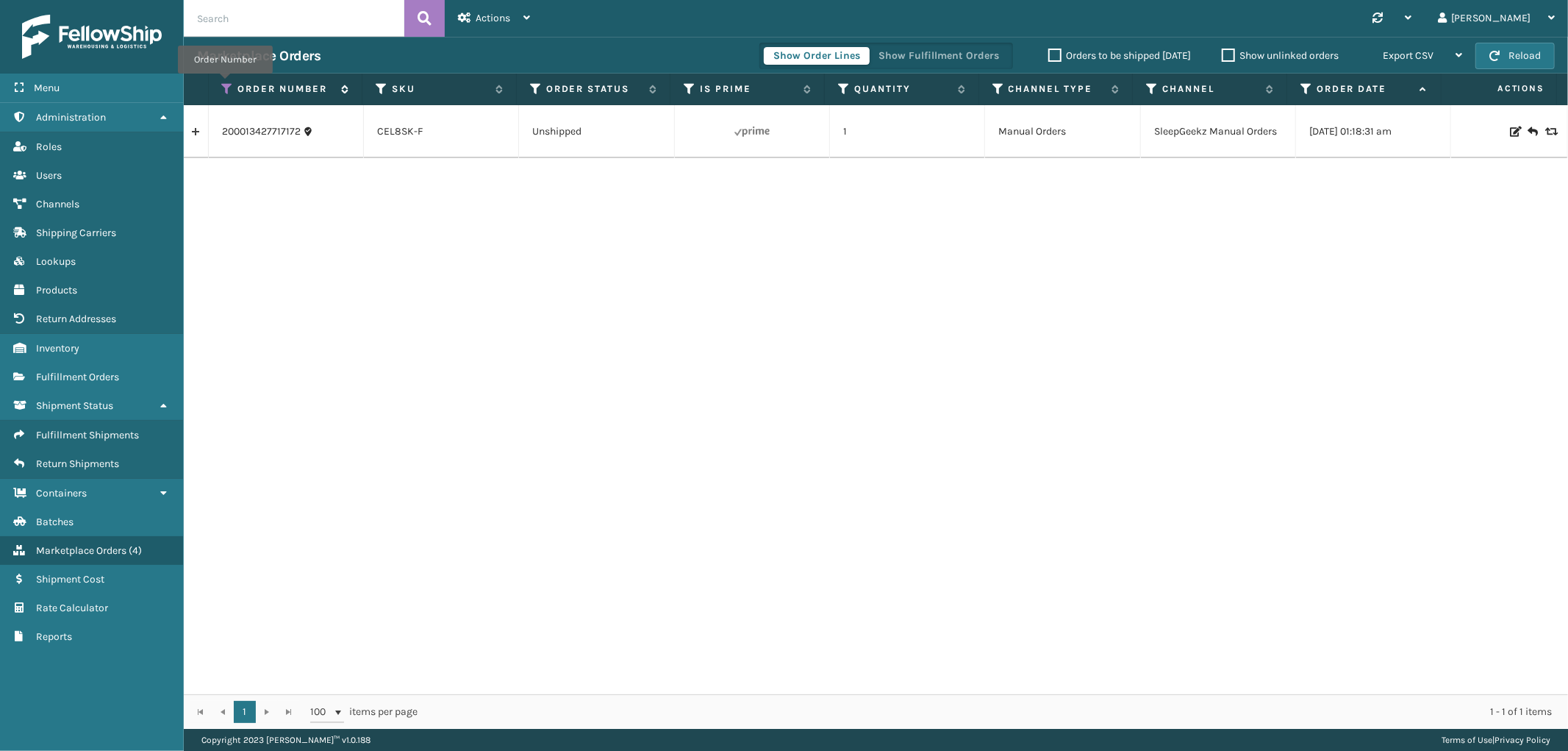
click at [225, 84] on icon at bounding box center [228, 89] width 12 height 13
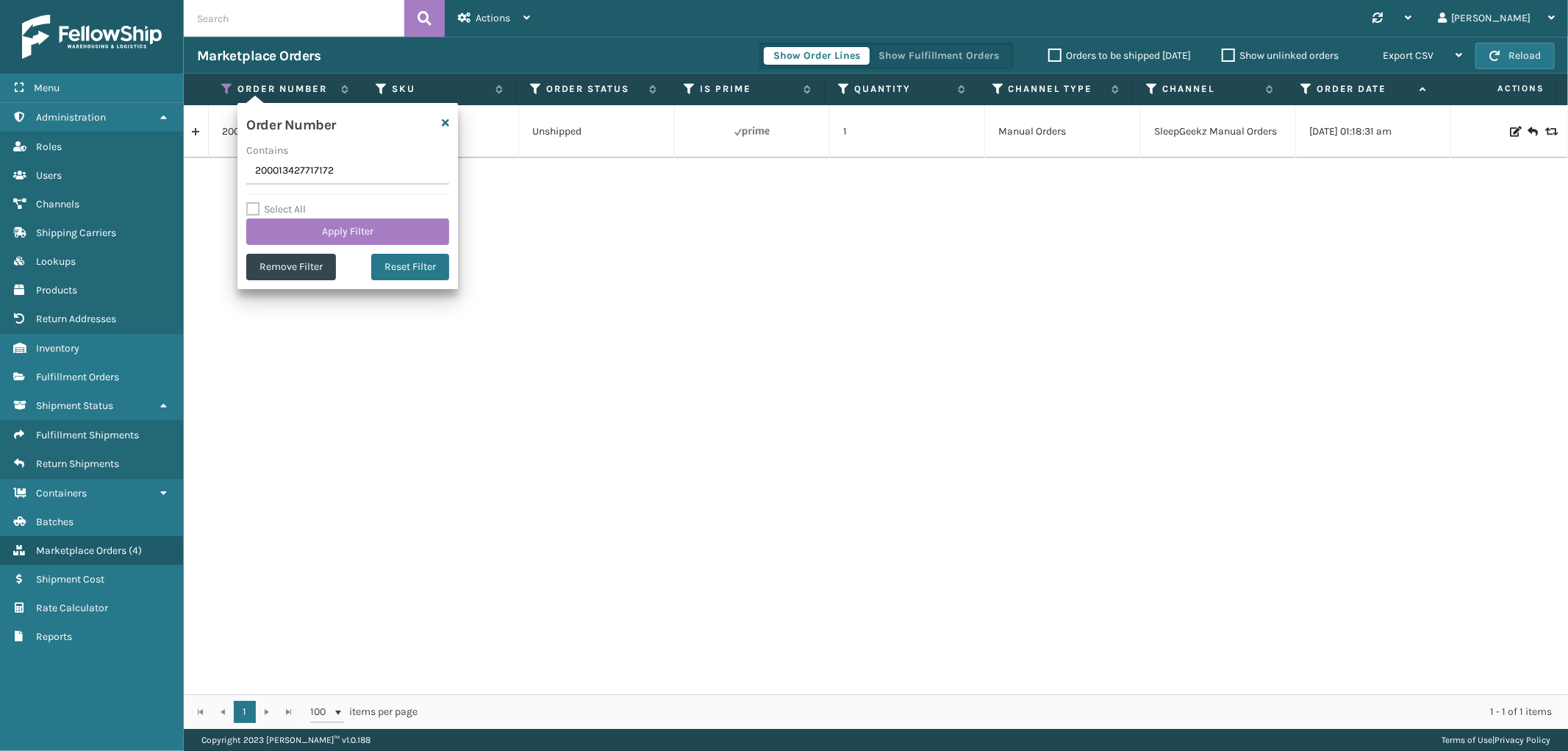
click at [265, 170] on input "200013427717172" at bounding box center [347, 171] width 203 height 27
type input "112-2820500-1647417(1)"
click at [289, 229] on button "Apply Filter" at bounding box center [347, 232] width 203 height 27
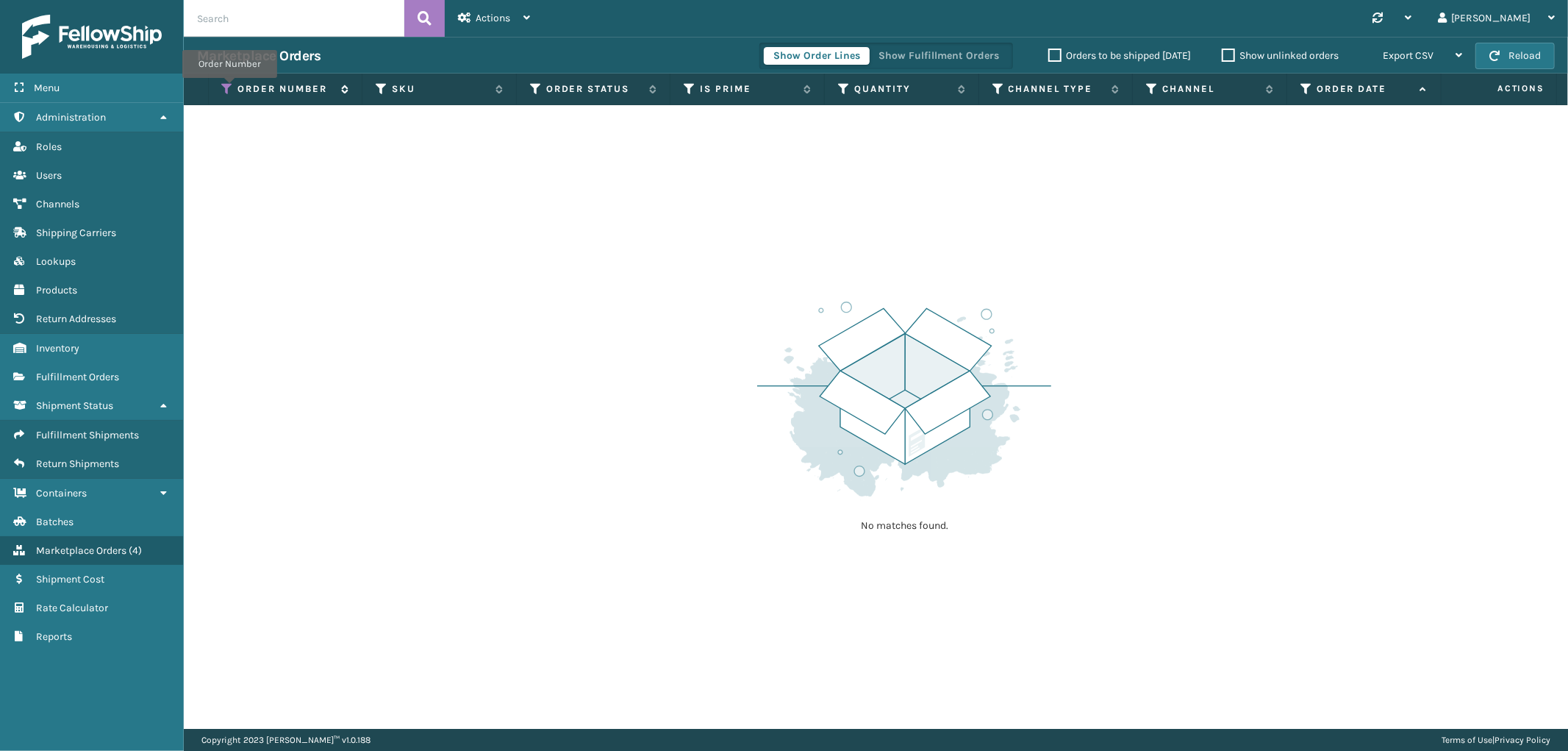
click at [228, 89] on icon at bounding box center [228, 89] width 12 height 13
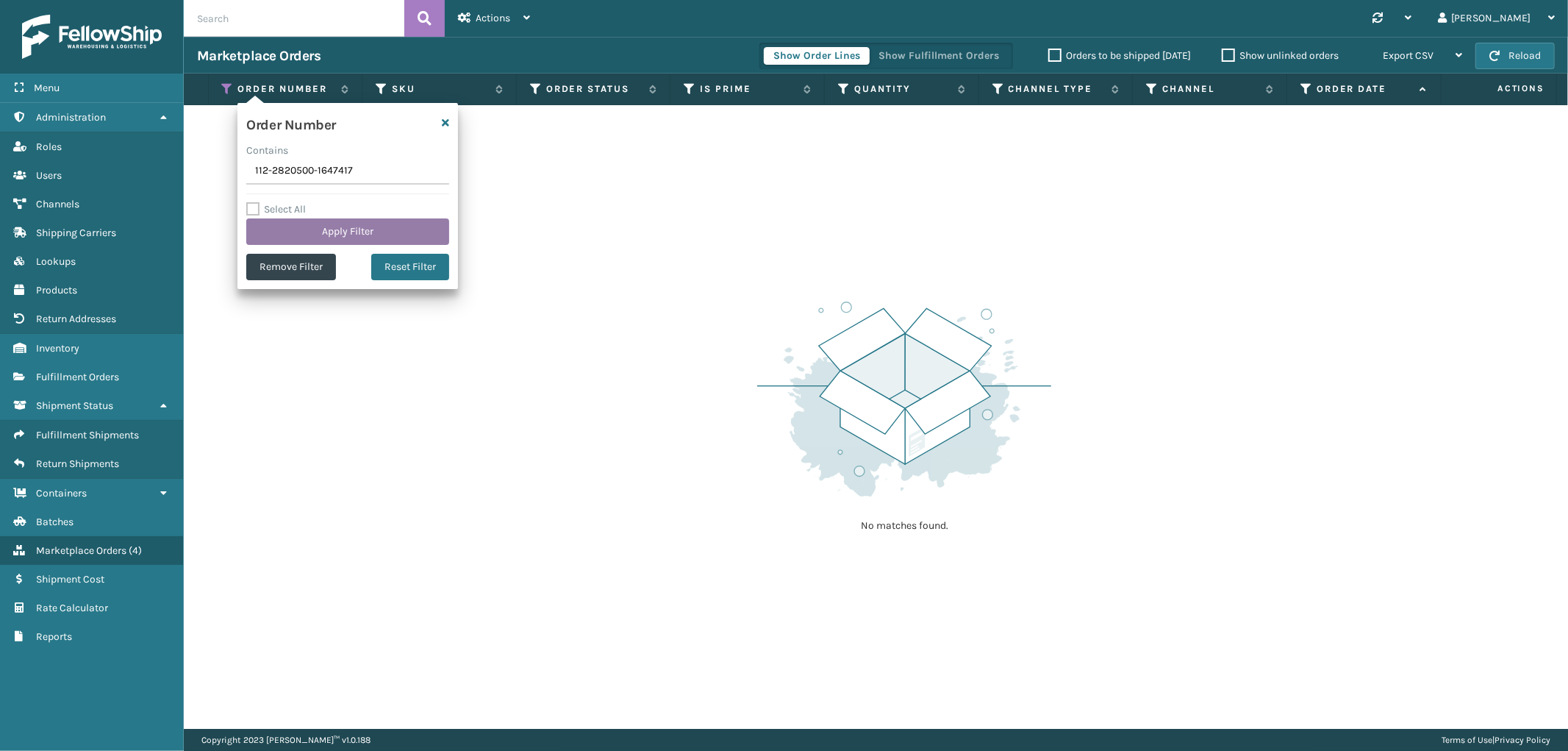
type input "112-2820500-1647417"
click at [268, 225] on button "Apply Filter" at bounding box center [347, 232] width 203 height 27
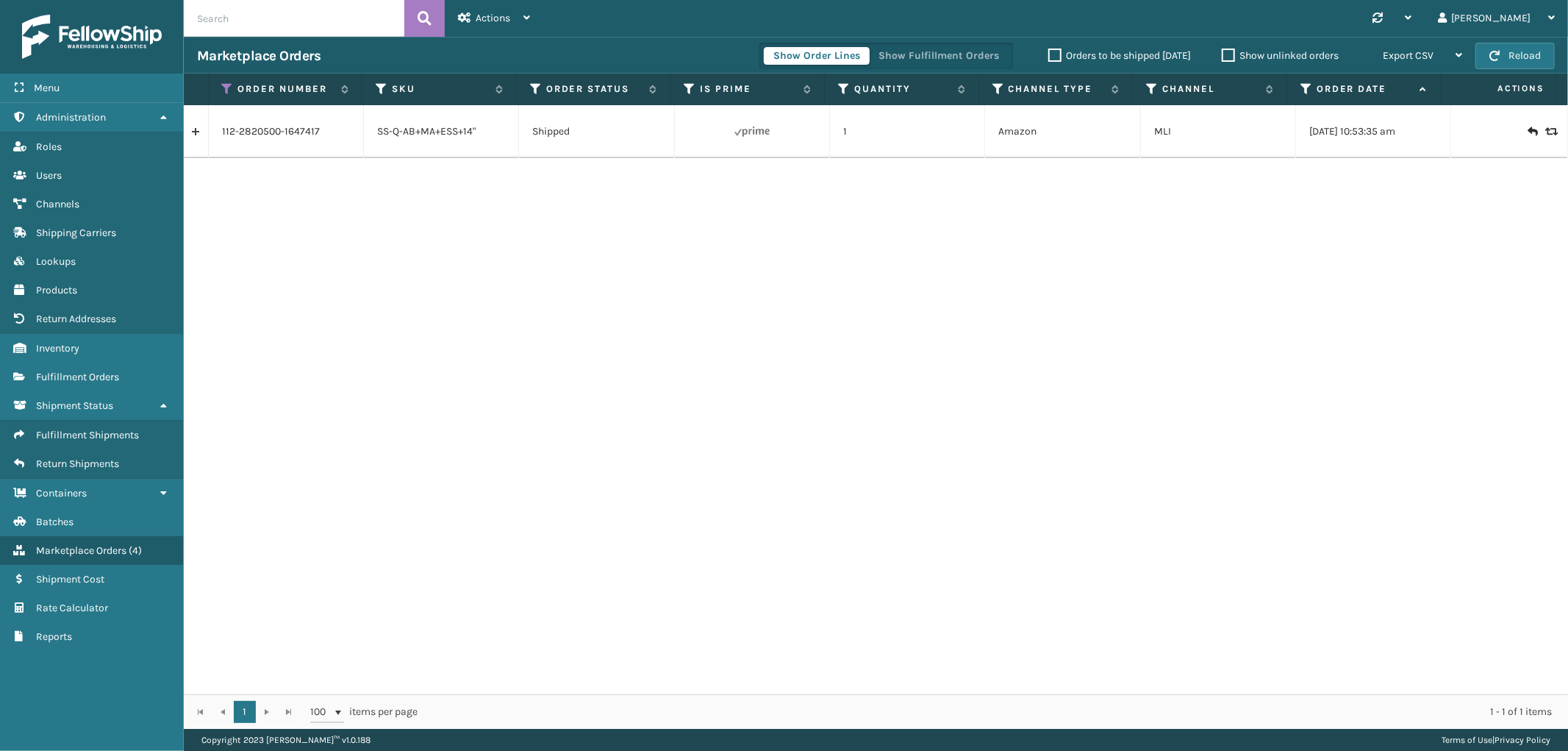
click at [195, 134] on link at bounding box center [196, 132] width 25 height 24
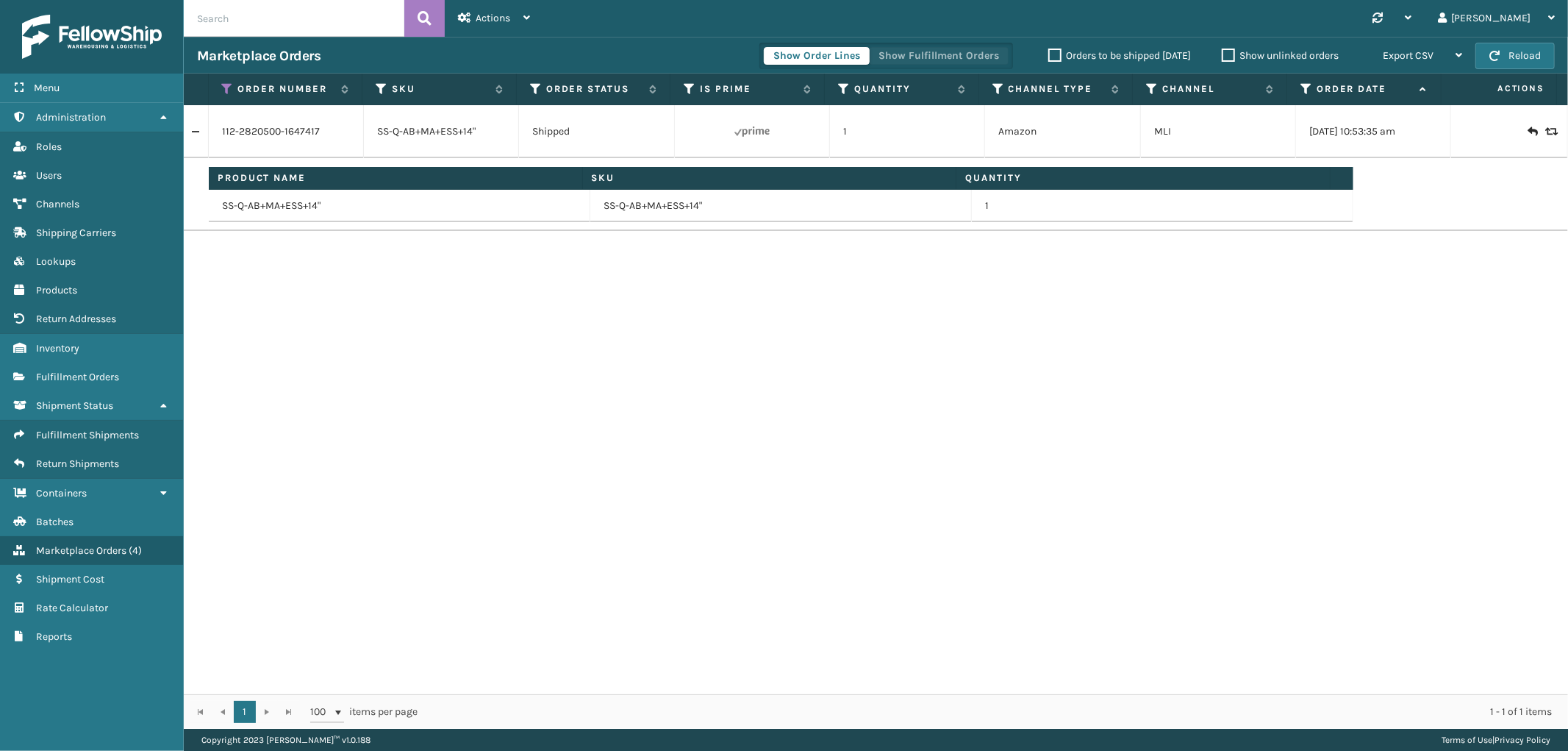
click at [983, 48] on button "Show Fulfillment Orders" at bounding box center [939, 56] width 140 height 18
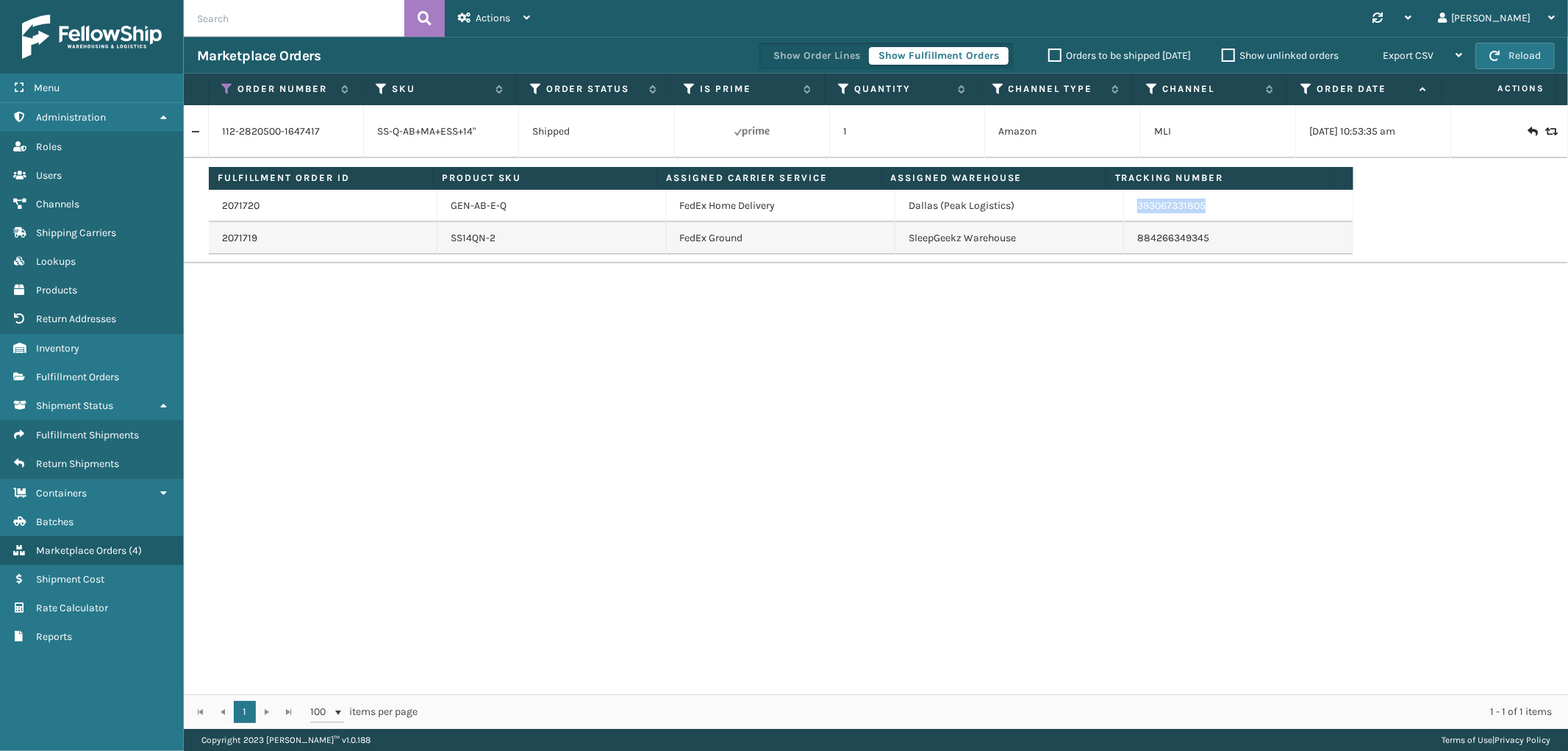
drag, startPoint x: 1201, startPoint y: 214, endPoint x: 1115, endPoint y: 220, distance: 86.2
click at [1124, 220] on td "393067331805" at bounding box center [1238, 205] width 228 height 32
drag, startPoint x: 225, startPoint y: 89, endPoint x: 231, endPoint y: 120, distance: 31.6
click at [225, 89] on icon at bounding box center [228, 89] width 12 height 13
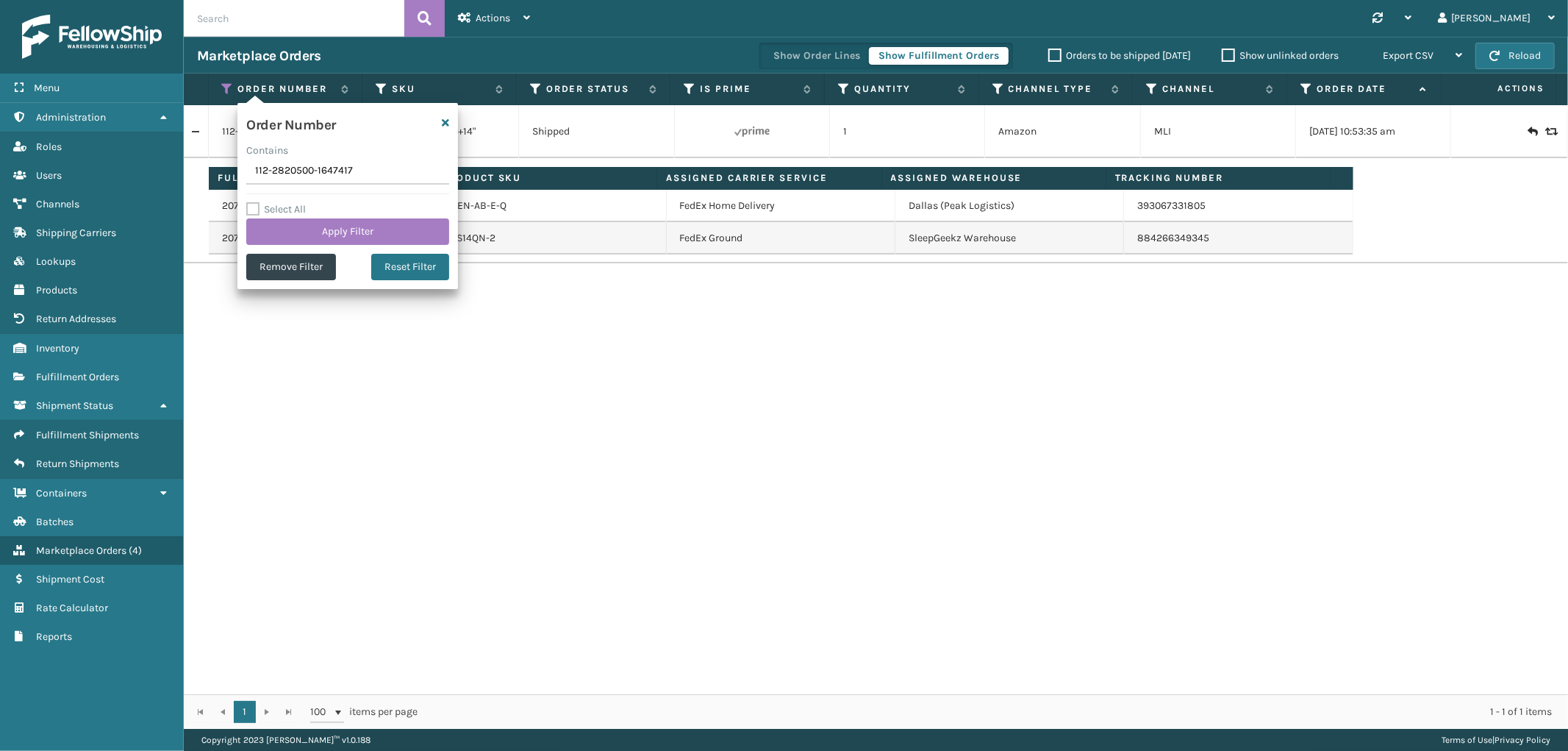
click at [272, 169] on input "112-2820500-1647417" at bounding box center [347, 171] width 203 height 27
click at [274, 169] on input "112-2820500-1647417" at bounding box center [347, 171] width 203 height 27
type input "114-2859345-0533000"
click at [280, 229] on button "Apply Filter" at bounding box center [347, 232] width 203 height 27
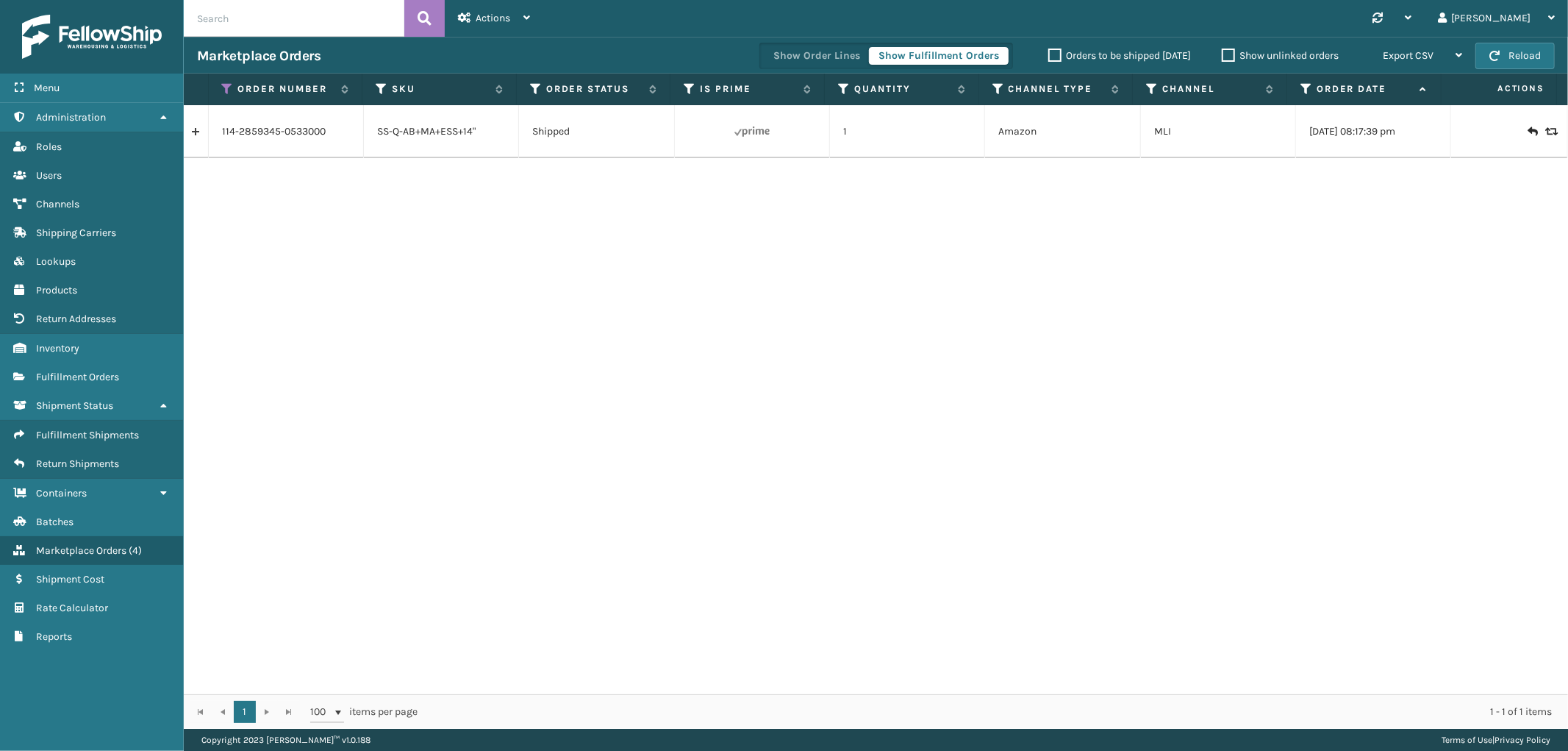
click at [195, 135] on link at bounding box center [196, 132] width 25 height 24
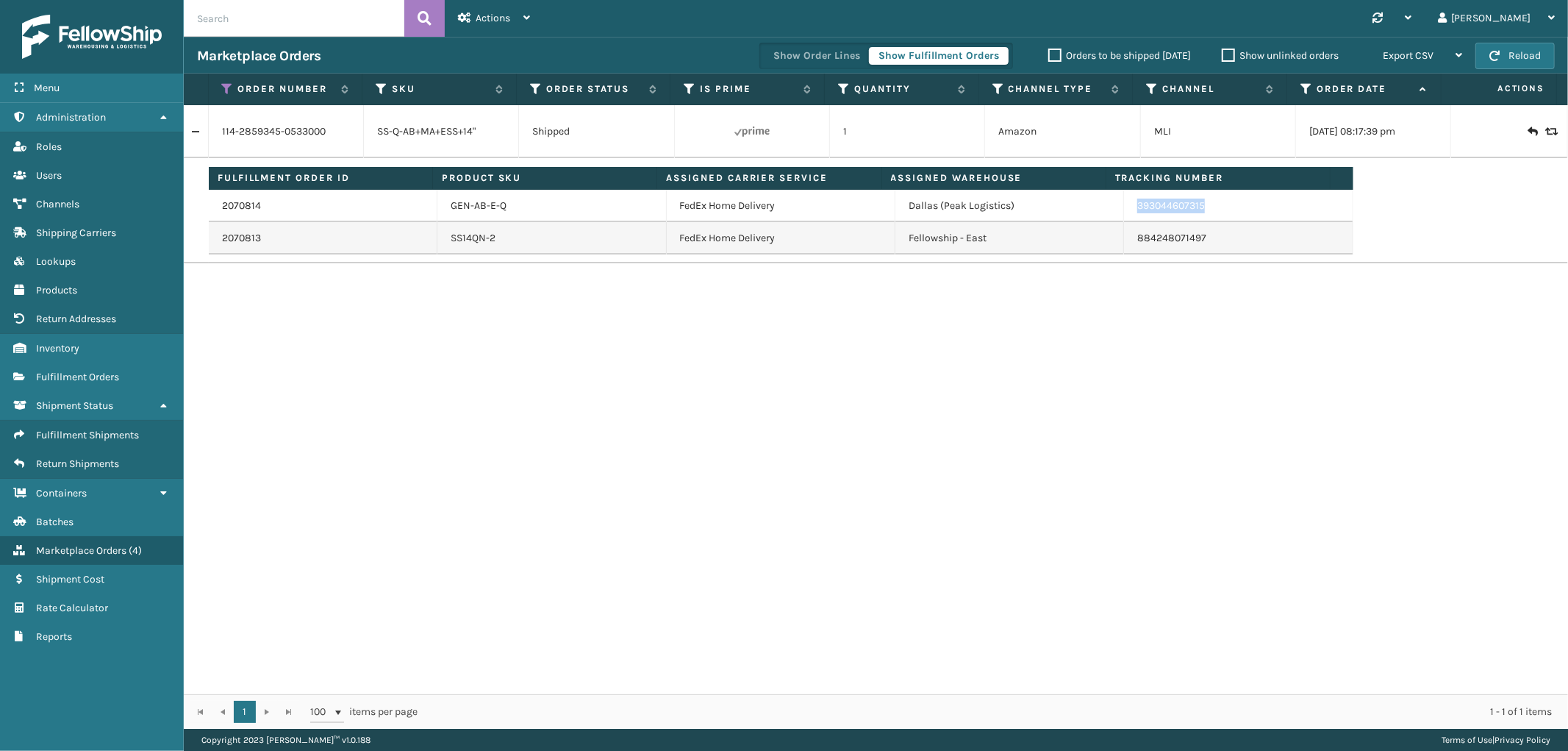
drag, startPoint x: 1197, startPoint y: 209, endPoint x: 1129, endPoint y: 211, distance: 68.0
click at [1129, 211] on td "393044607315" at bounding box center [1238, 205] width 228 height 32
drag, startPoint x: 225, startPoint y: 83, endPoint x: 225, endPoint y: 128, distance: 45.0
click at [225, 84] on icon at bounding box center [228, 89] width 12 height 13
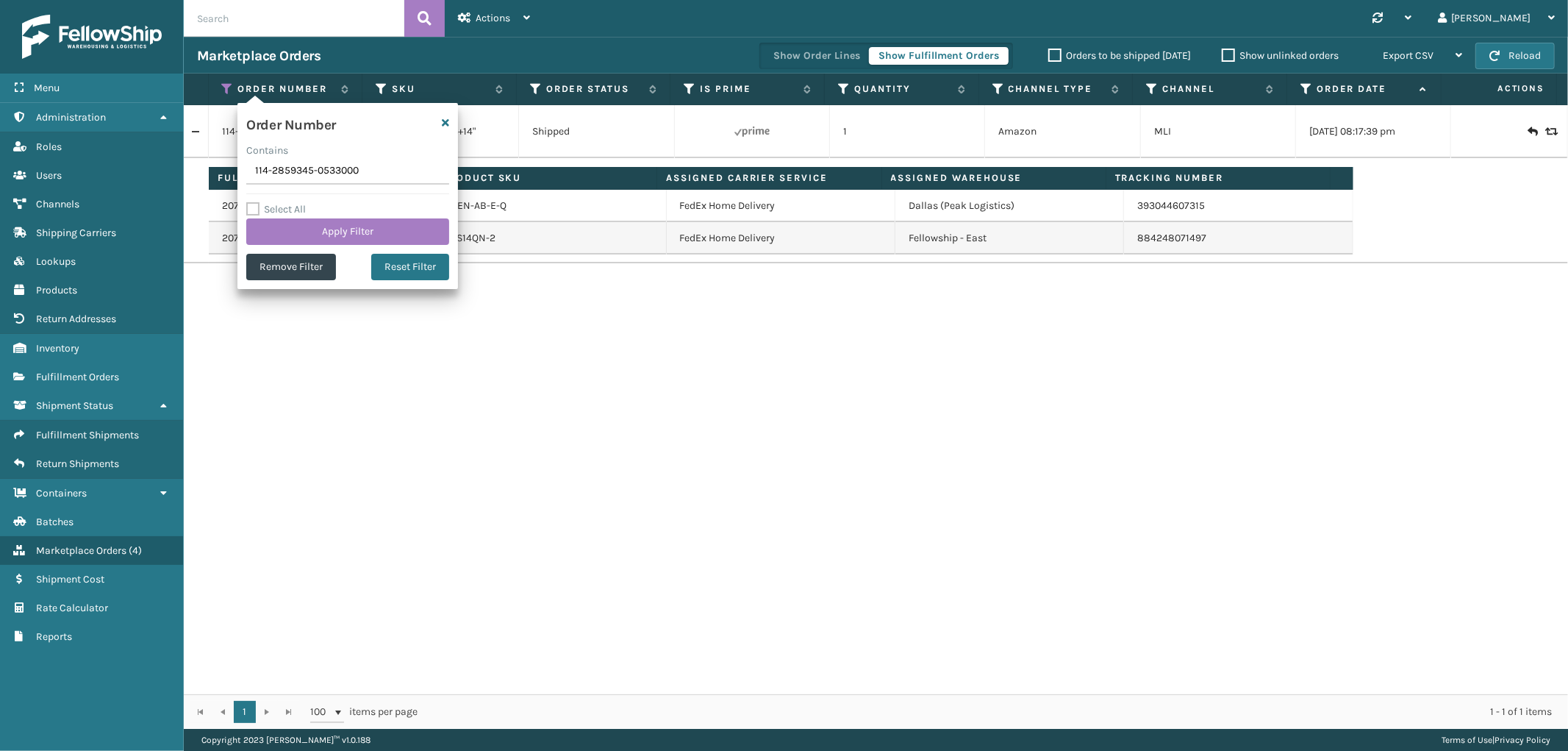
click at [292, 179] on input "114-2859345-0533000" at bounding box center [347, 171] width 203 height 27
type input "114-5343489-9477862"
click at [290, 239] on button "Apply Filter" at bounding box center [347, 232] width 203 height 27
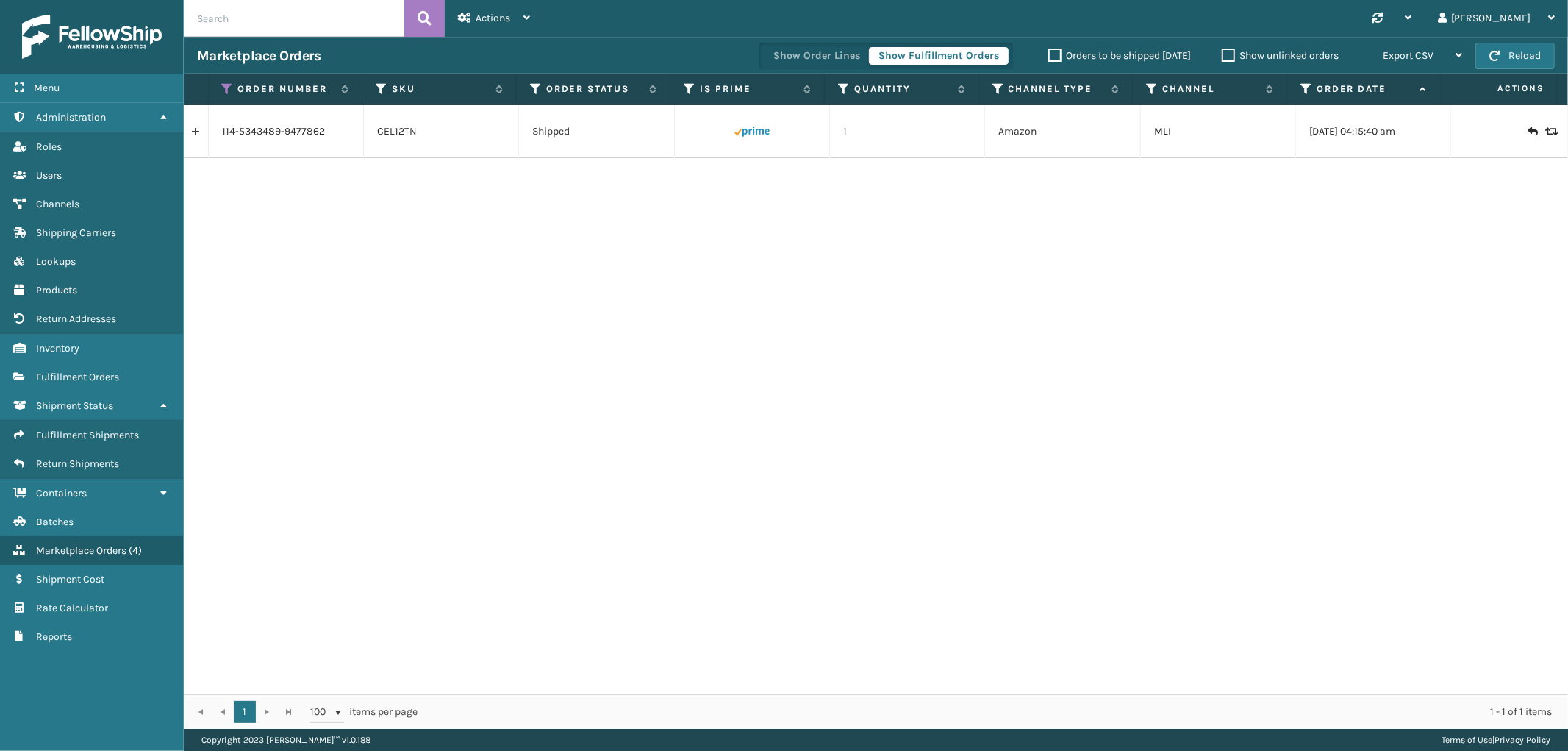
click at [201, 131] on link at bounding box center [196, 132] width 25 height 24
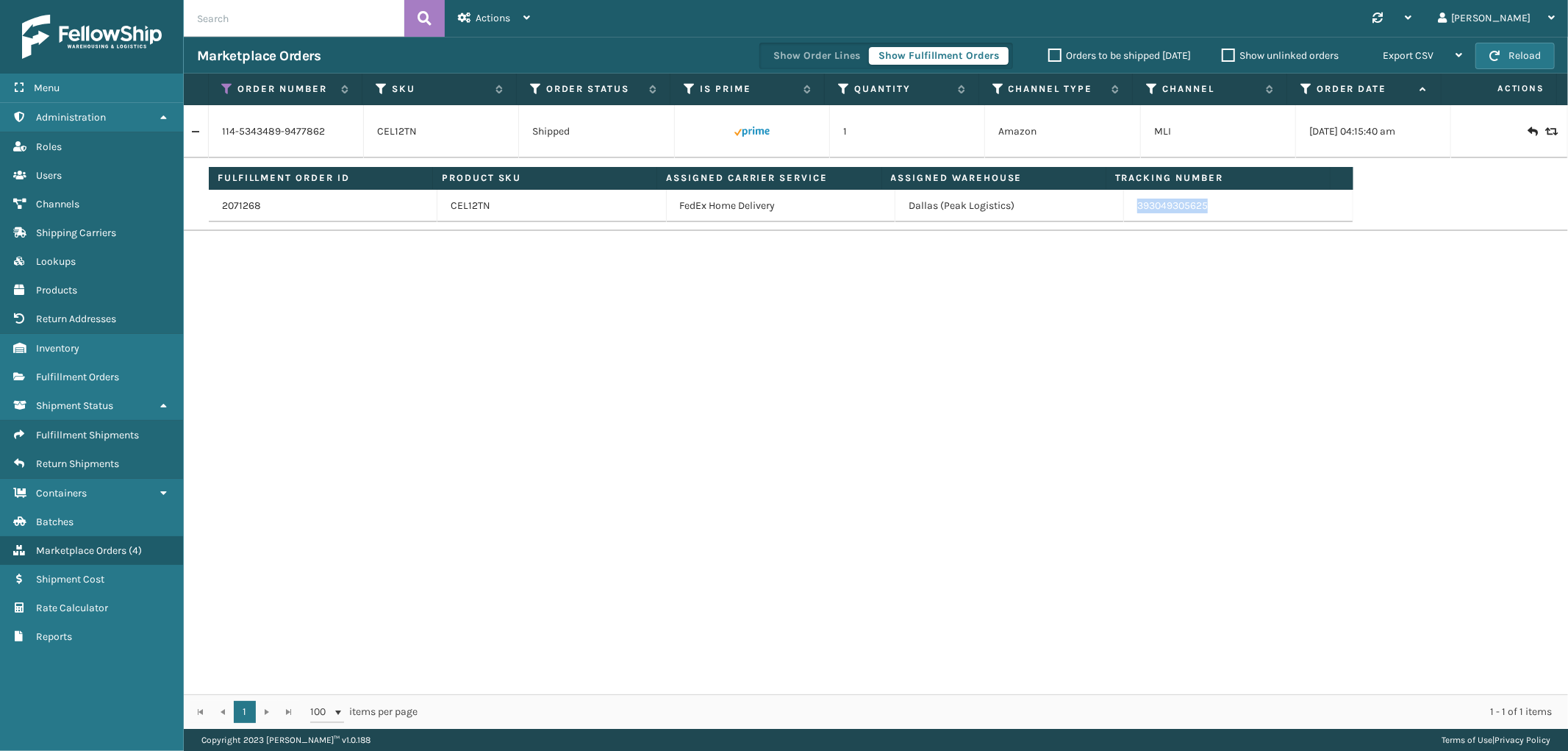
drag, startPoint x: 1201, startPoint y: 208, endPoint x: 1119, endPoint y: 222, distance: 83.2
click at [1124, 222] on td "393049305625" at bounding box center [1238, 205] width 228 height 32
click at [226, 204] on link "2071268" at bounding box center [241, 206] width 39 height 15
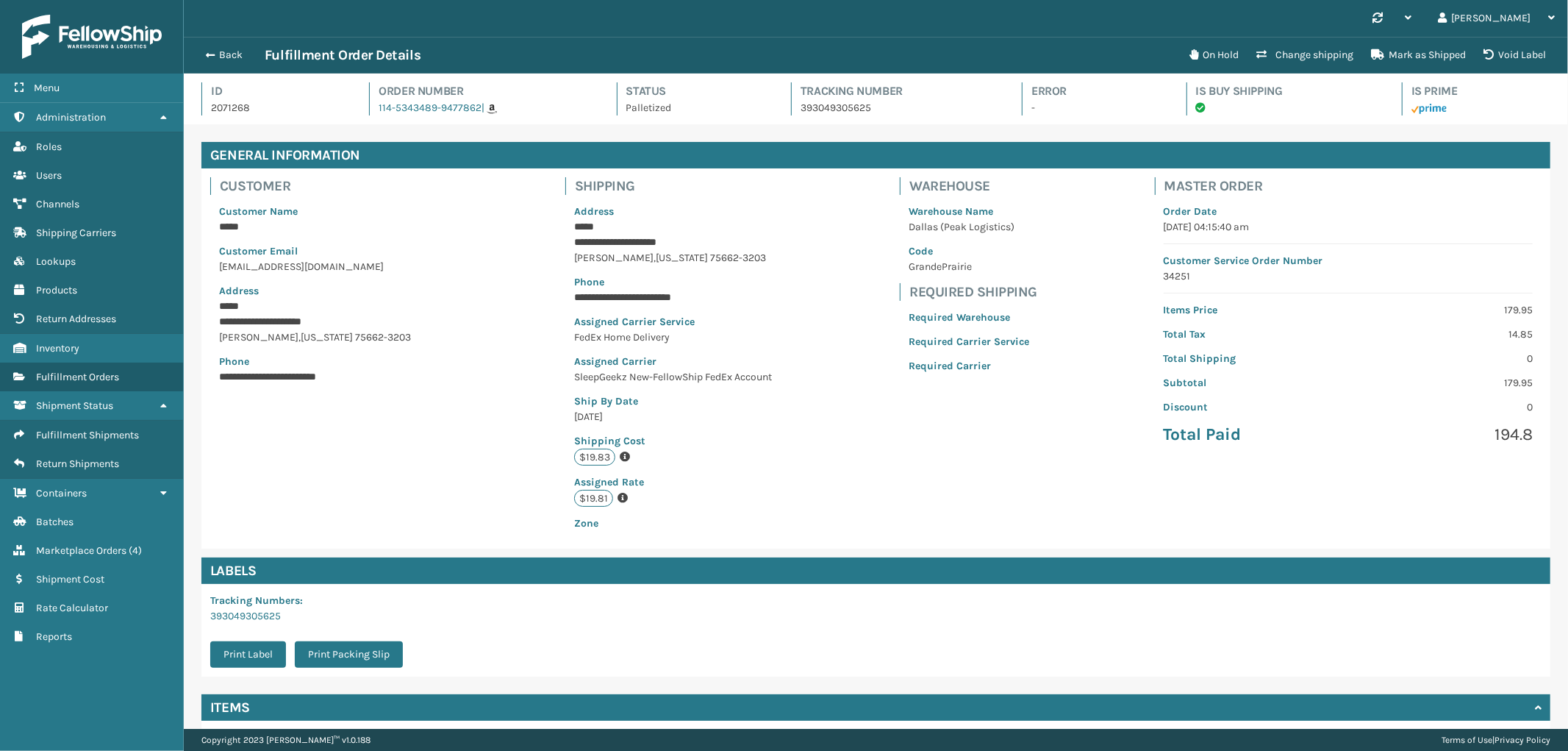
scroll to position [34, 1384]
click at [223, 55] on button "Back" at bounding box center [231, 55] width 68 height 13
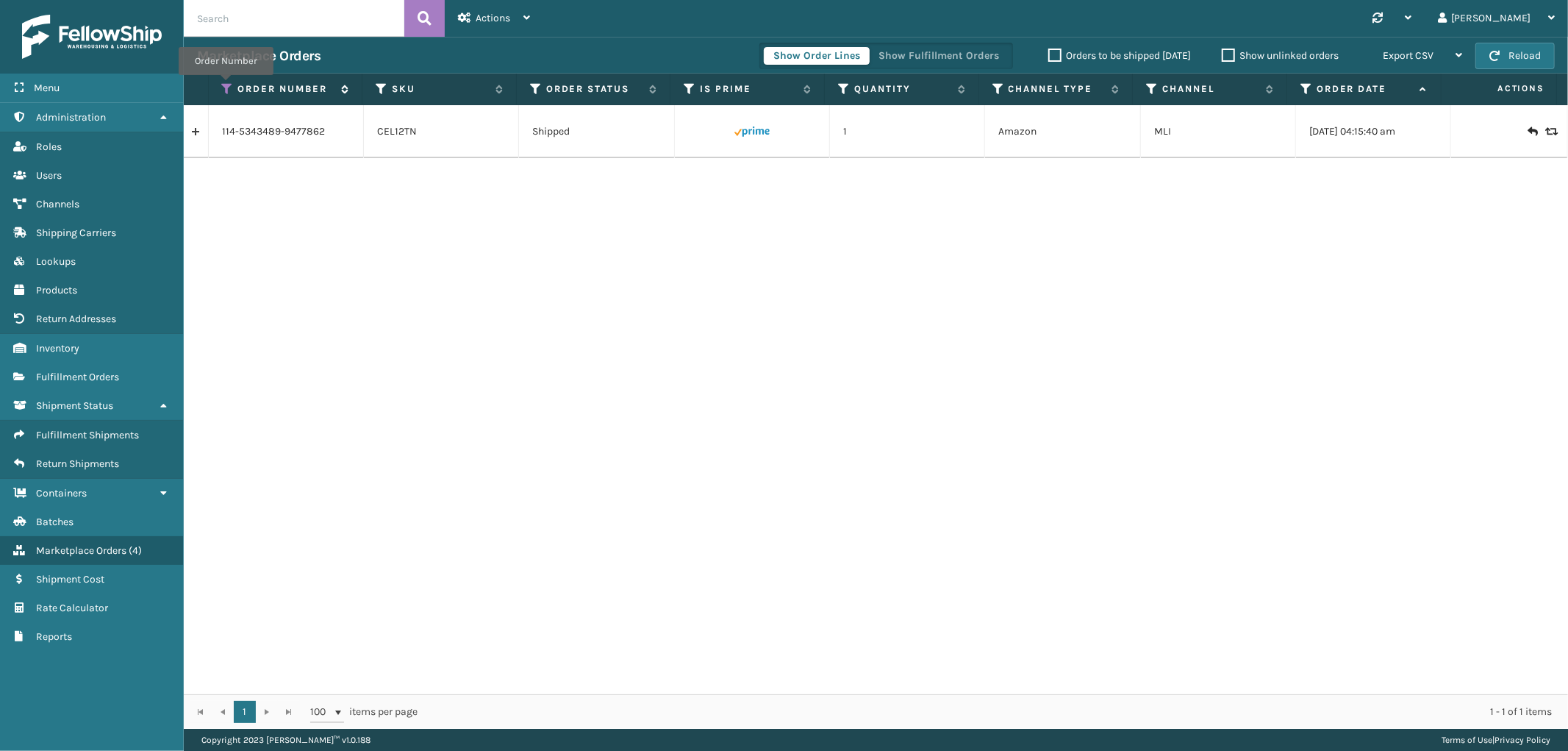
click at [225, 86] on icon at bounding box center [228, 89] width 12 height 13
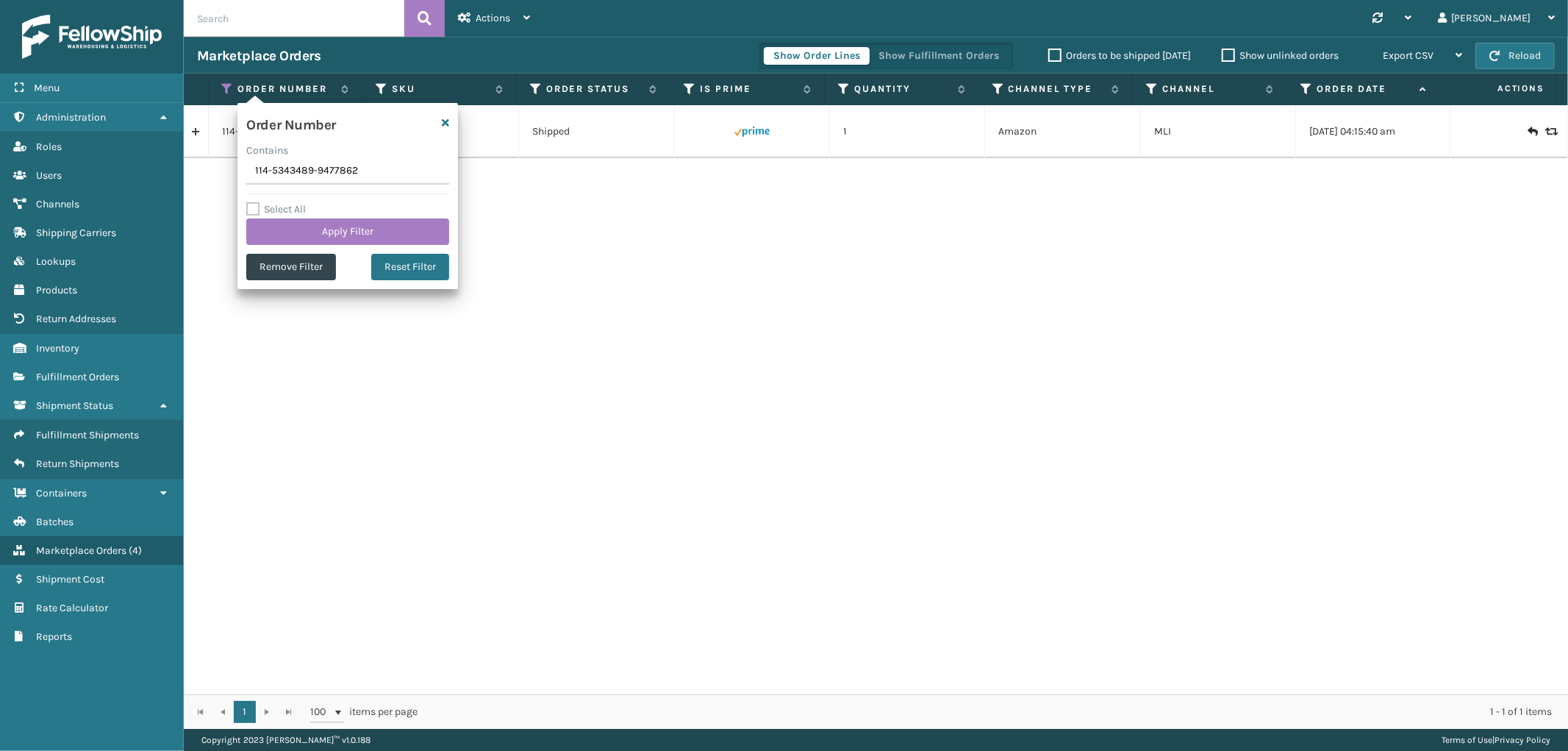
click at [276, 172] on input "114-5343489-9477862" at bounding box center [347, 171] width 203 height 27
type input "113-7222668-0880204"
click at [290, 220] on button "Apply Filter" at bounding box center [347, 232] width 203 height 27
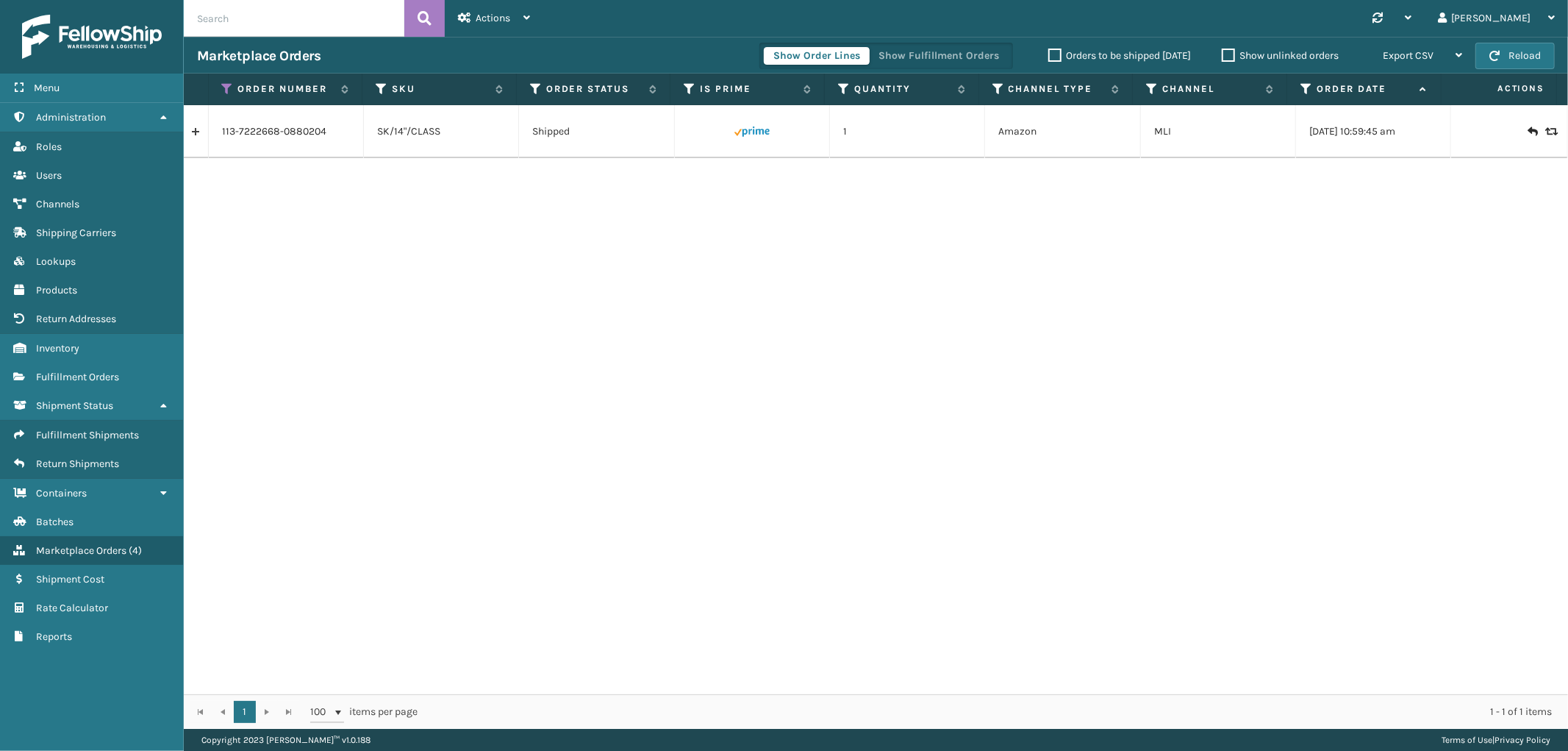
click at [193, 133] on link at bounding box center [196, 132] width 25 height 24
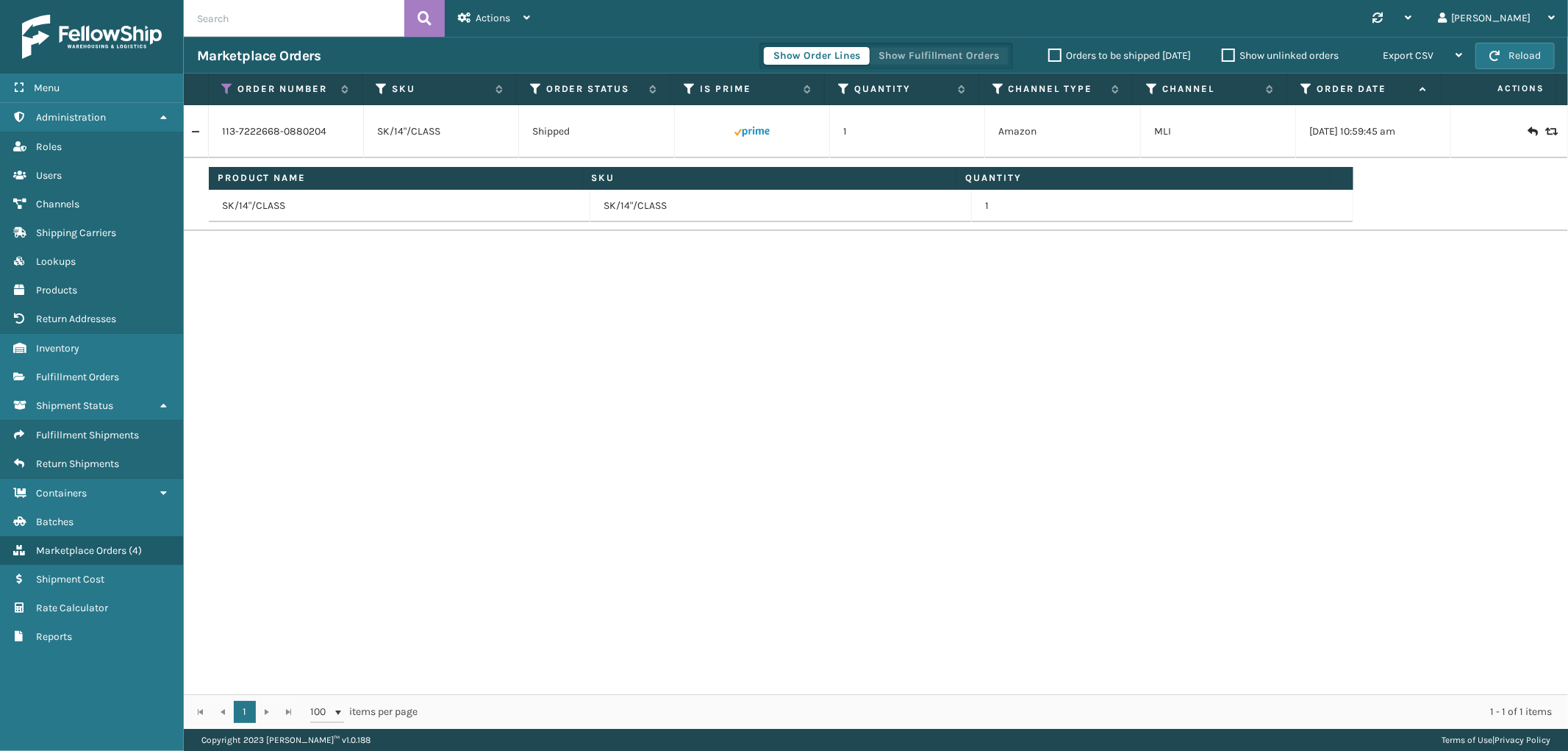
drag, startPoint x: 963, startPoint y: 52, endPoint x: 923, endPoint y: 68, distance: 43.1
click at [963, 52] on button "Show Fulfillment Orders" at bounding box center [939, 56] width 140 height 18
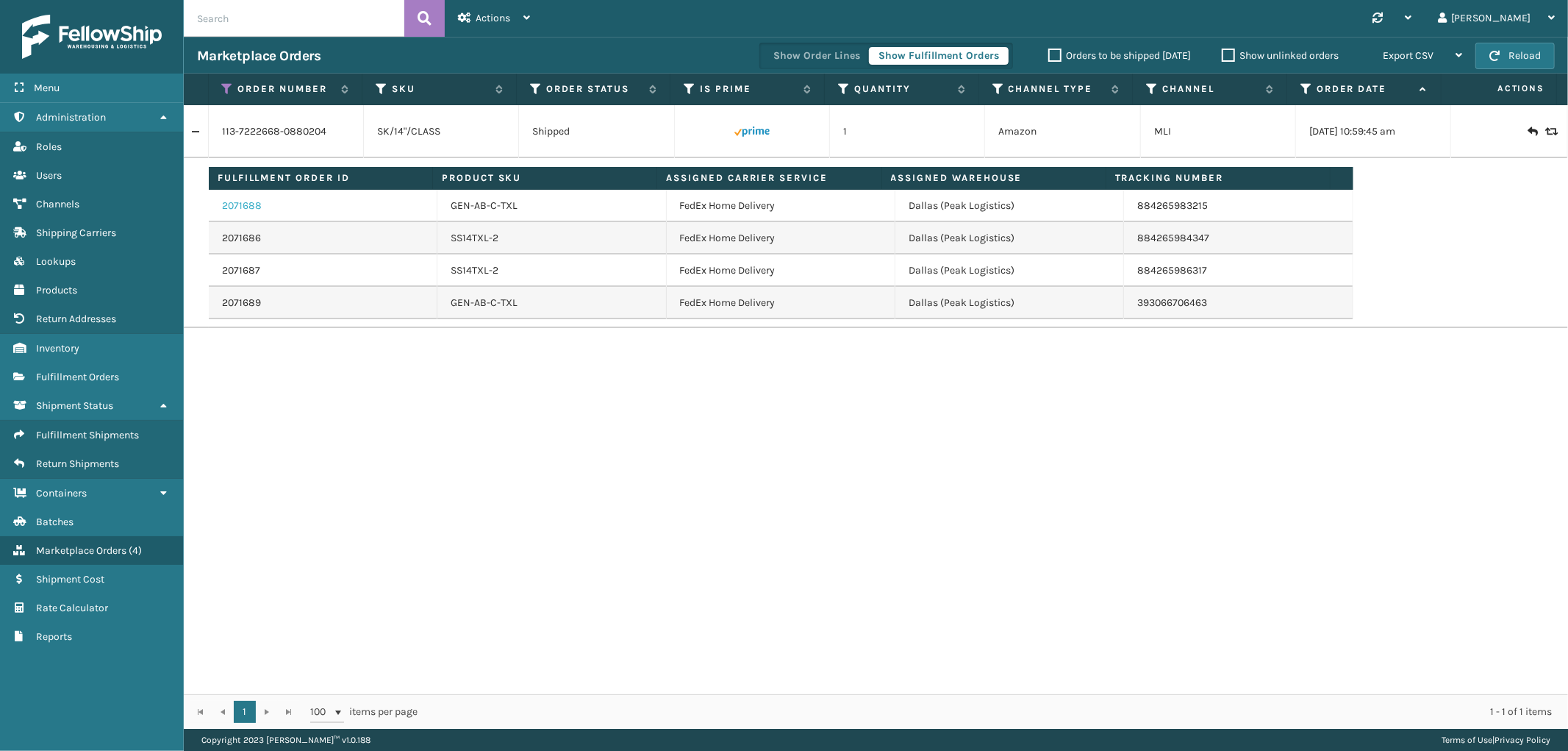
click at [250, 203] on link "2071688" at bounding box center [241, 206] width 39 height 15
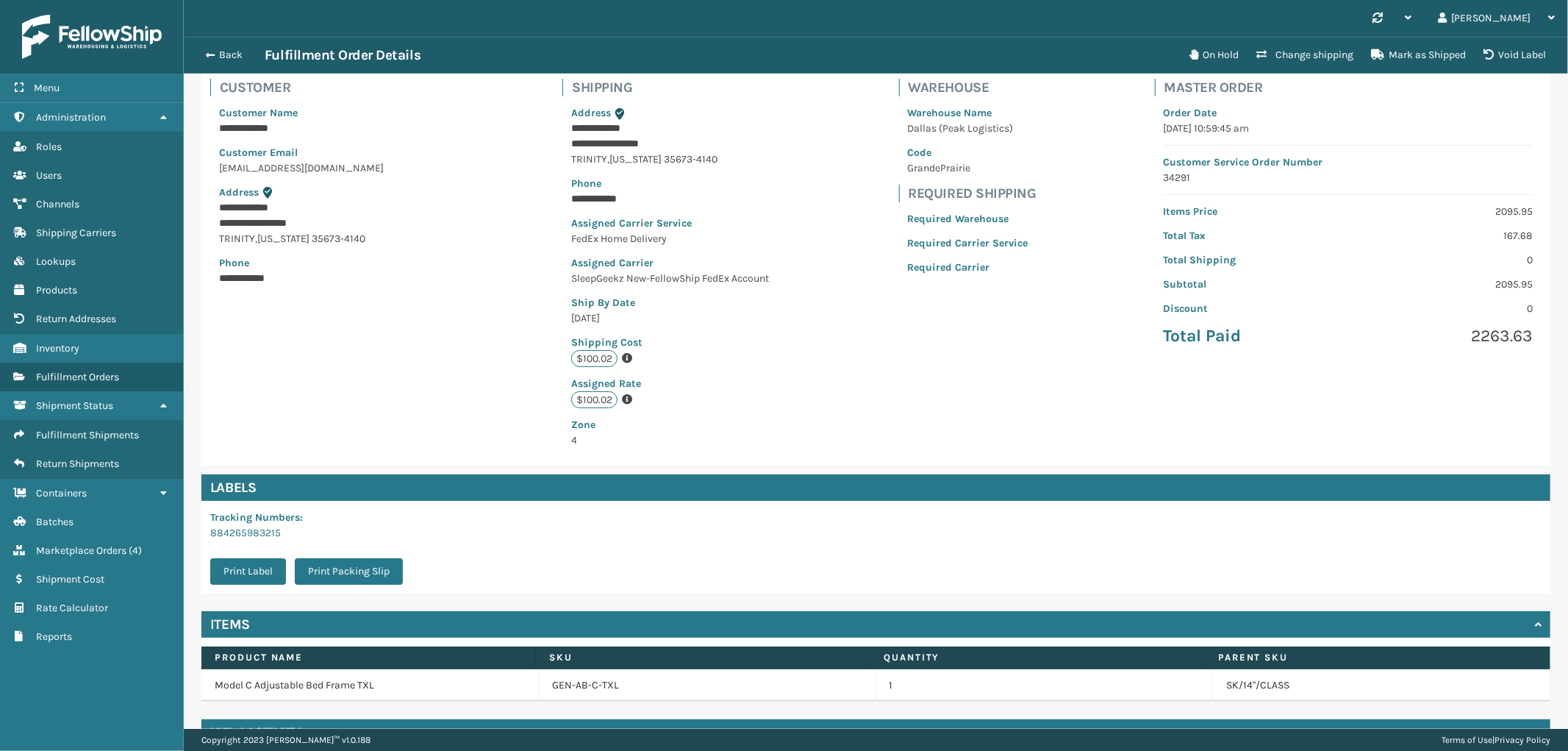
scroll to position [133, 0]
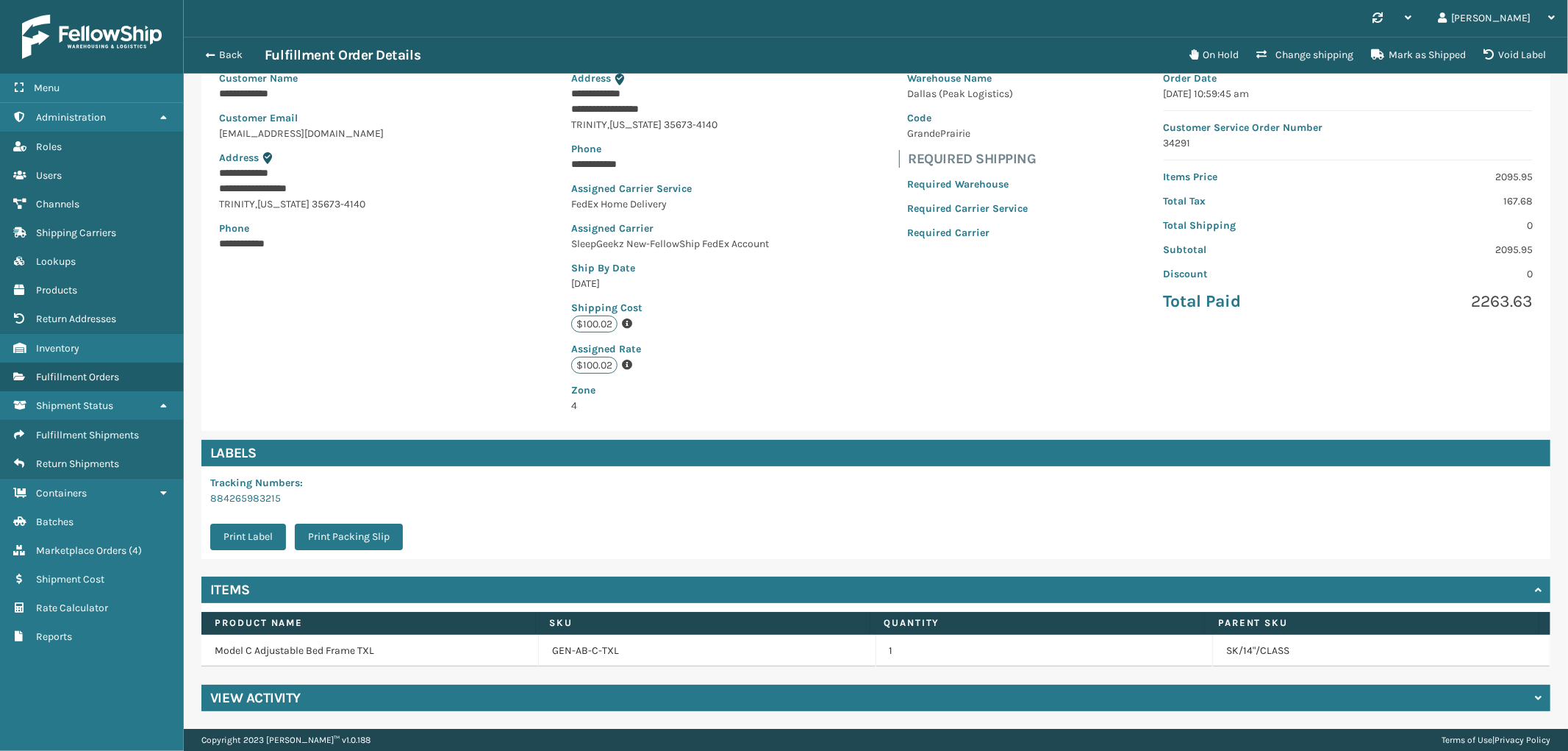
click at [551, 690] on div "View Activity" at bounding box center [875, 698] width 1349 height 27
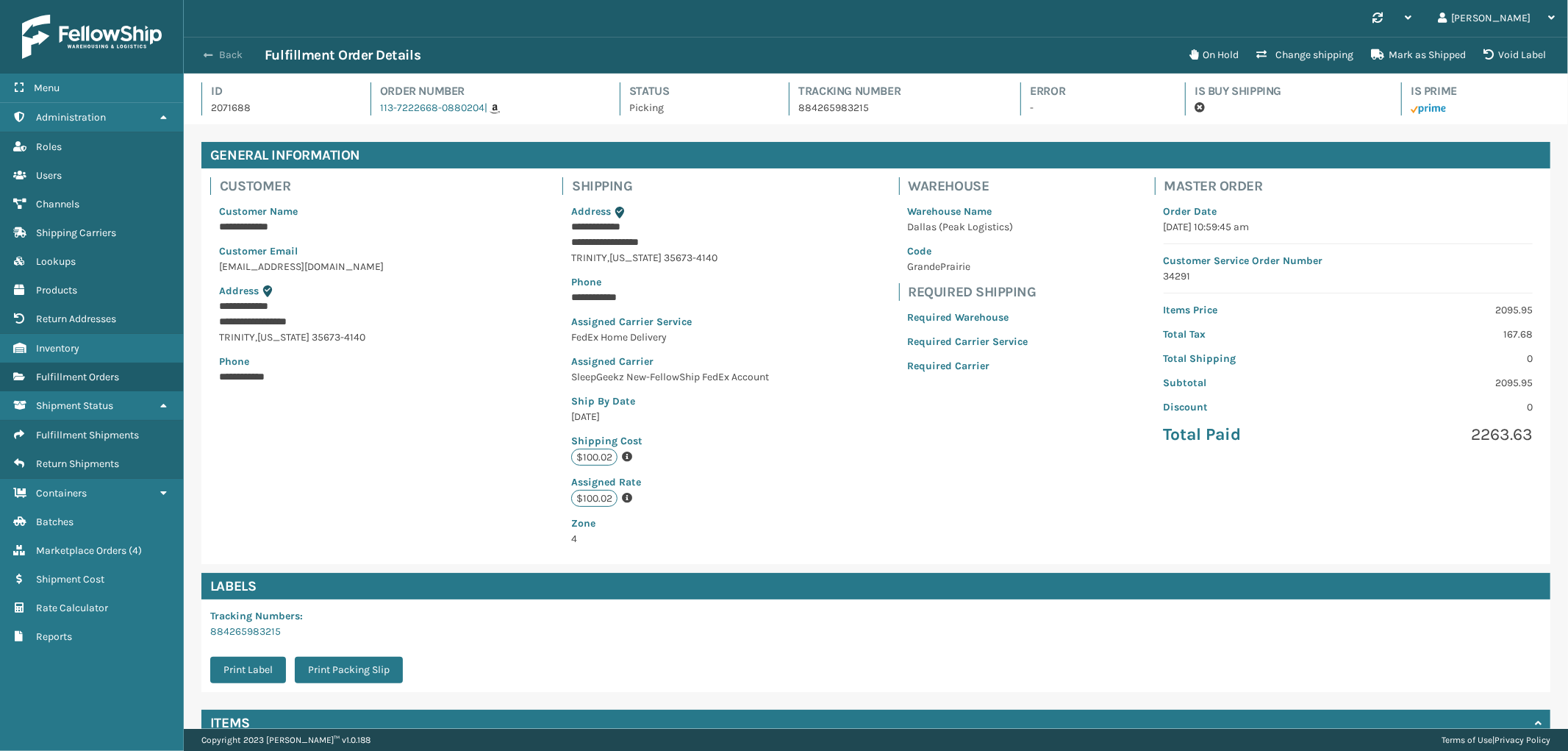
click at [229, 54] on button "Back" at bounding box center [231, 55] width 68 height 13
